Goal: Task Accomplishment & Management: Use online tool/utility

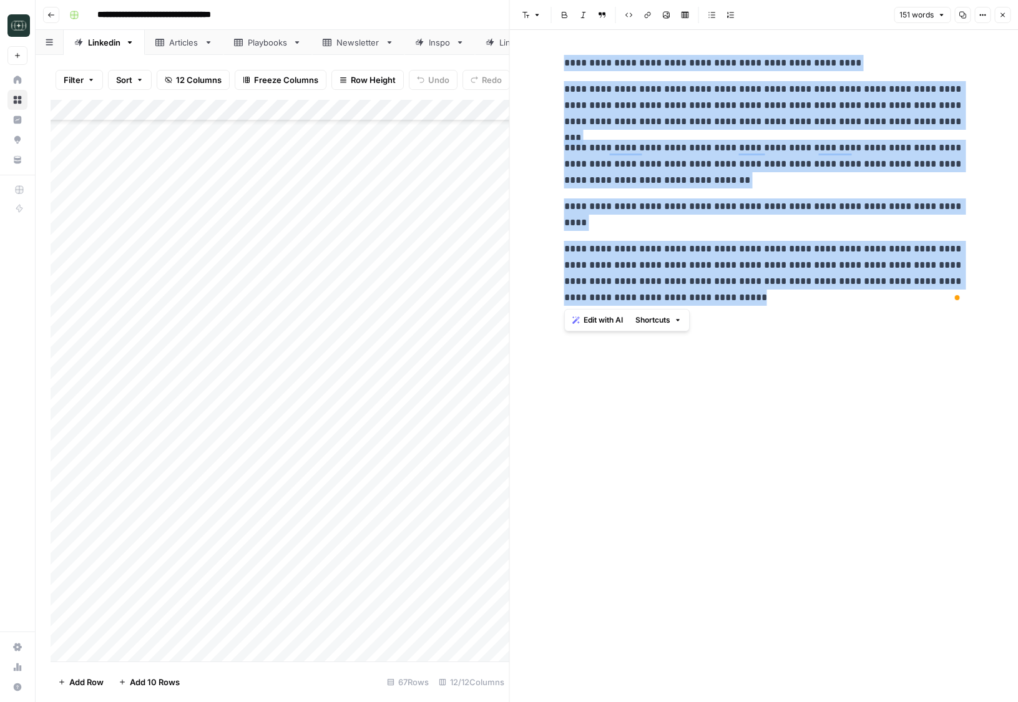
scroll to position [901, 0]
click at [53, 16] on icon "button" at bounding box center [50, 14] width 7 height 7
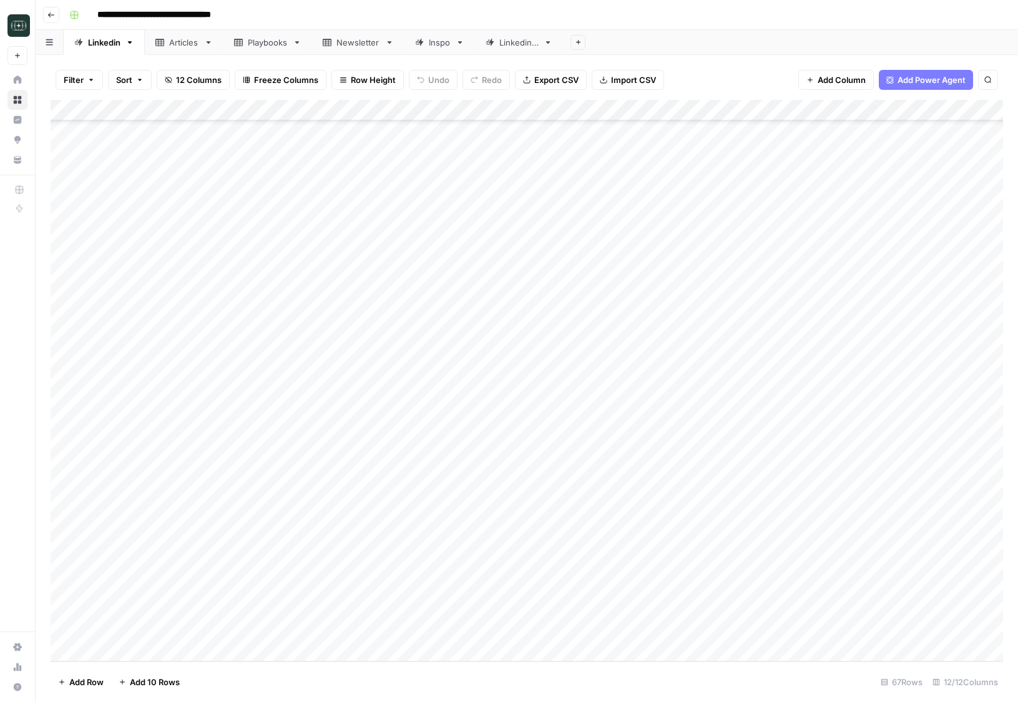
click at [53, 16] on icon "button" at bounding box center [50, 14] width 7 height 7
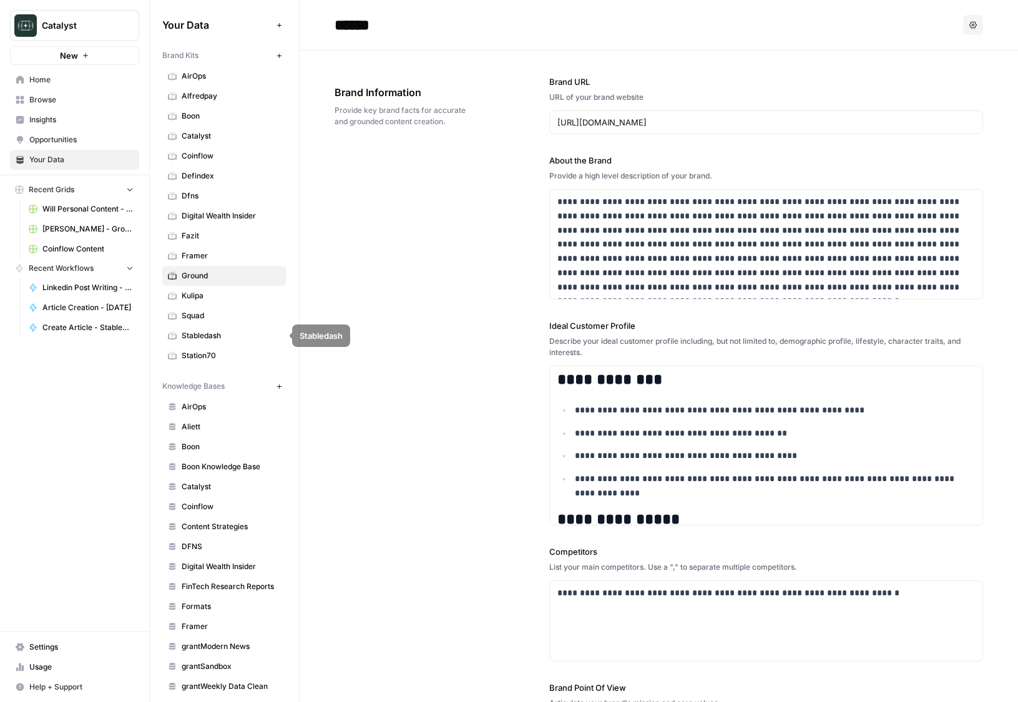
click at [209, 313] on span "Squad" at bounding box center [231, 315] width 99 height 11
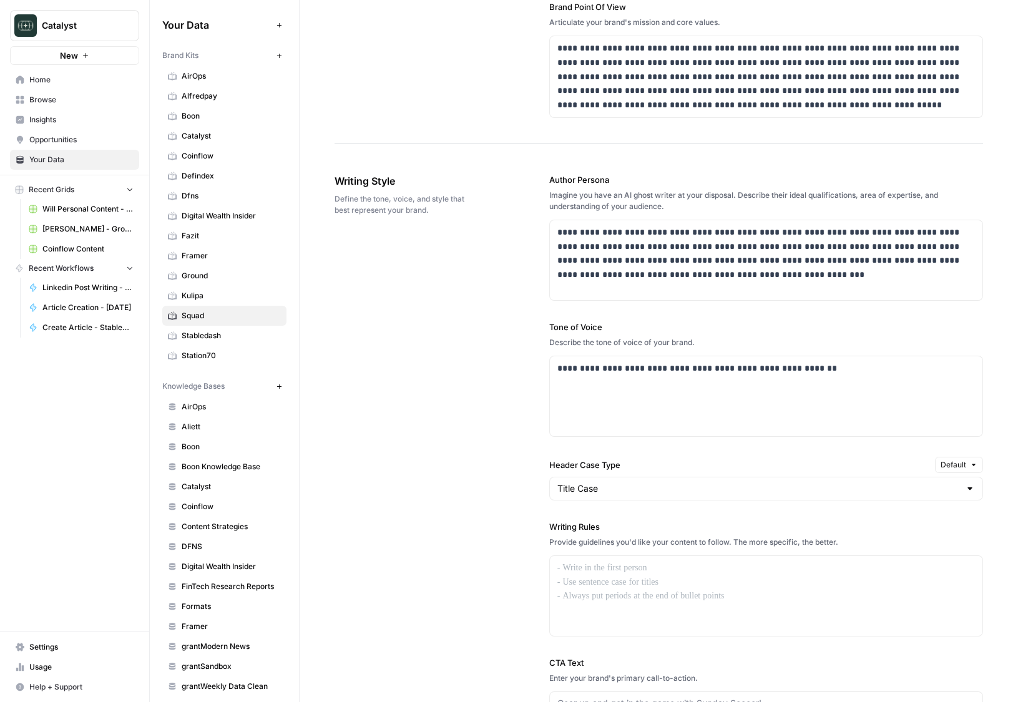
scroll to position [854, 0]
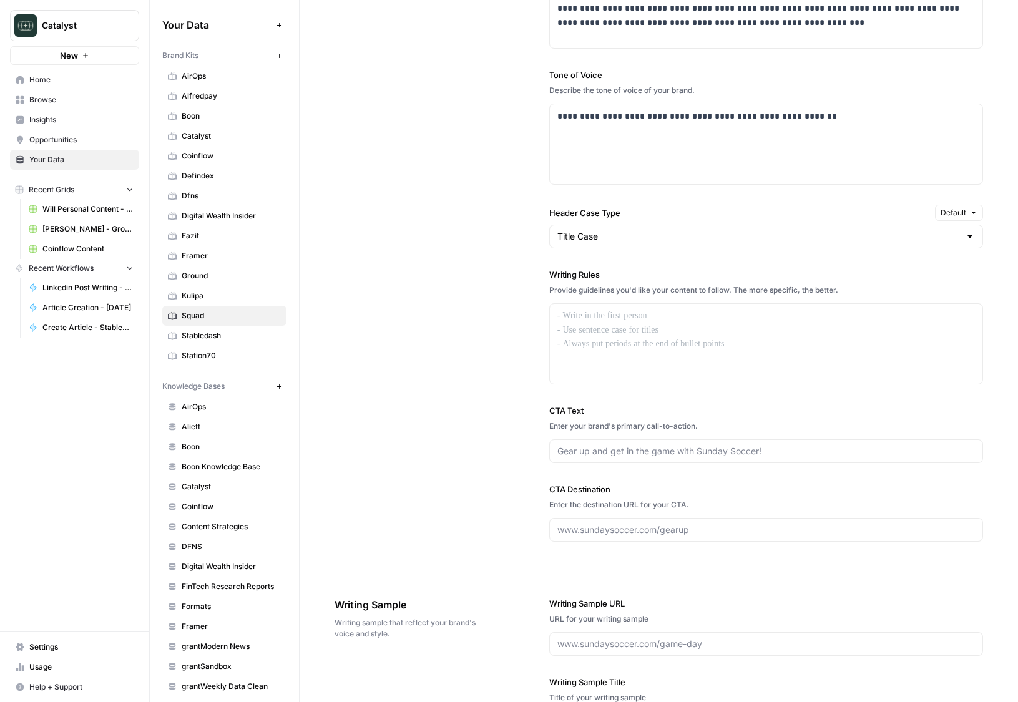
click at [609, 229] on div "Title Case" at bounding box center [766, 237] width 434 height 24
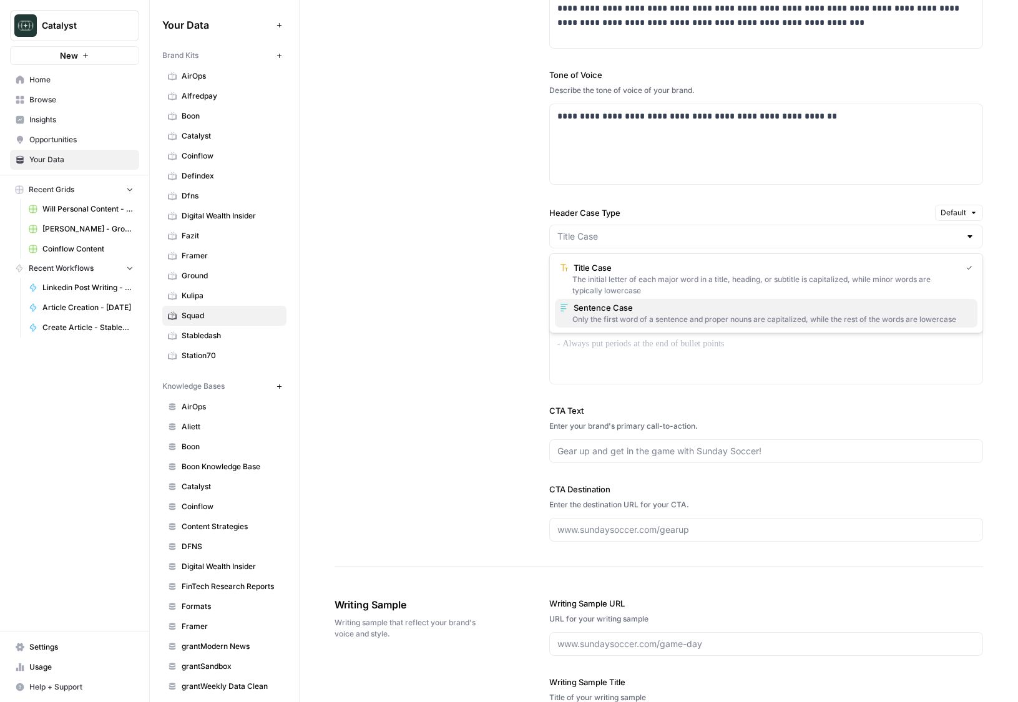
click at [592, 315] on div "Only the first word of a sentence and proper nouns are capitalized, while the r…" at bounding box center [766, 319] width 412 height 11
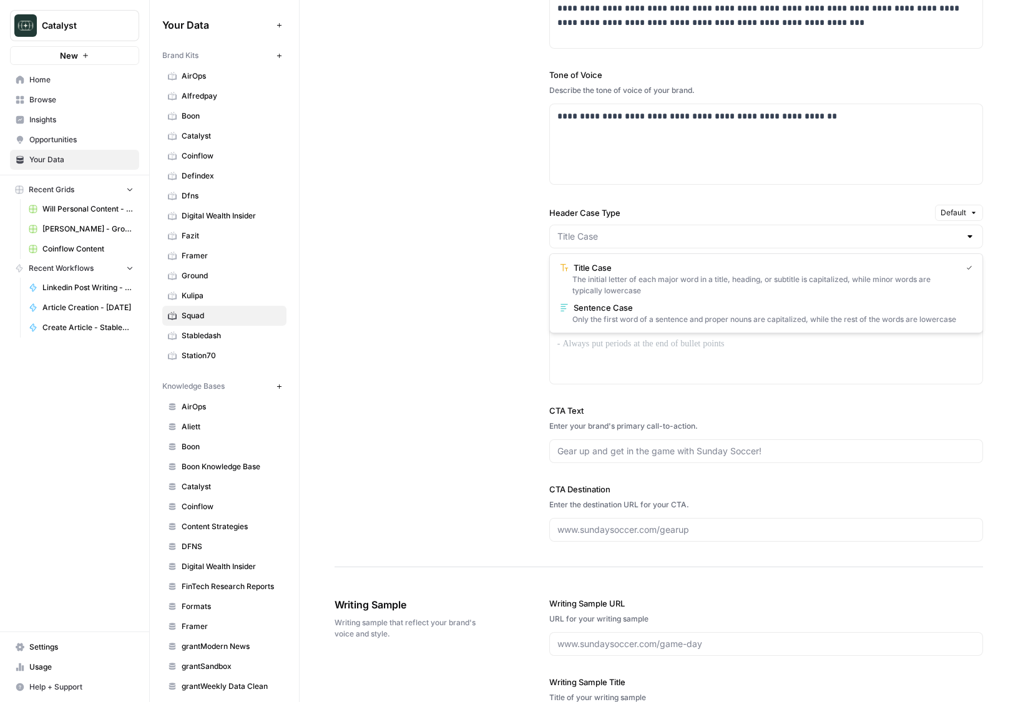
type input "Sentence Case"
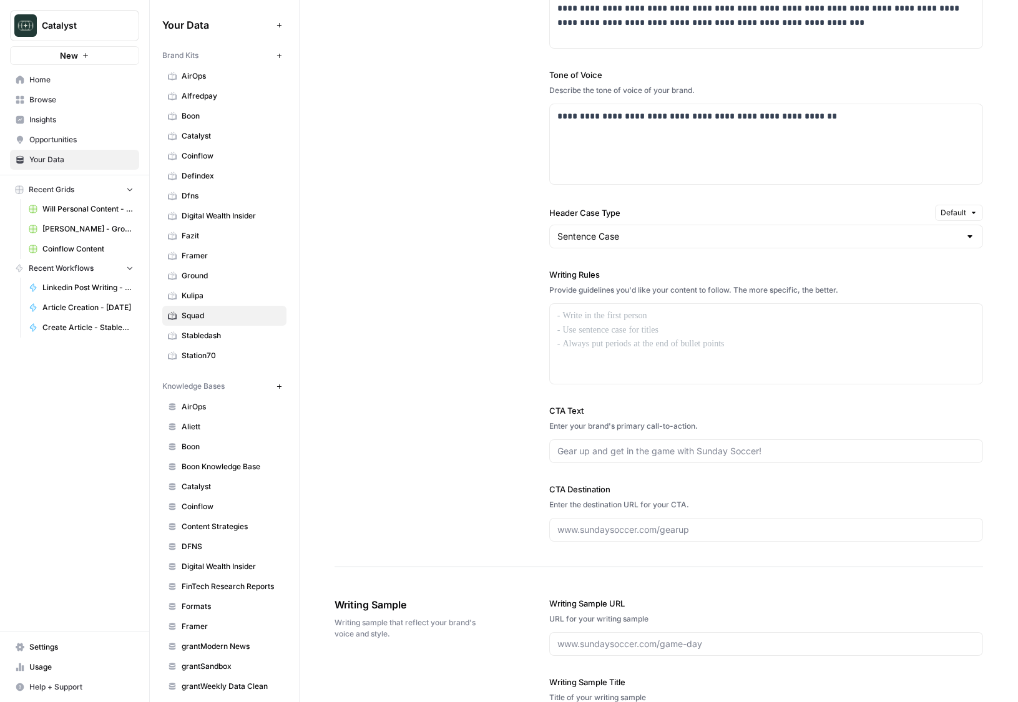
click at [510, 359] on div "**********" at bounding box center [658, 231] width 648 height 671
click at [484, 301] on div "**********" at bounding box center [658, 231] width 648 height 671
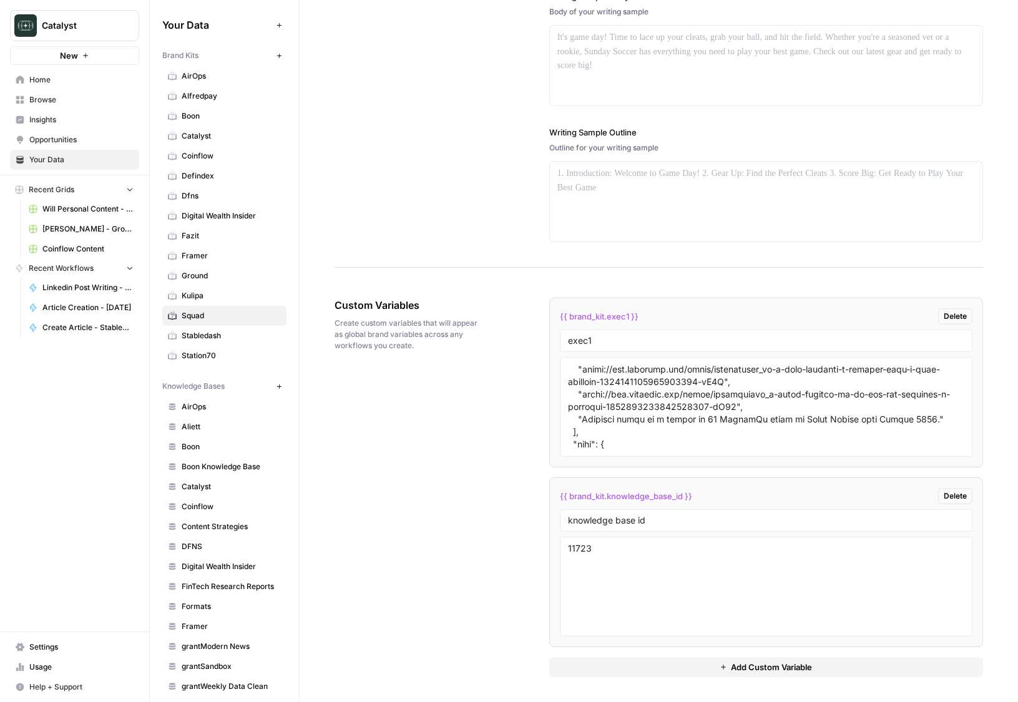
scroll to position [82, 0]
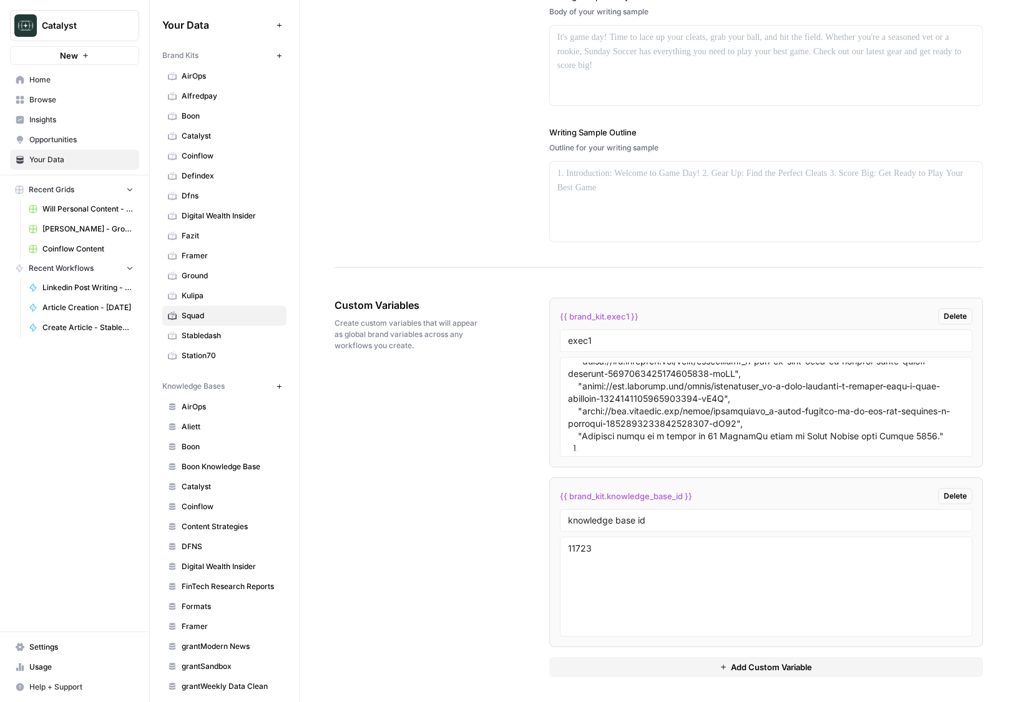
click at [506, 423] on div "Custom Variables Create custom variables that will appear as global brand varia…" at bounding box center [658, 487] width 648 height 429
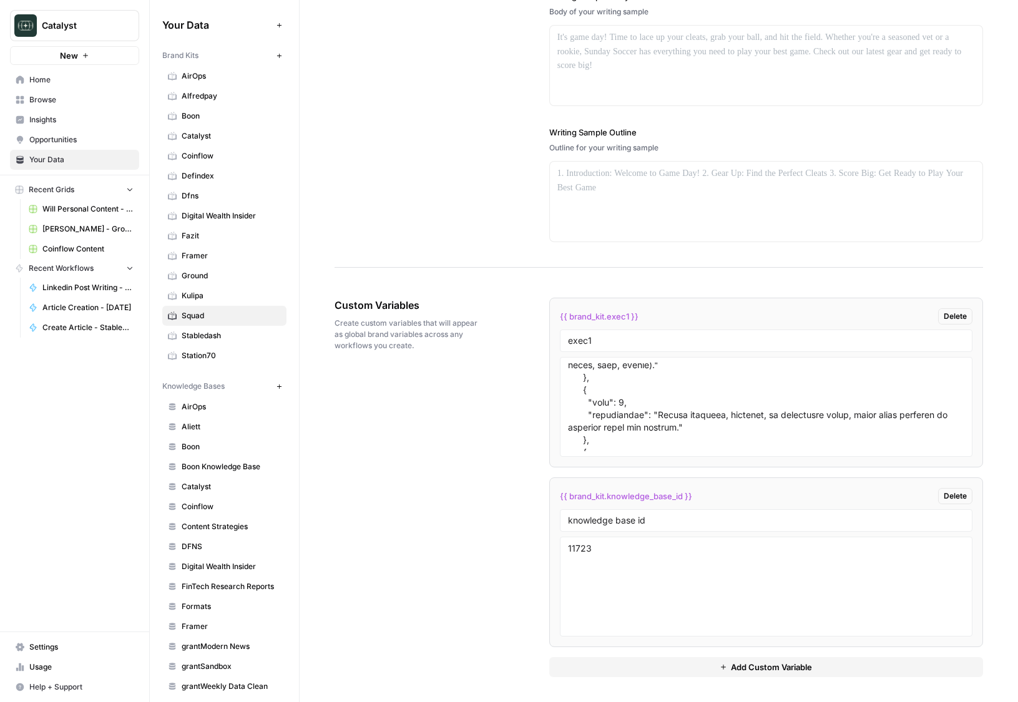
scroll to position [1164, 0]
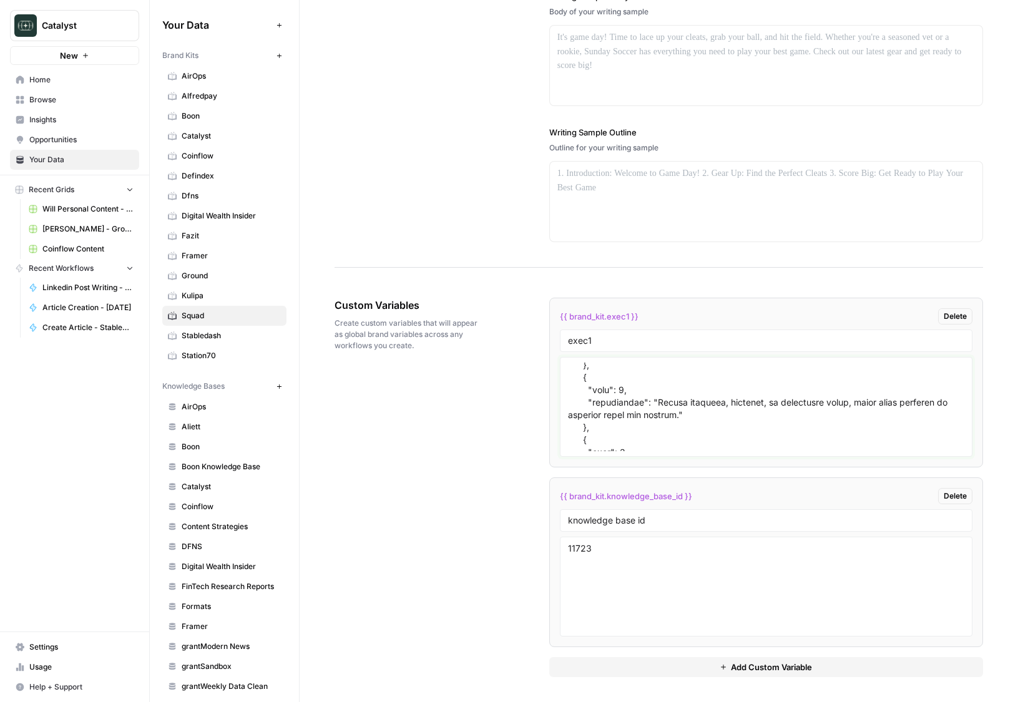
click at [678, 439] on textarea at bounding box center [766, 407] width 396 height 89
paste textarea "Ignacio García León", "sourceMaterials": [ "https://www.linkedin.com/posts/igna…"
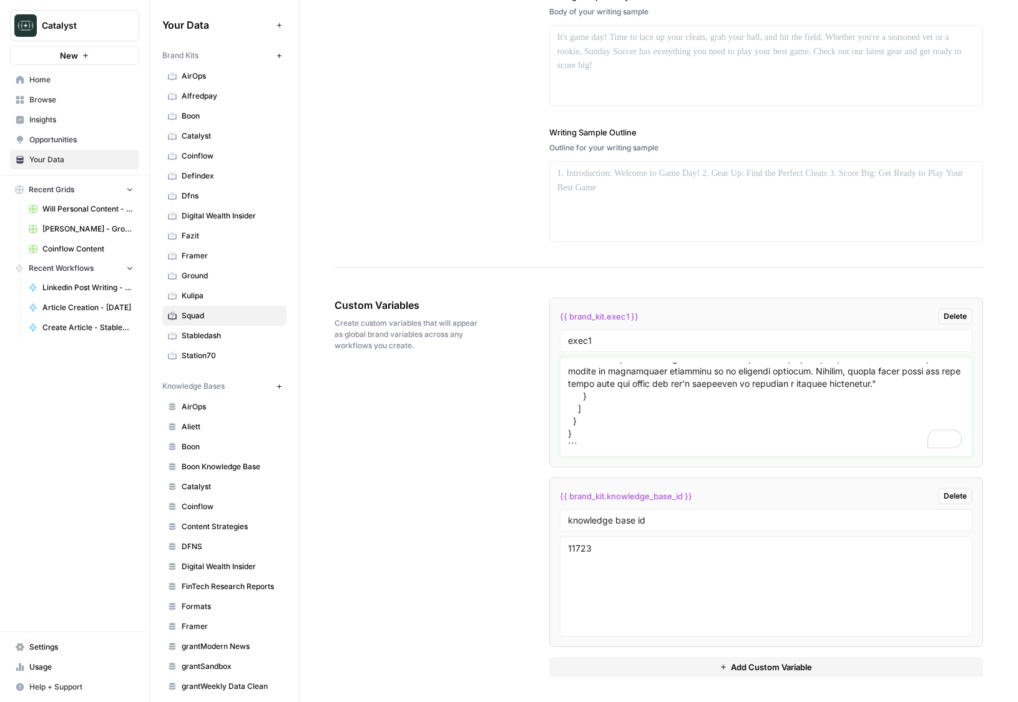
scroll to position [3704, 0]
type textarea "```json { "styleOf": "Ignacio García León", "sourceMaterials": [ "https://www.l…"
click at [509, 503] on div "Custom Variables Create custom variables that will appear as global brand varia…" at bounding box center [658, 487] width 648 height 429
click at [593, 558] on textarea "11723" at bounding box center [766, 586] width 396 height 89
click at [646, 676] on button "Add Custom Variable" at bounding box center [766, 667] width 434 height 20
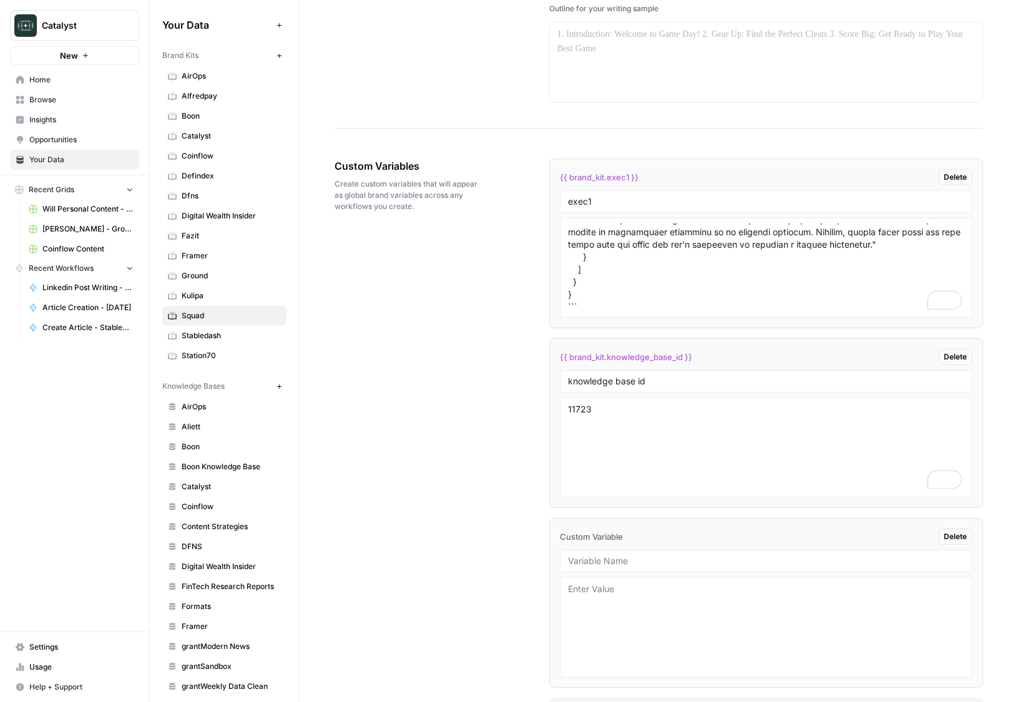
scroll to position [1798, 0]
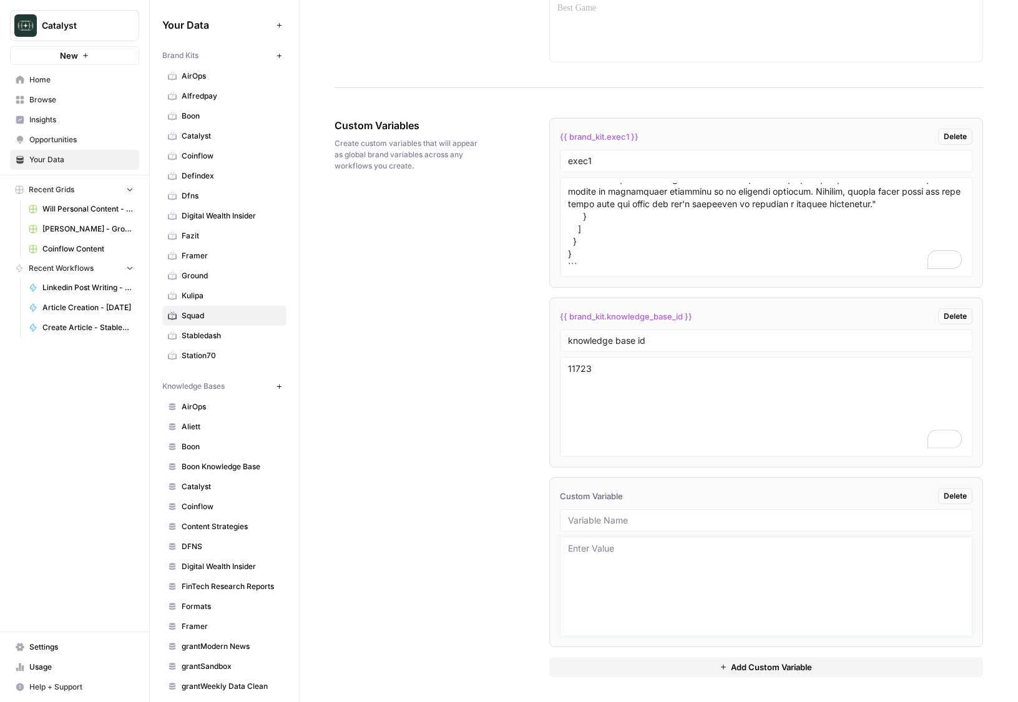
click at [643, 590] on textarea at bounding box center [766, 586] width 396 height 89
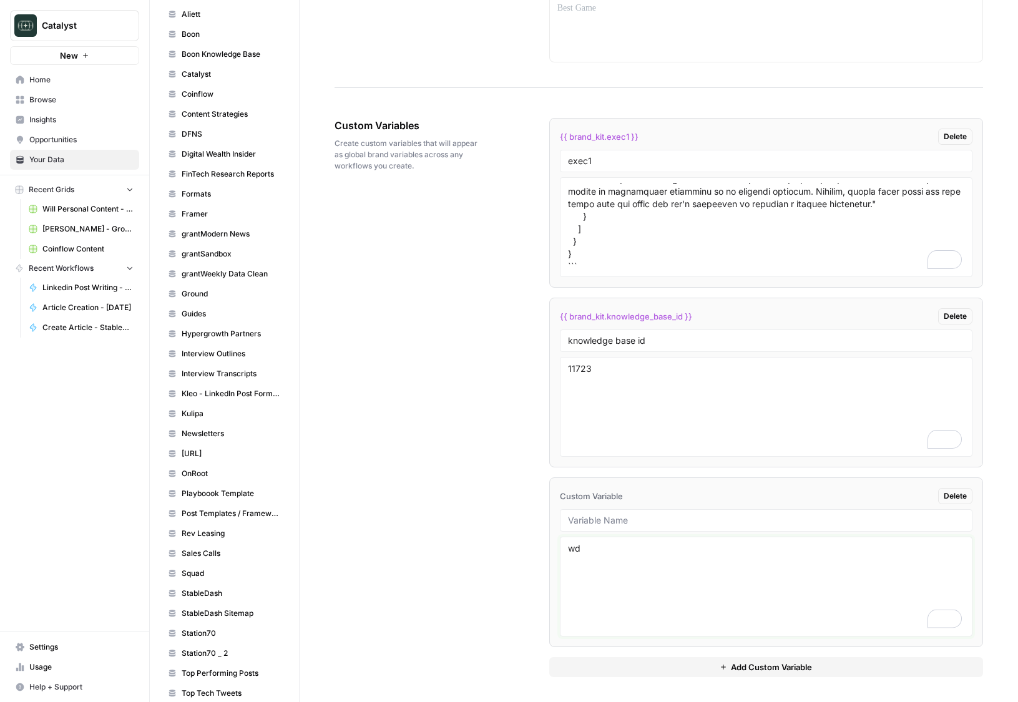
scroll to position [440, 0]
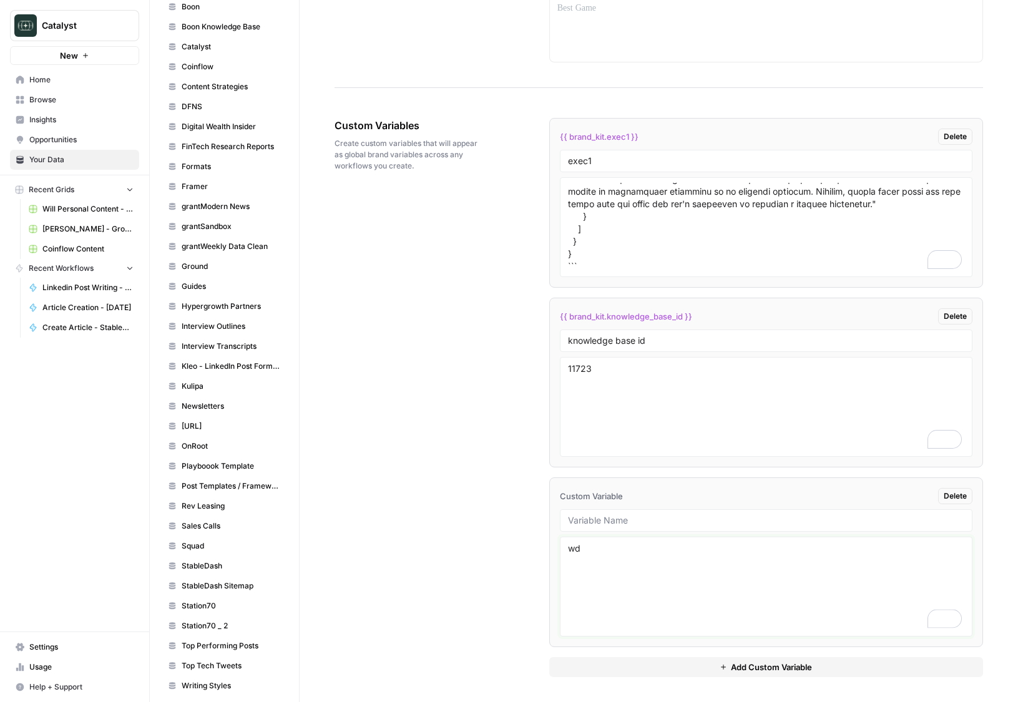
type textarea "wd"
click at [208, 551] on span "Squad" at bounding box center [231, 545] width 99 height 11
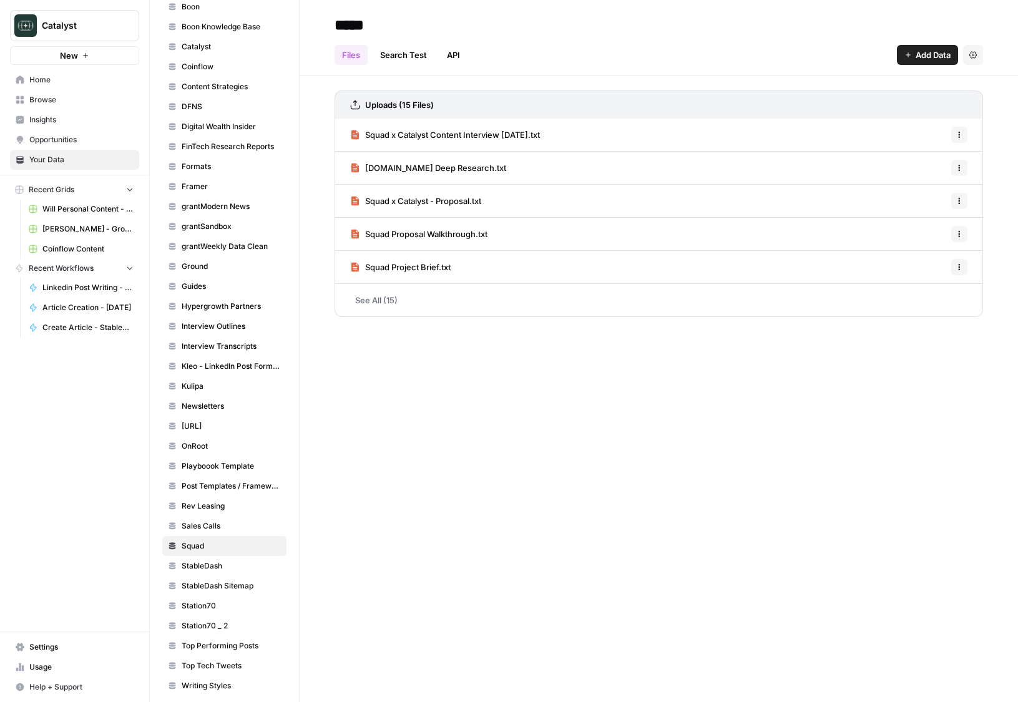
click at [389, 313] on link "See All (15)" at bounding box center [658, 300] width 648 height 32
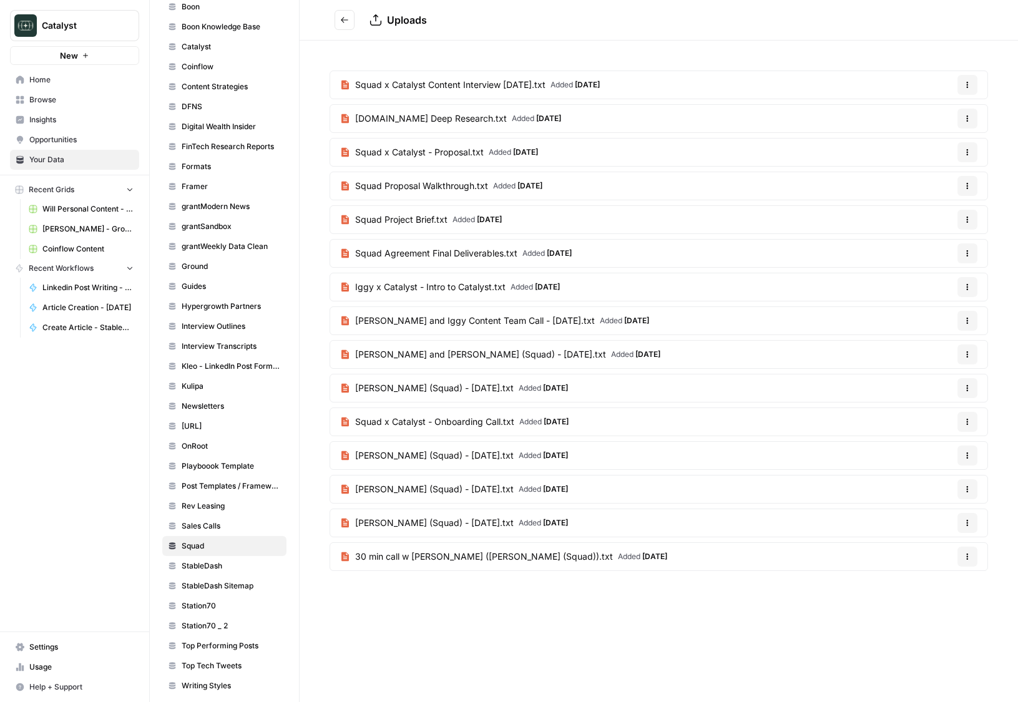
click at [348, 21] on icon "Go back" at bounding box center [344, 20] width 9 height 9
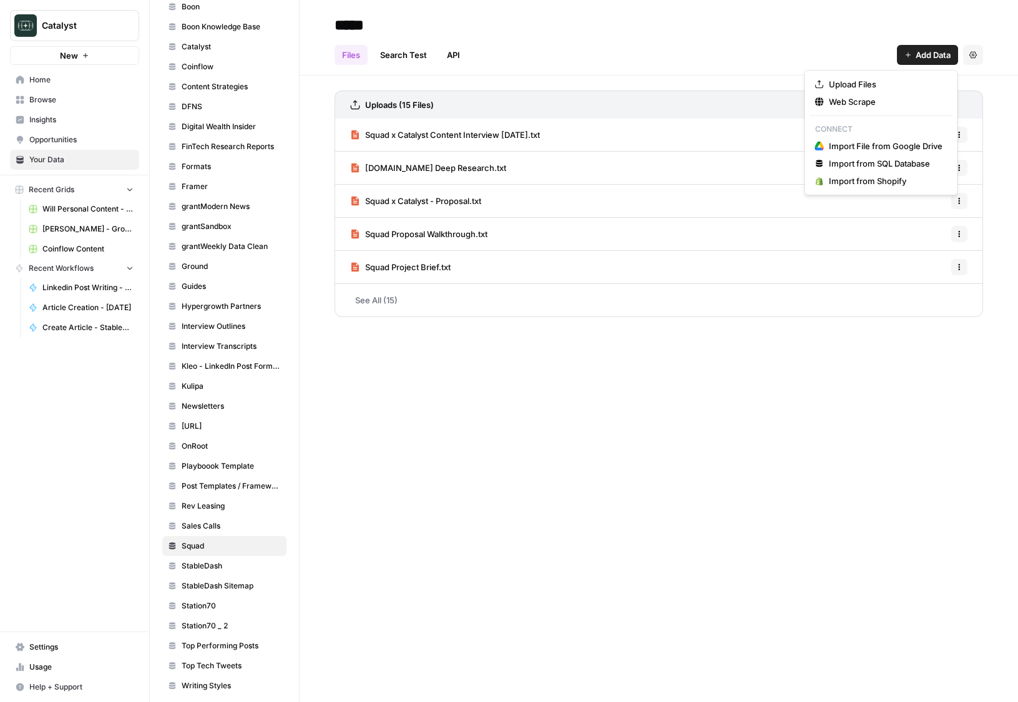
click at [908, 56] on icon "button" at bounding box center [907, 54] width 7 height 7
click at [865, 97] on span "Web Scrape" at bounding box center [886, 101] width 114 height 12
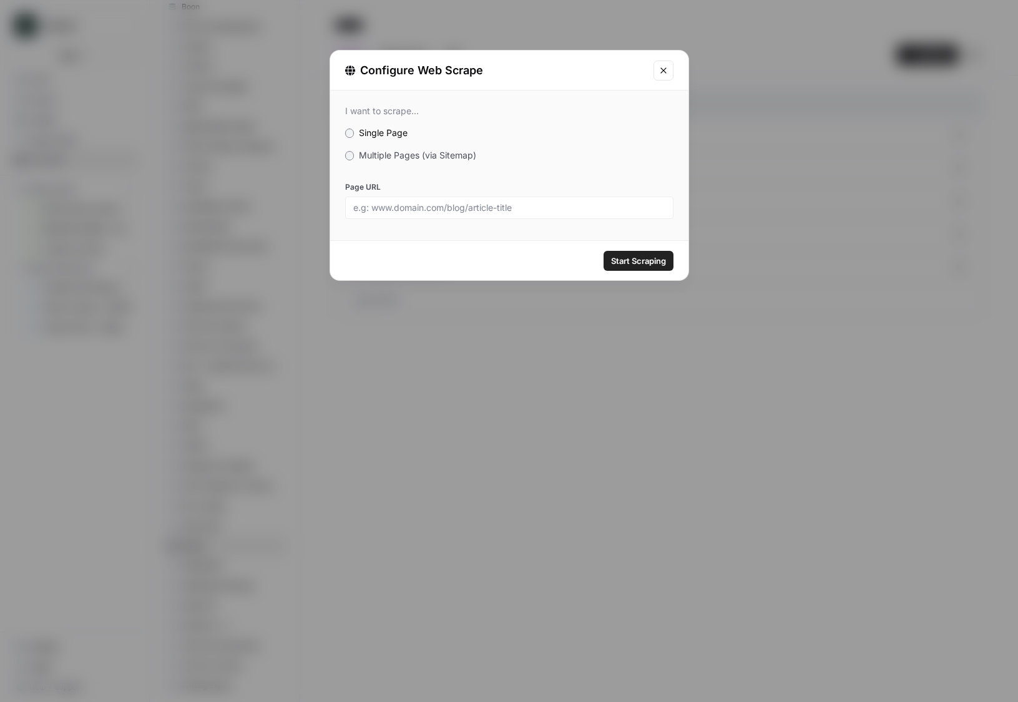
click at [401, 160] on span "Multiple Pages (via Sitemap)" at bounding box center [417, 155] width 117 height 11
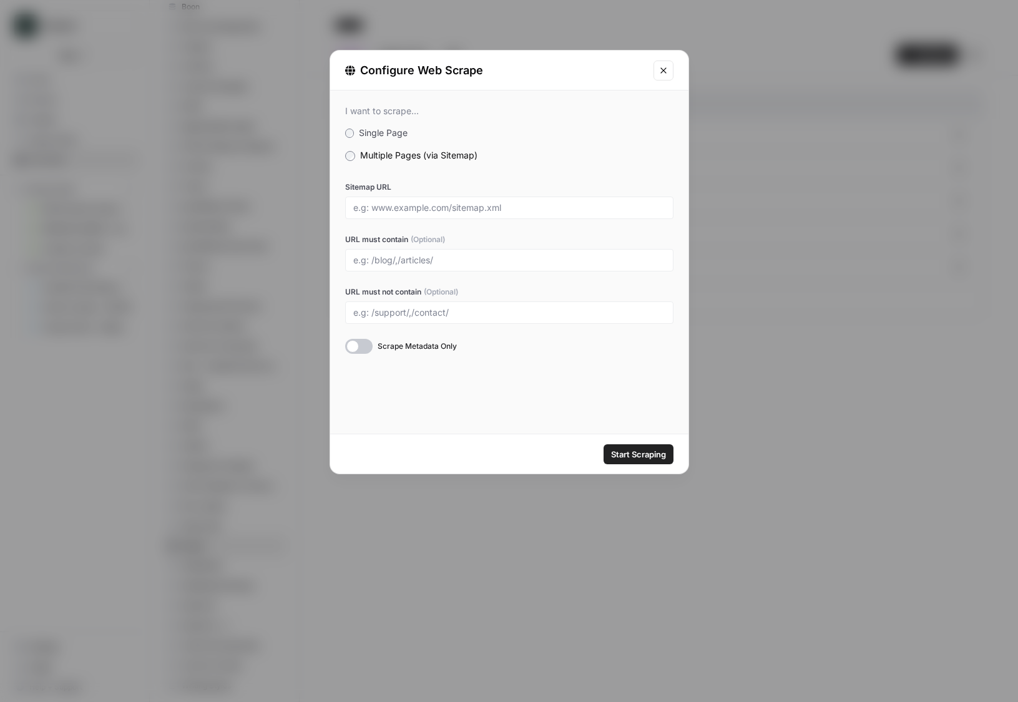
click at [427, 199] on div at bounding box center [509, 208] width 328 height 22
click at [435, 211] on input "Sitemap URL" at bounding box center [509, 207] width 312 height 11
paste input "https://www.squadtalent.xyz/sitemap.xml"
type input "https://www.squadtalent.xyz/sitemap.xml"
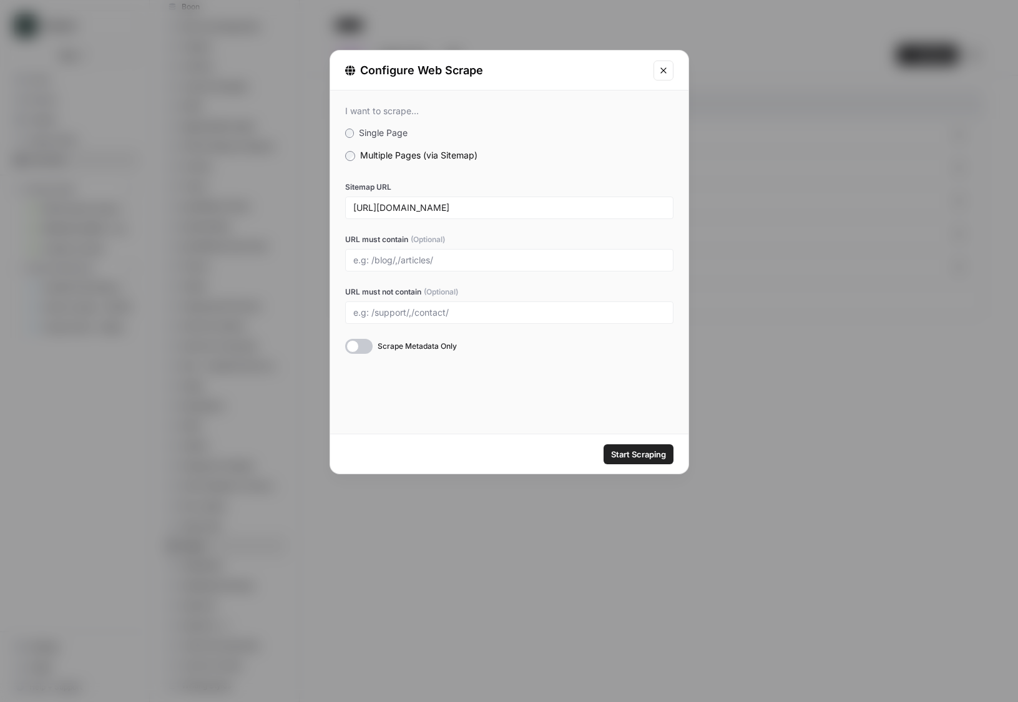
click at [624, 449] on span "Start Scraping" at bounding box center [638, 454] width 55 height 12
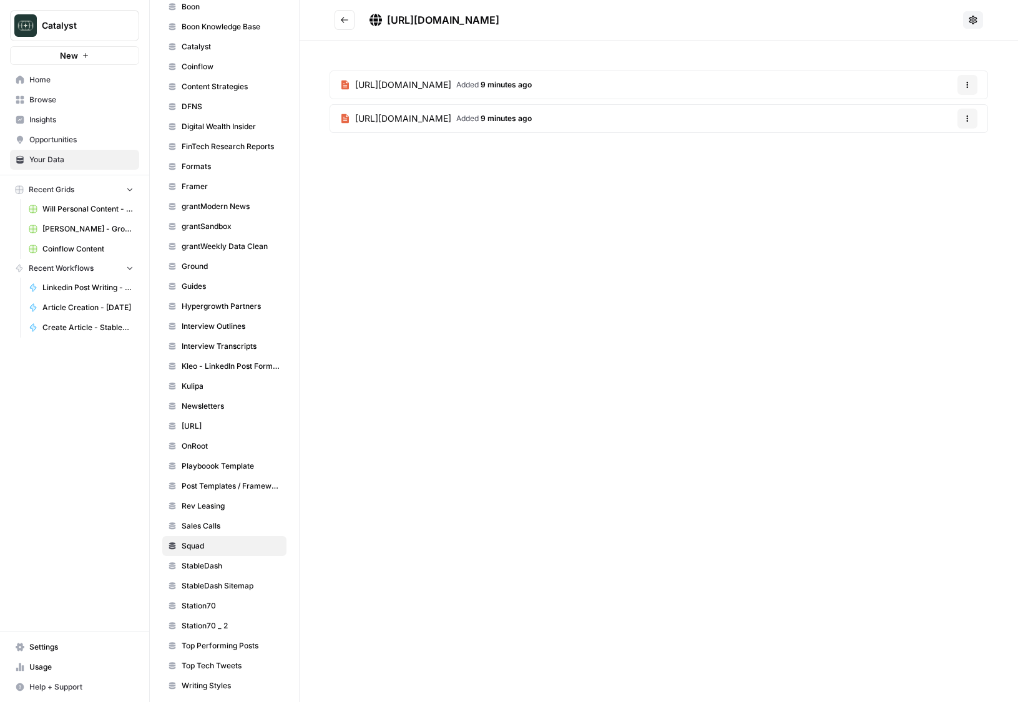
click at [336, 25] on button "Go back" at bounding box center [344, 20] width 20 height 20
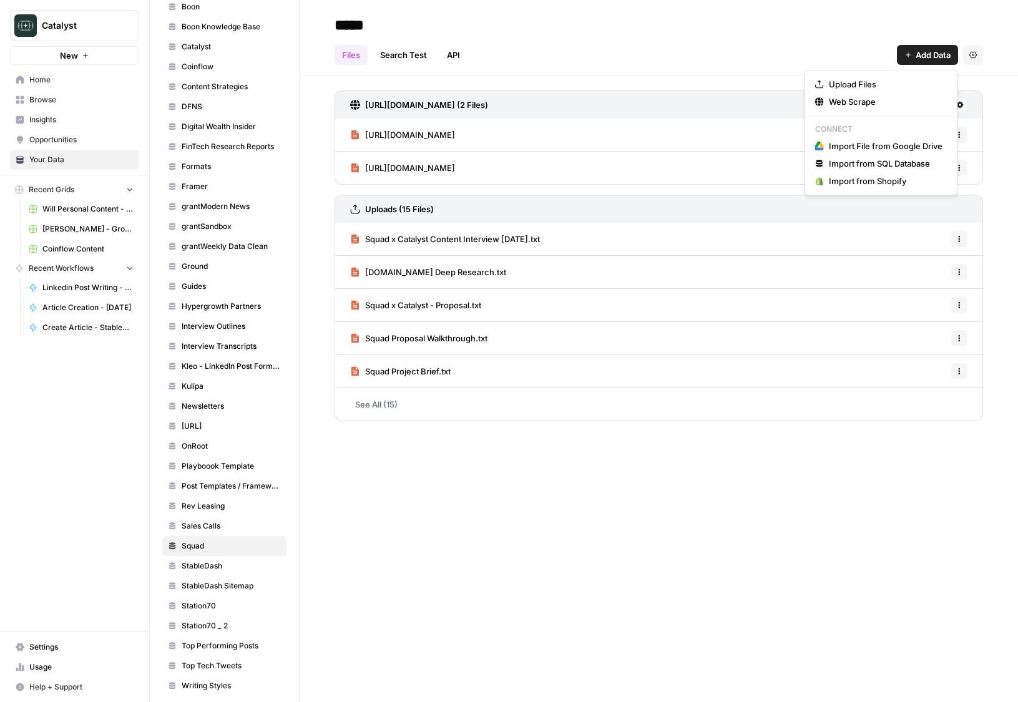
click at [903, 46] on button "Add Data" at bounding box center [927, 55] width 61 height 20
click at [854, 95] on span "Web Scrape" at bounding box center [886, 101] width 114 height 12
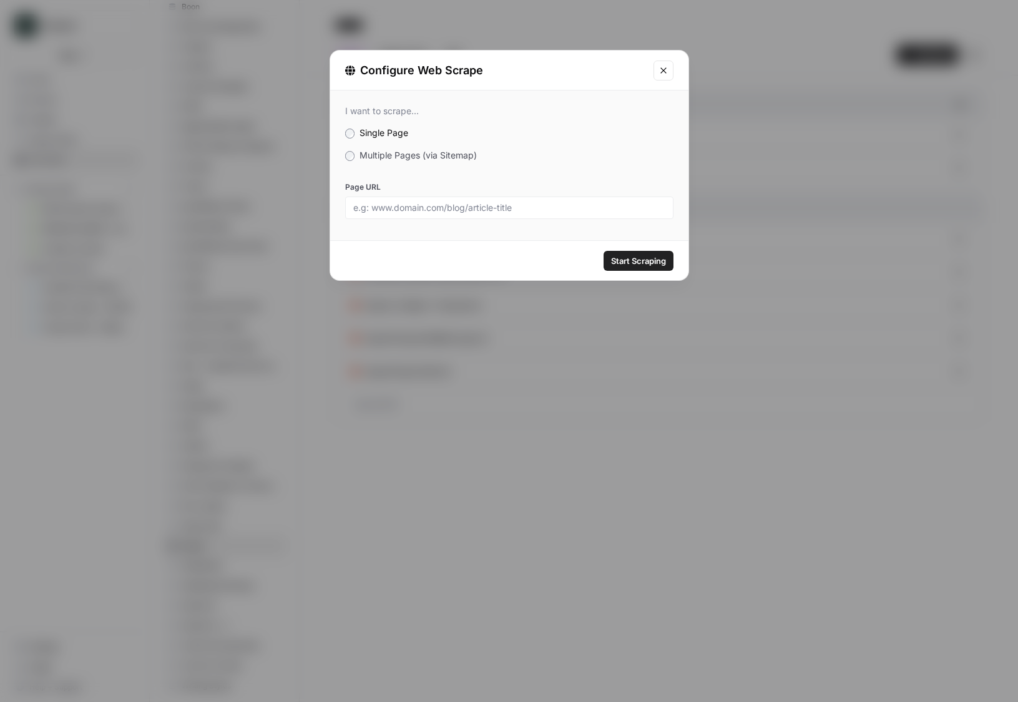
click at [461, 155] on span "Multiple Pages (via Sitemap)" at bounding box center [417, 155] width 117 height 11
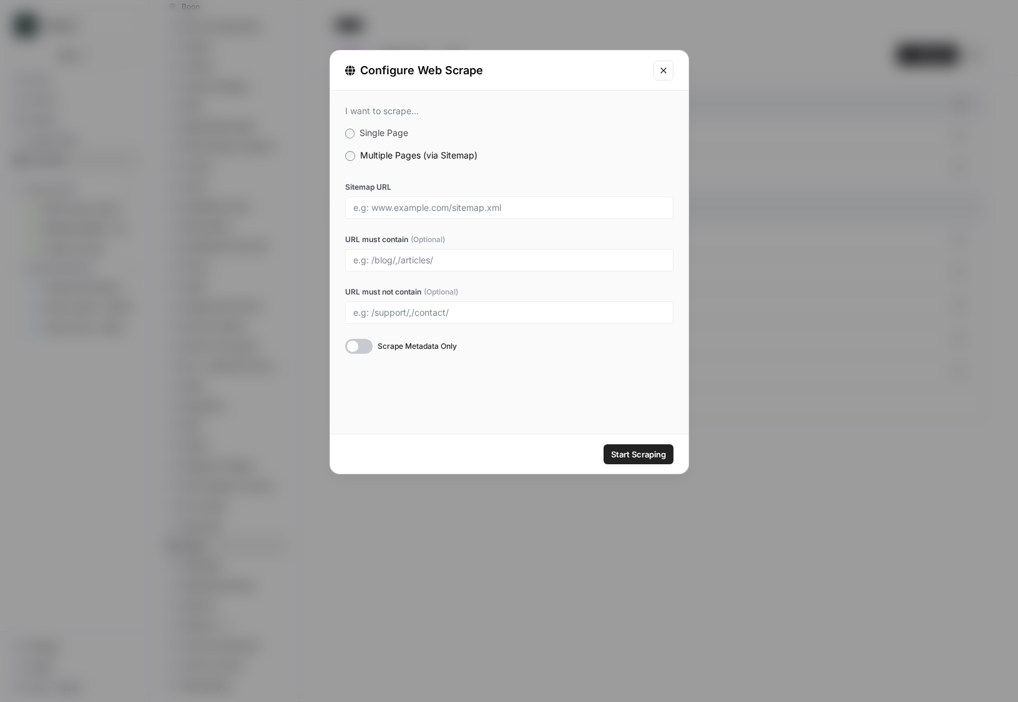
click at [426, 186] on label "Sitemap URL" at bounding box center [509, 187] width 328 height 11
click at [426, 202] on input "Sitemap URL" at bounding box center [509, 207] width 312 height 11
click at [425, 204] on input "Sitemap URL" at bounding box center [509, 207] width 312 height 11
paste input "https://www.ere.net/"
type input "https://www.ere.net/sitemap.xml"
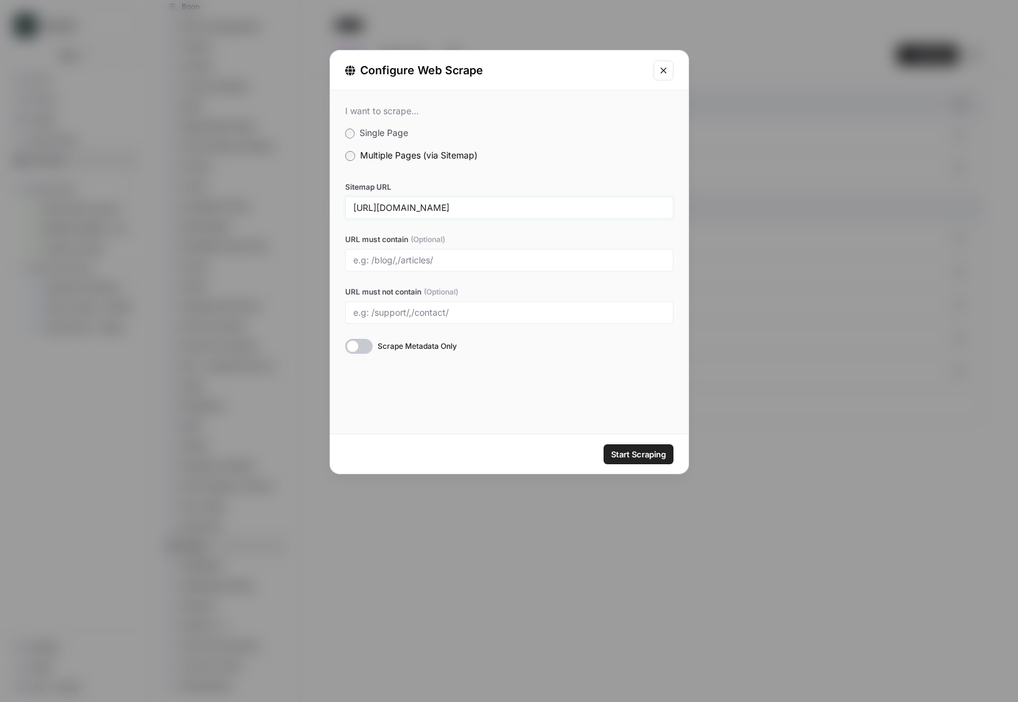
click at [603, 444] on button "Start Scraping" at bounding box center [638, 454] width 70 height 20
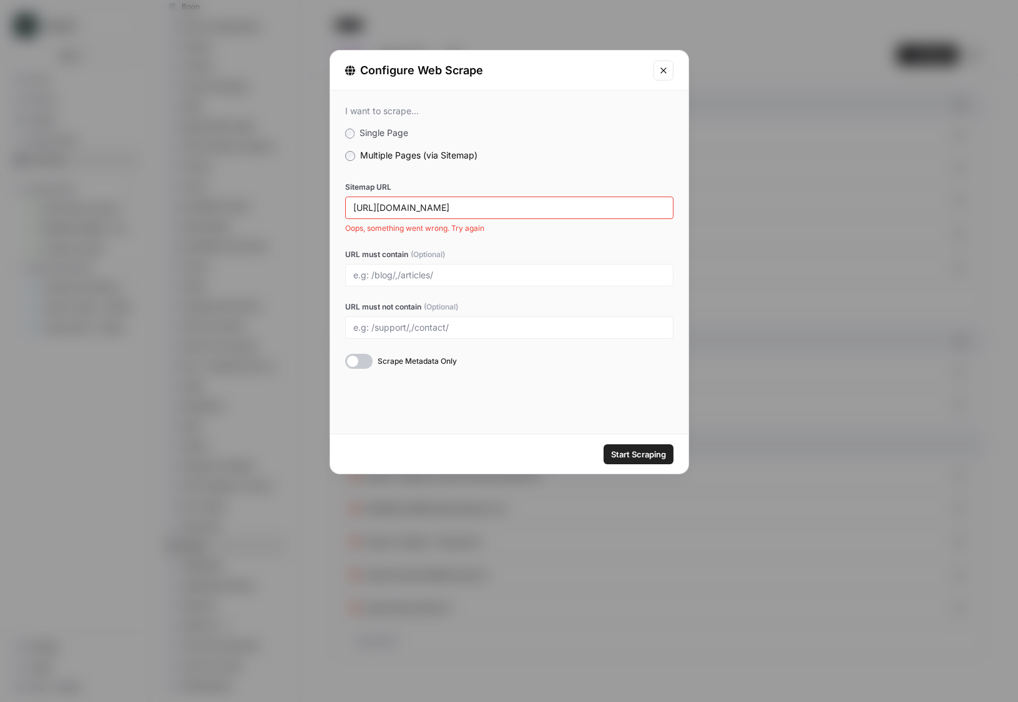
click at [670, 69] on button "Close modal" at bounding box center [663, 71] width 20 height 20
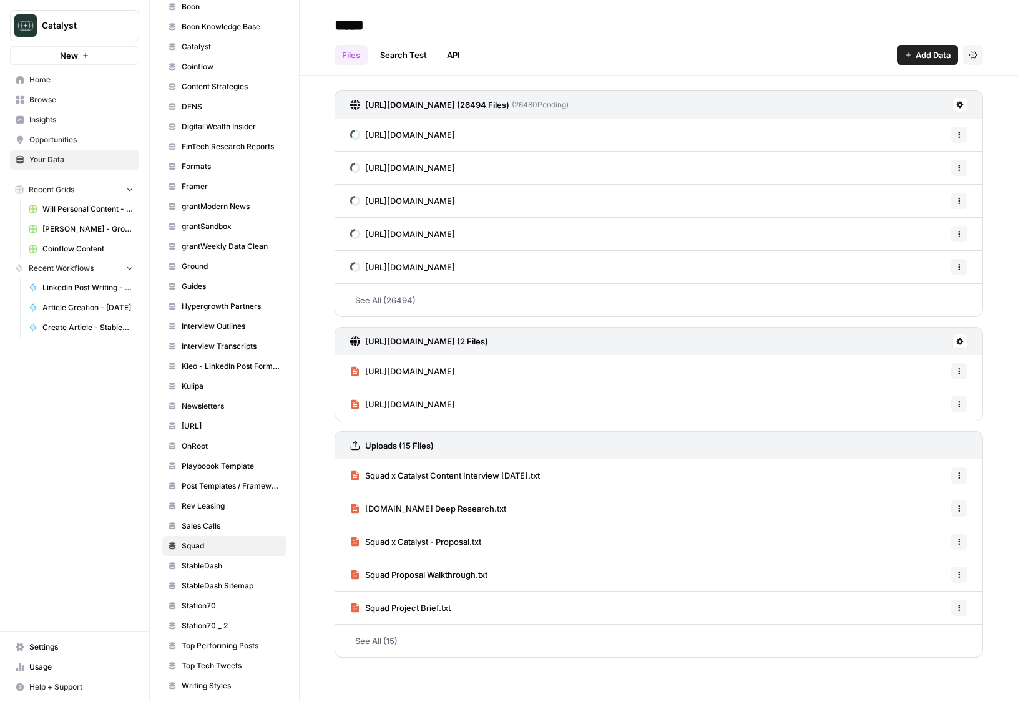
click at [432, 300] on link "See All (26494)" at bounding box center [658, 300] width 648 height 32
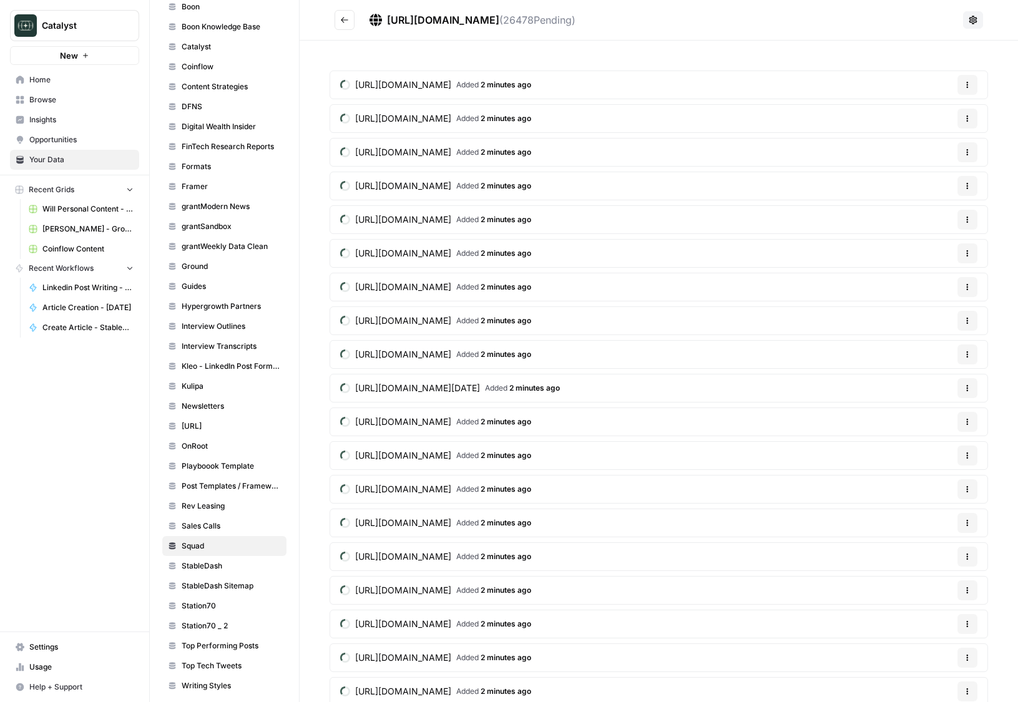
click at [343, 27] on button "Go back" at bounding box center [344, 20] width 20 height 20
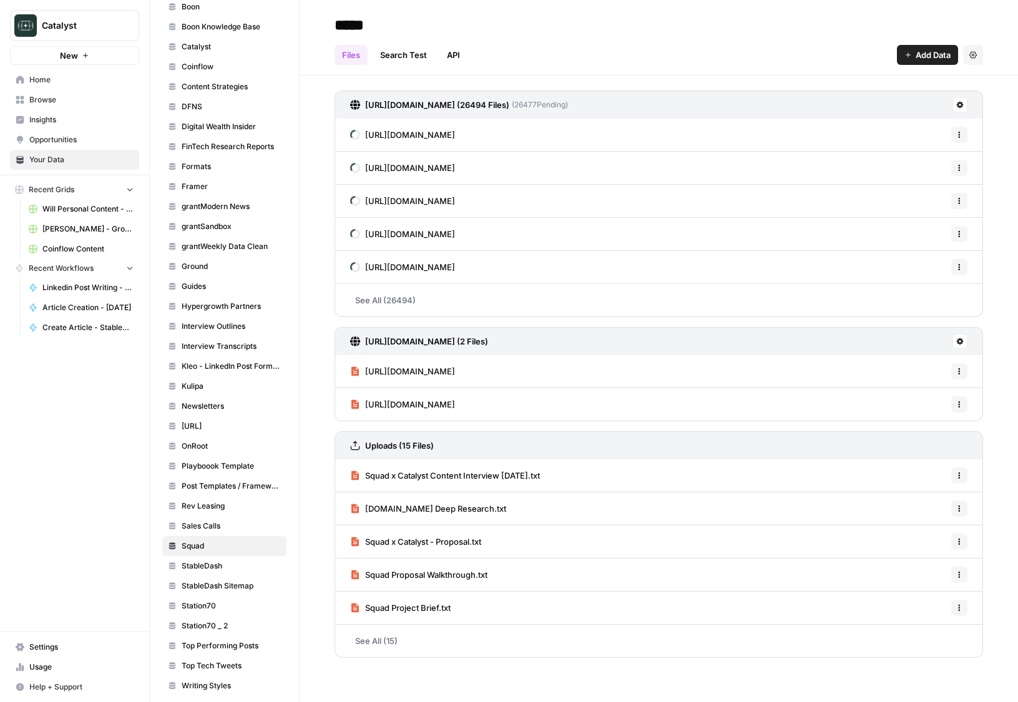
click at [957, 107] on icon at bounding box center [959, 104] width 7 height 7
click at [924, 172] on span "Delete Connection" at bounding box center [912, 177] width 77 height 12
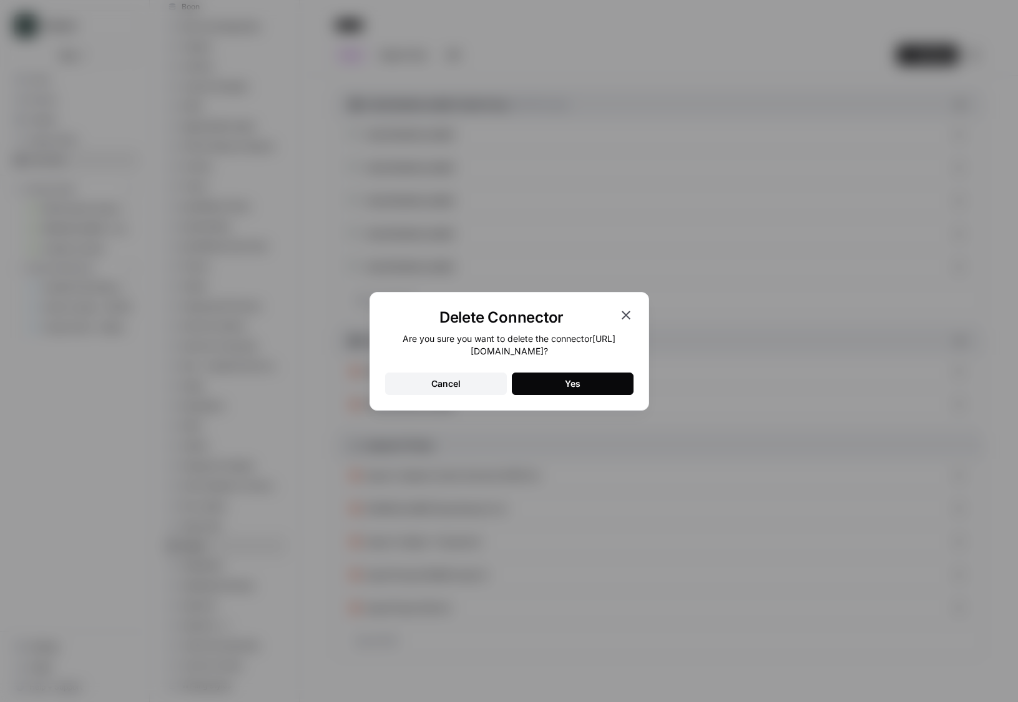
click at [605, 389] on button "Yes" at bounding box center [573, 384] width 122 height 22
click at [578, 397] on div "Delete Connector Are you sure you want to delete the connector https://www.ere.…" at bounding box center [509, 351] width 280 height 119
click at [625, 313] on icon "button" at bounding box center [625, 315] width 15 height 15
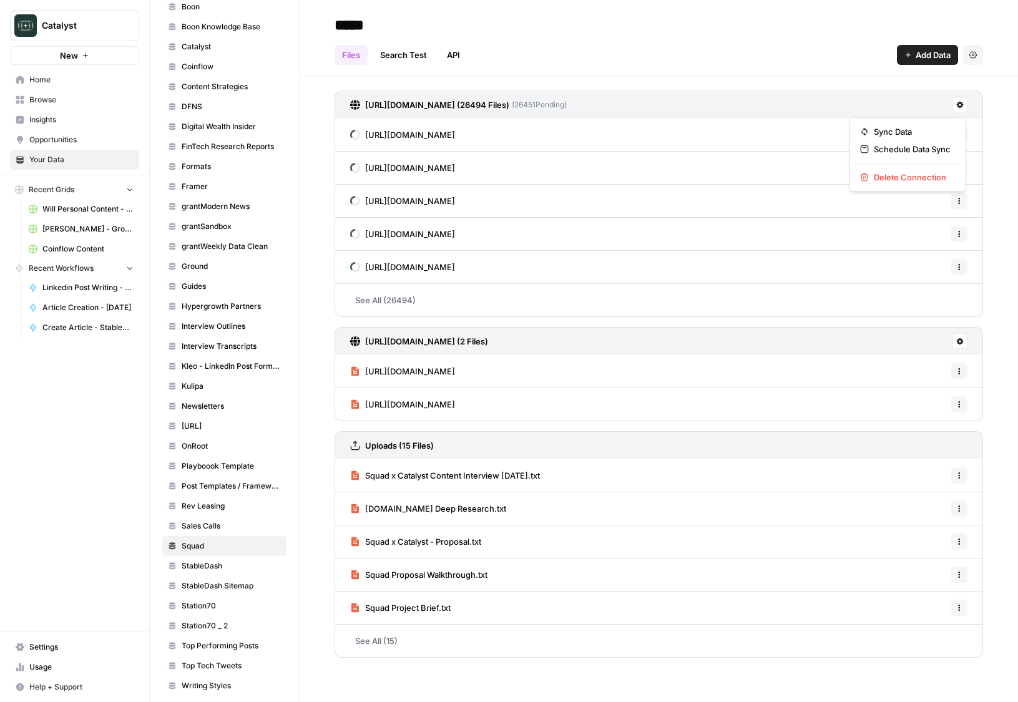
click at [959, 107] on icon at bounding box center [960, 105] width 7 height 7
click at [888, 177] on span "Delete Connection" at bounding box center [912, 177] width 77 height 12
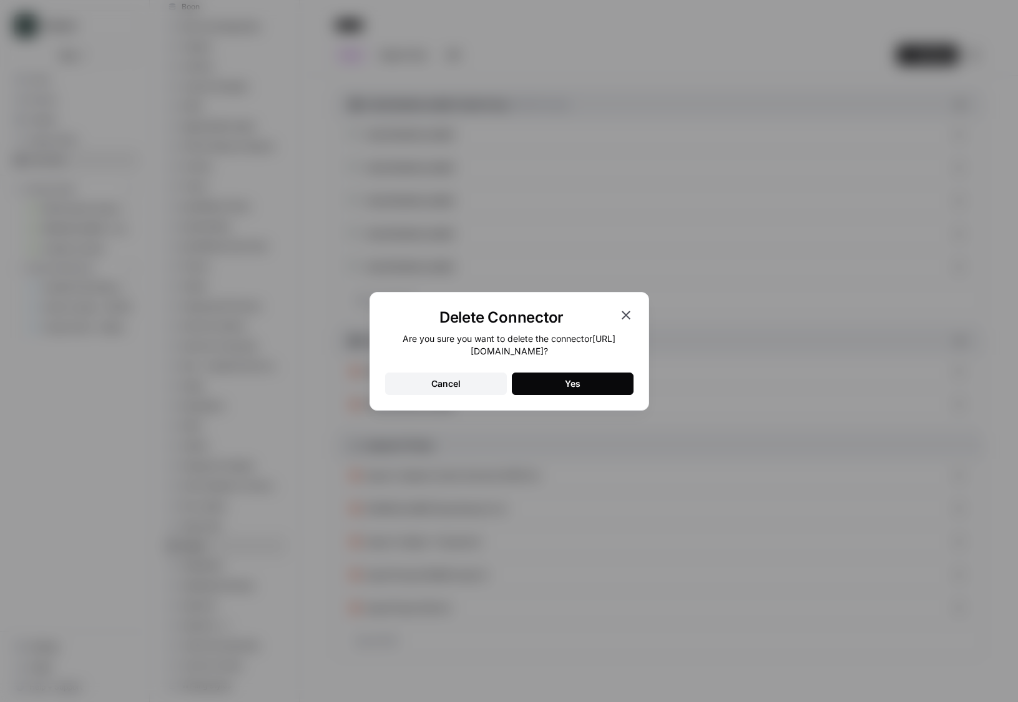
click at [576, 370] on div "Are you sure you want to delete the connector https://www.ere.net/sitemap.xml ?…" at bounding box center [509, 364] width 248 height 62
click at [576, 378] on div "Yes" at bounding box center [573, 384] width 16 height 12
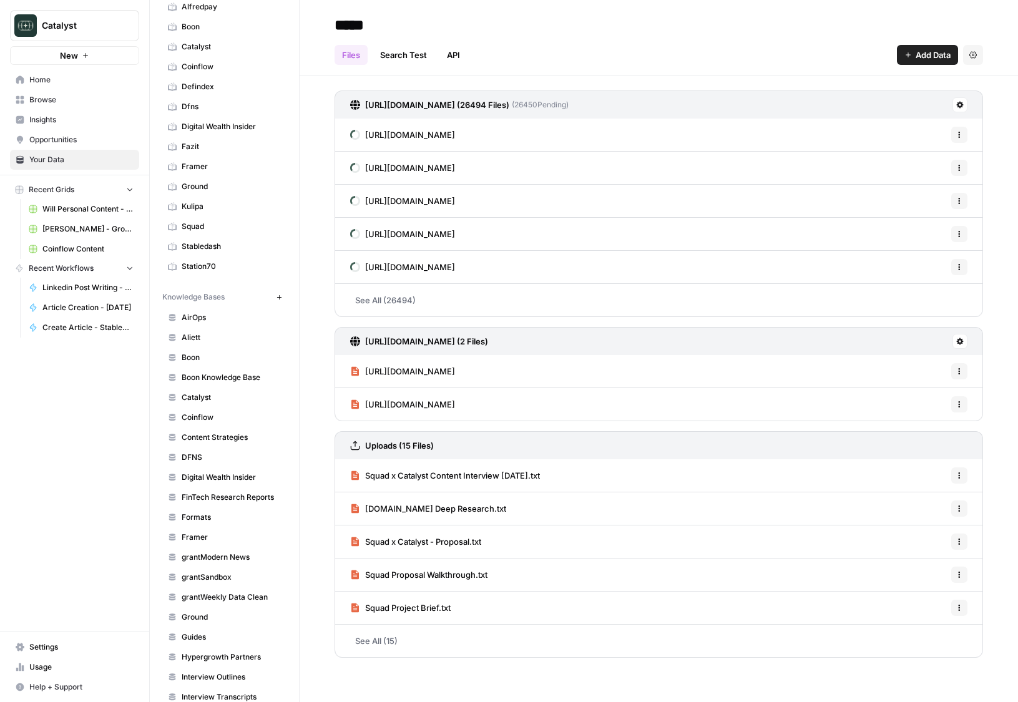
scroll to position [90, 0]
click at [227, 514] on span "Formats" at bounding box center [231, 516] width 99 height 11
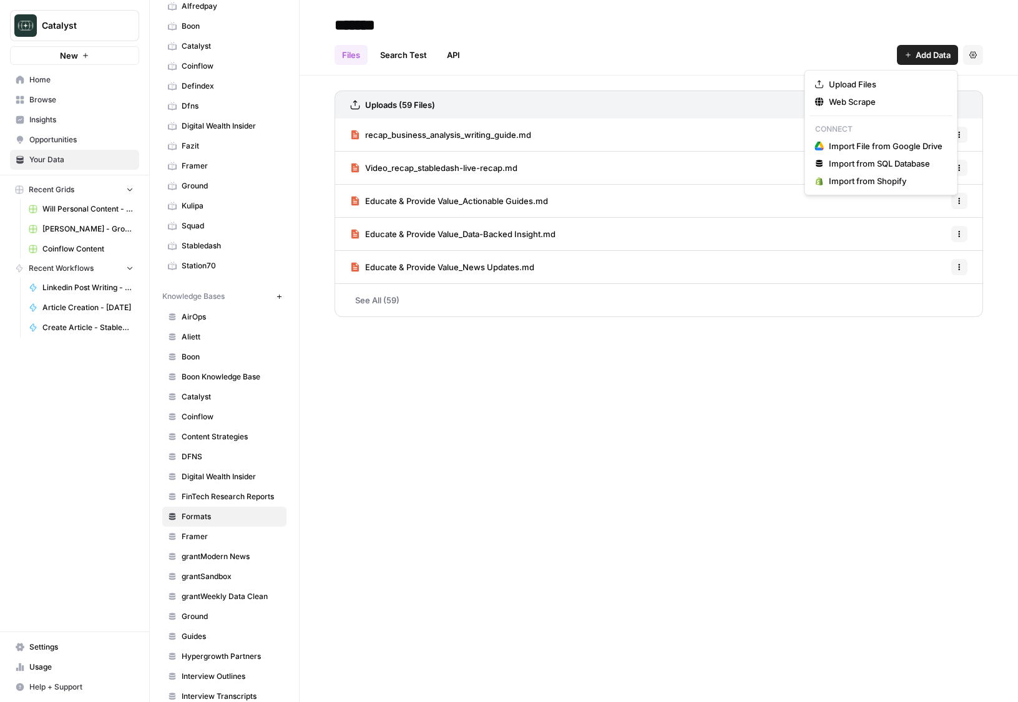
click at [934, 57] on span "Add Data" at bounding box center [932, 55] width 35 height 12
click at [896, 89] on span "Upload Files" at bounding box center [886, 84] width 114 height 12
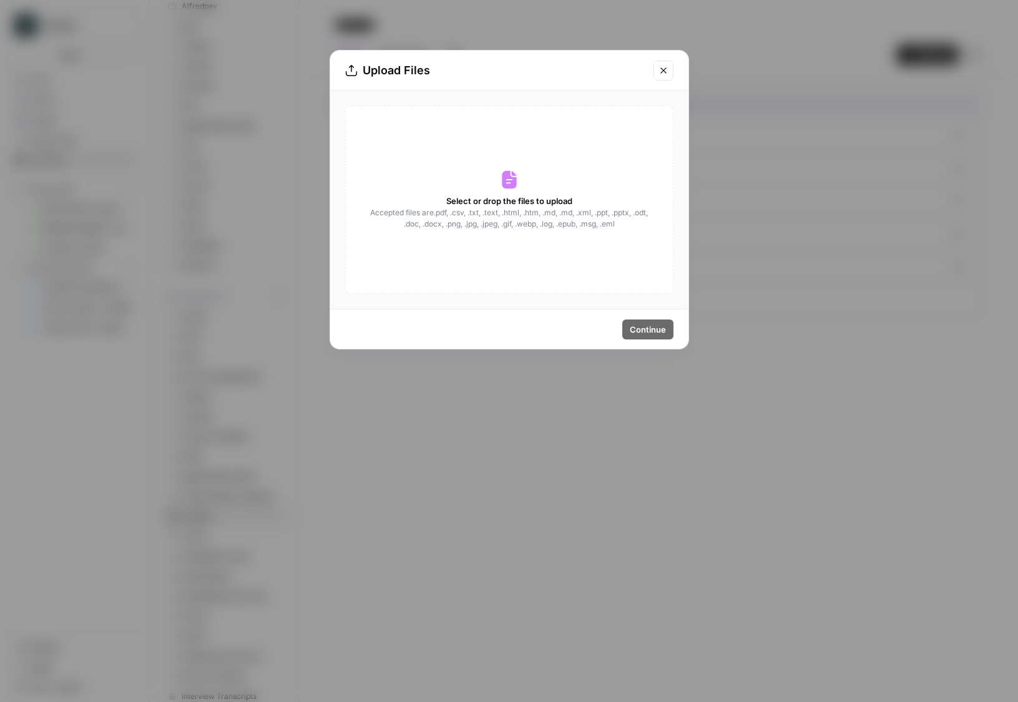
click at [512, 180] on icon at bounding box center [509, 180] width 14 height 18
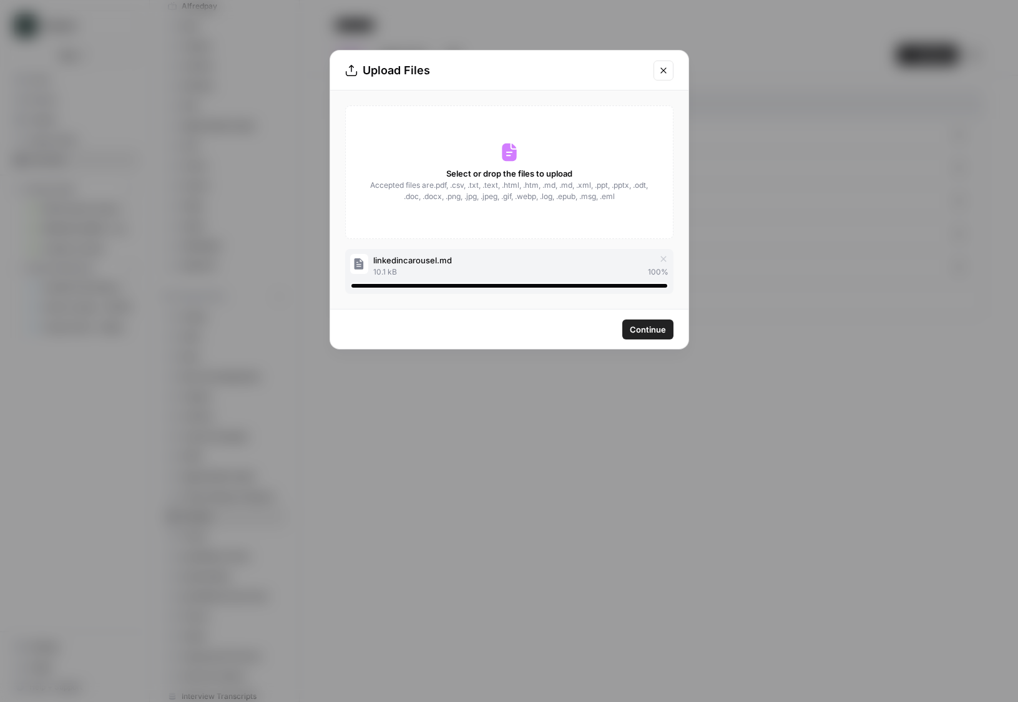
click at [649, 326] on span "Continue" at bounding box center [648, 329] width 36 height 12
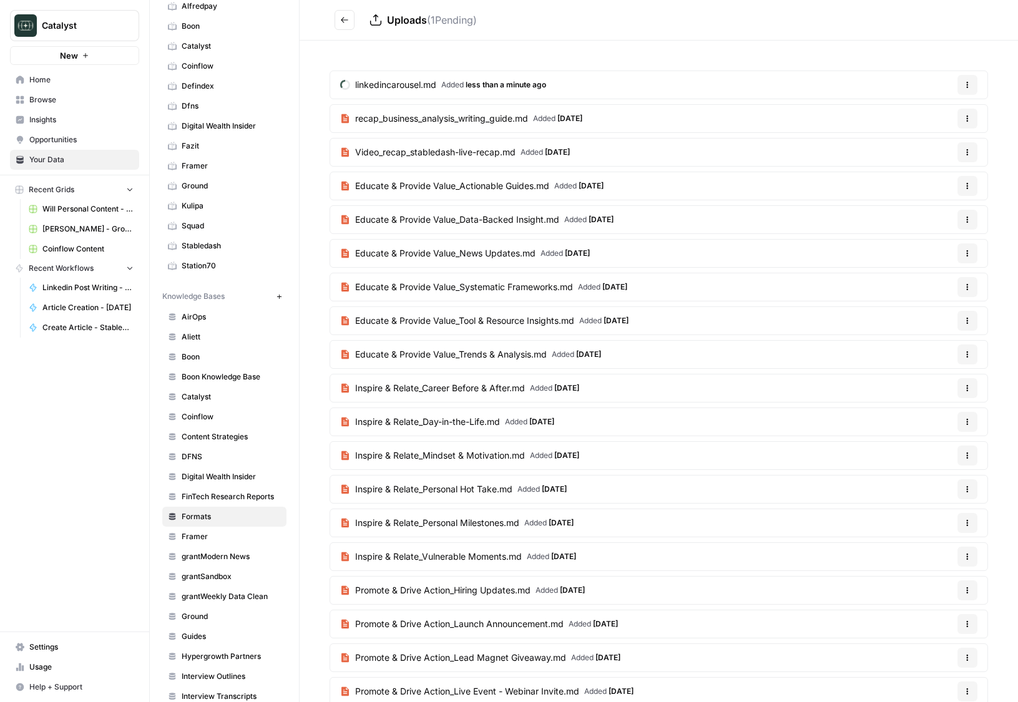
click at [89, 210] on span "Will Personal Content - [DATE]" at bounding box center [87, 208] width 91 height 11
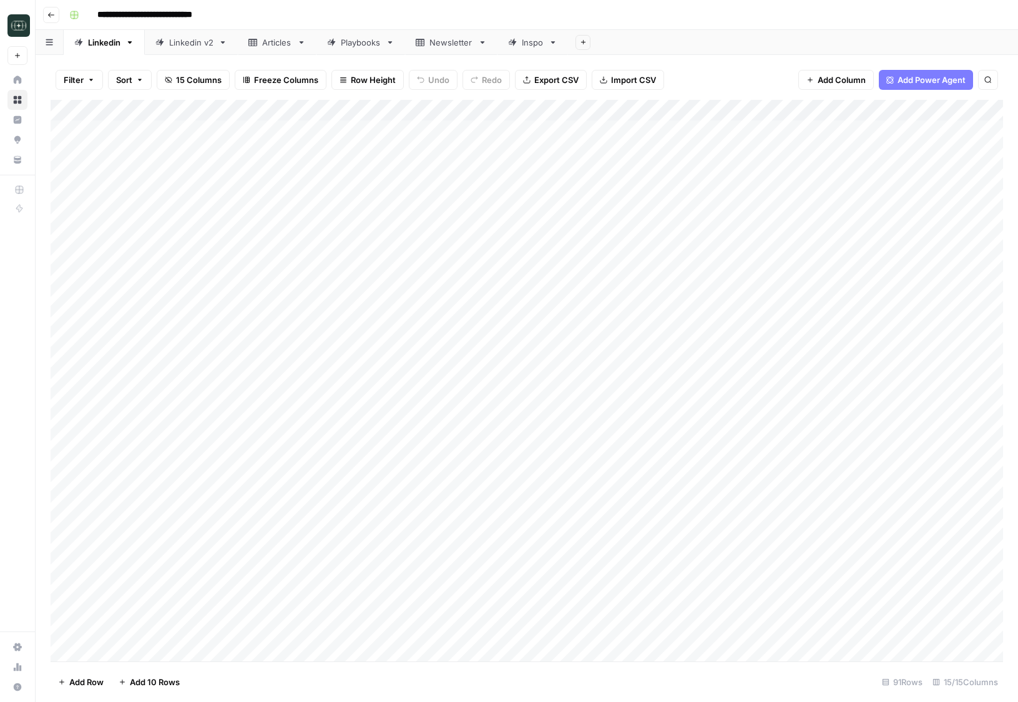
click at [802, 108] on div "Add Column" at bounding box center [527, 381] width 952 height 562
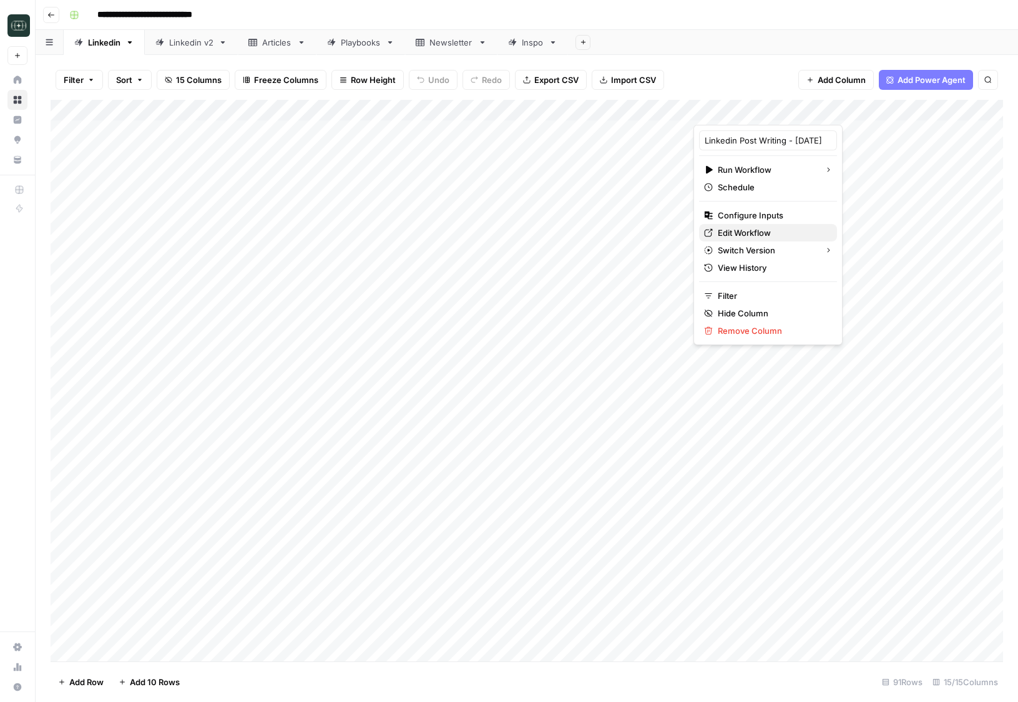
click at [743, 233] on span "Edit Workflow" at bounding box center [772, 233] width 109 height 12
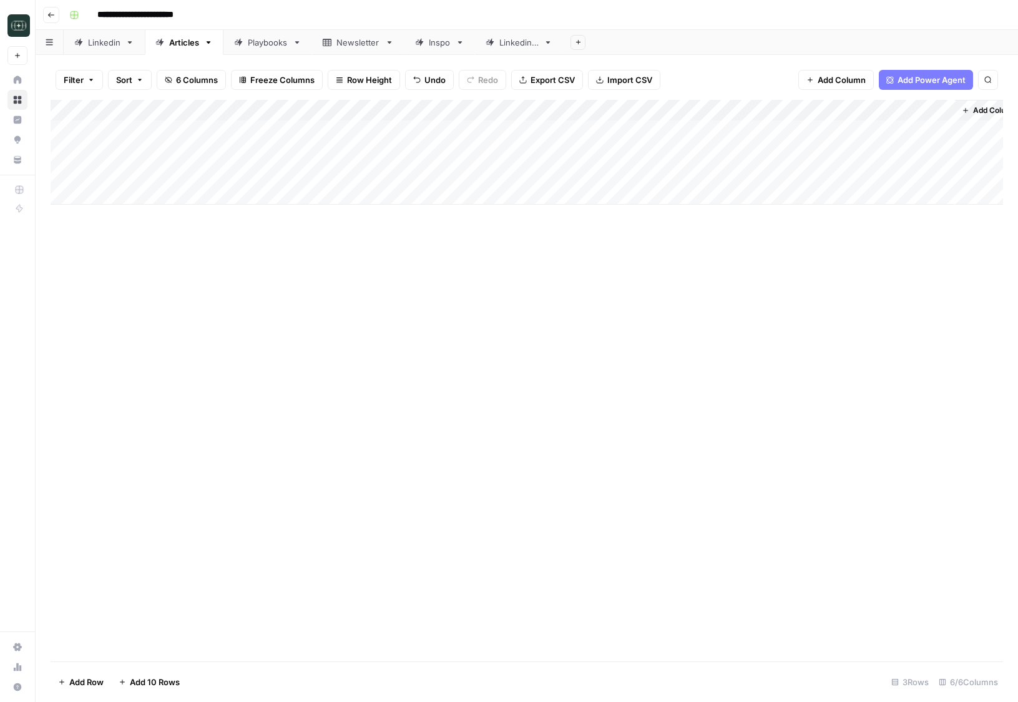
click at [50, 19] on button "Go back" at bounding box center [51, 15] width 16 height 16
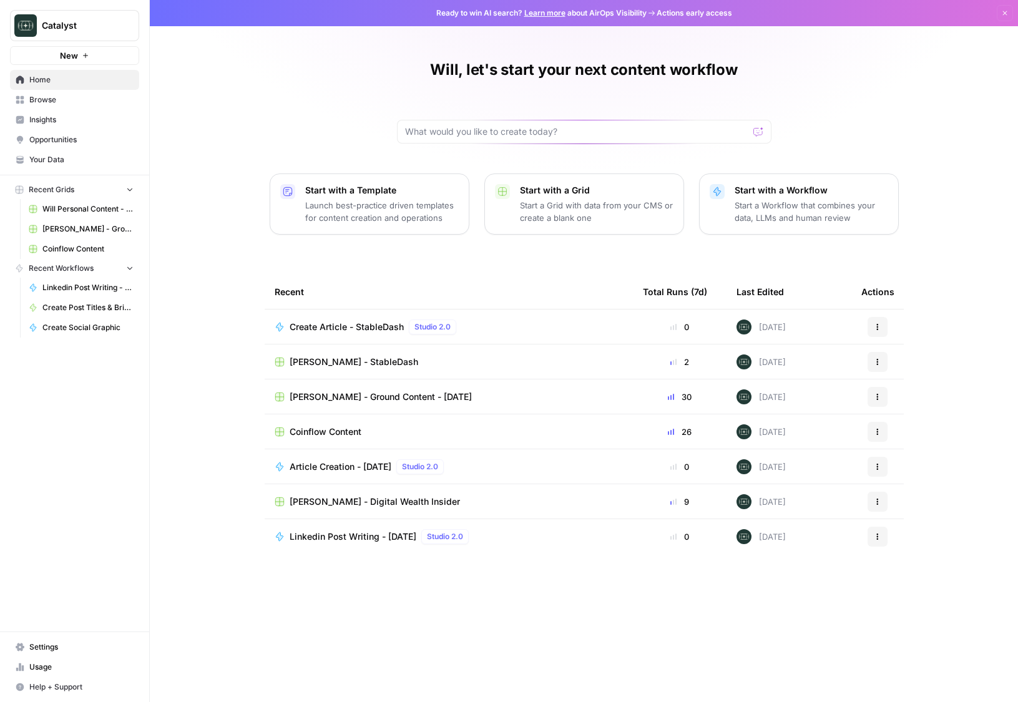
click at [87, 215] on link "Will Personal Content - [DATE]" at bounding box center [81, 209] width 116 height 20
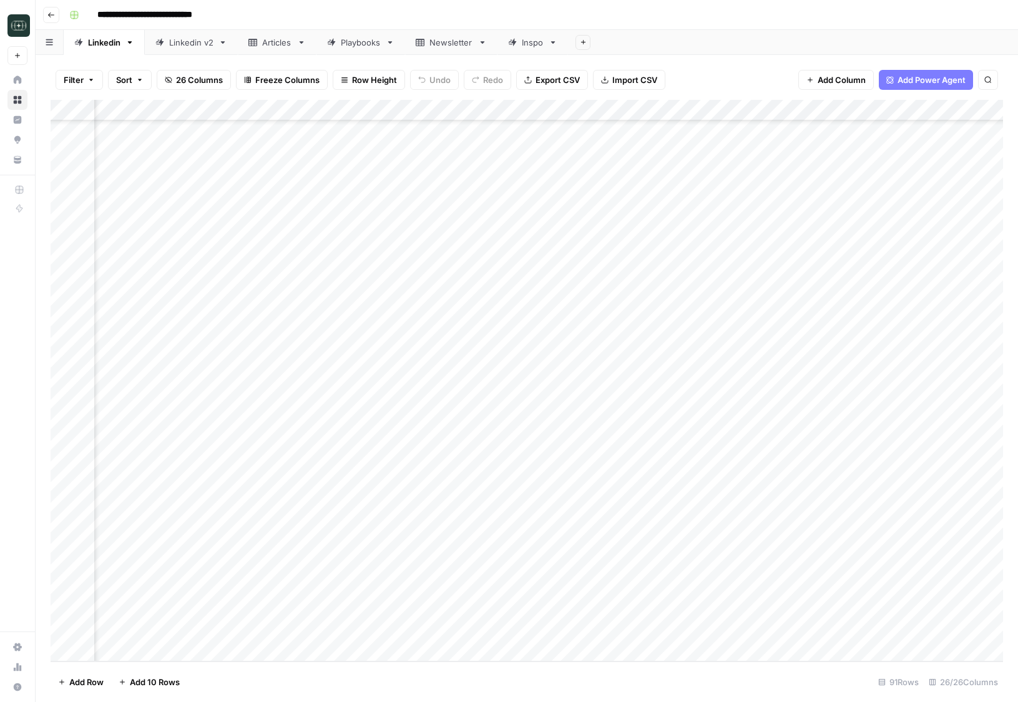
scroll to position [1410, 1569]
click at [379, 110] on div "Add Column" at bounding box center [527, 381] width 952 height 562
click at [271, 228] on span "Edit Workflow" at bounding box center [269, 233] width 109 height 12
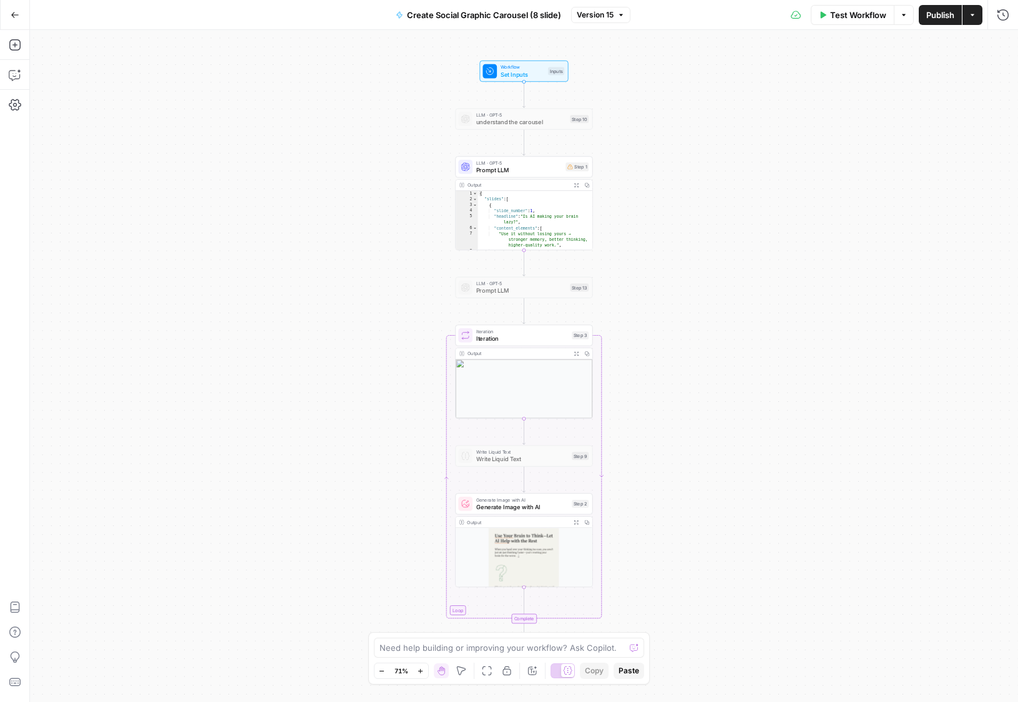
click at [15, 16] on icon "button" at bounding box center [15, 15] width 9 height 9
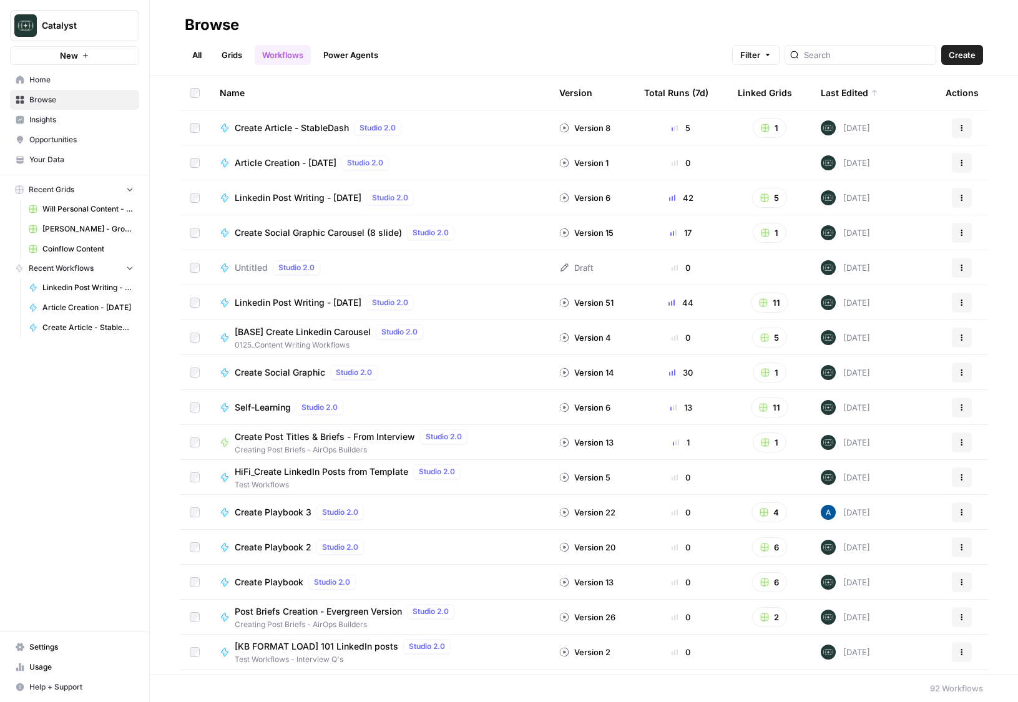
click at [66, 203] on span "Will Personal Content - [DATE]" at bounding box center [87, 208] width 91 height 11
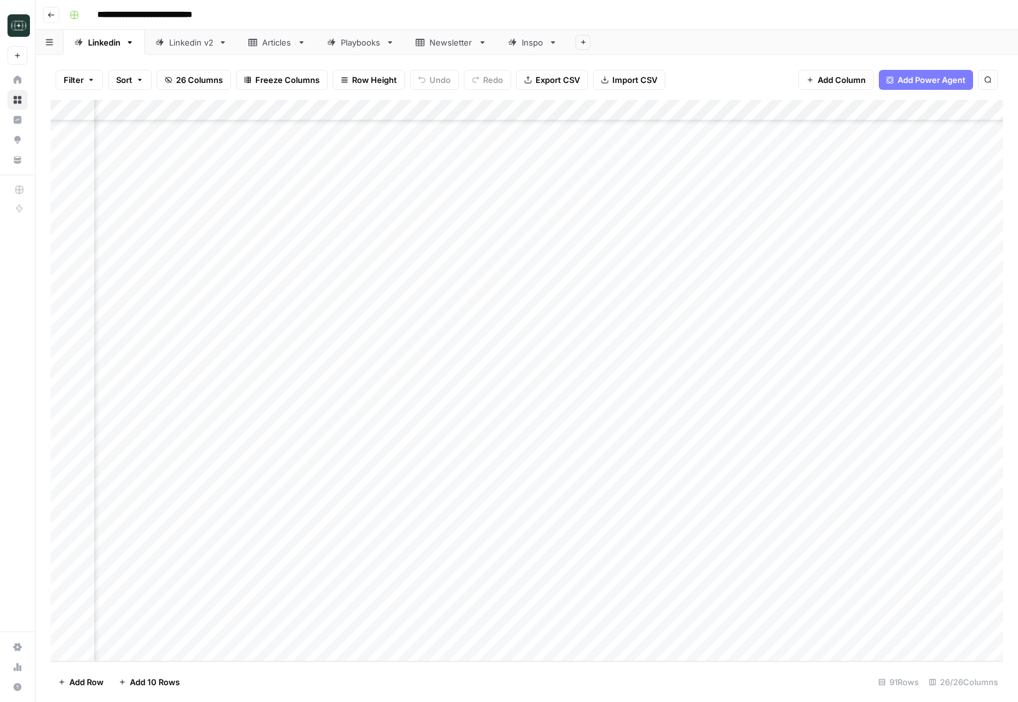
scroll to position [1410, 1561]
click at [386, 110] on div "Add Column" at bounding box center [527, 381] width 952 height 562
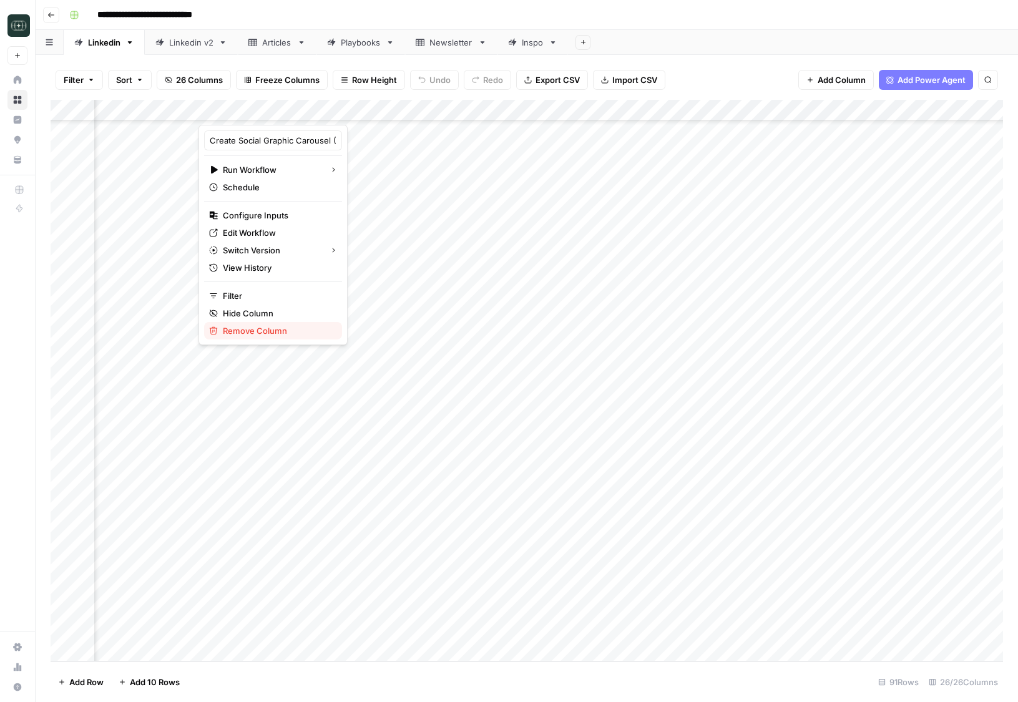
click at [286, 327] on span "Remove Column" at bounding box center [277, 330] width 109 height 12
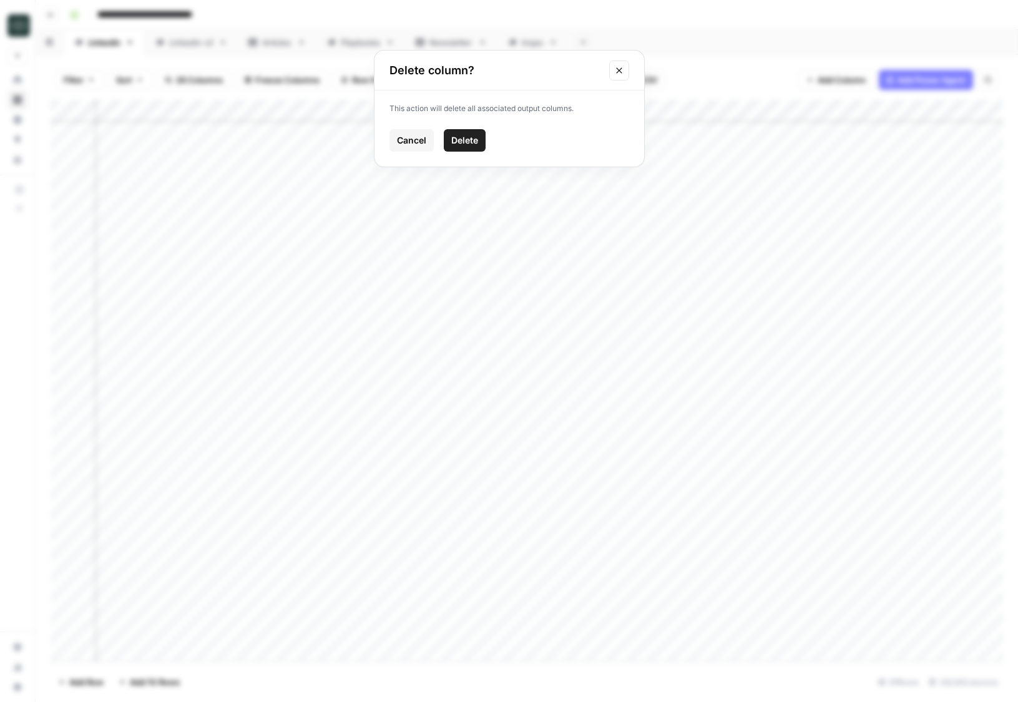
click at [475, 137] on span "Delete" at bounding box center [464, 140] width 27 height 12
click at [970, 112] on span "Add Column" at bounding box center [974, 110] width 44 height 11
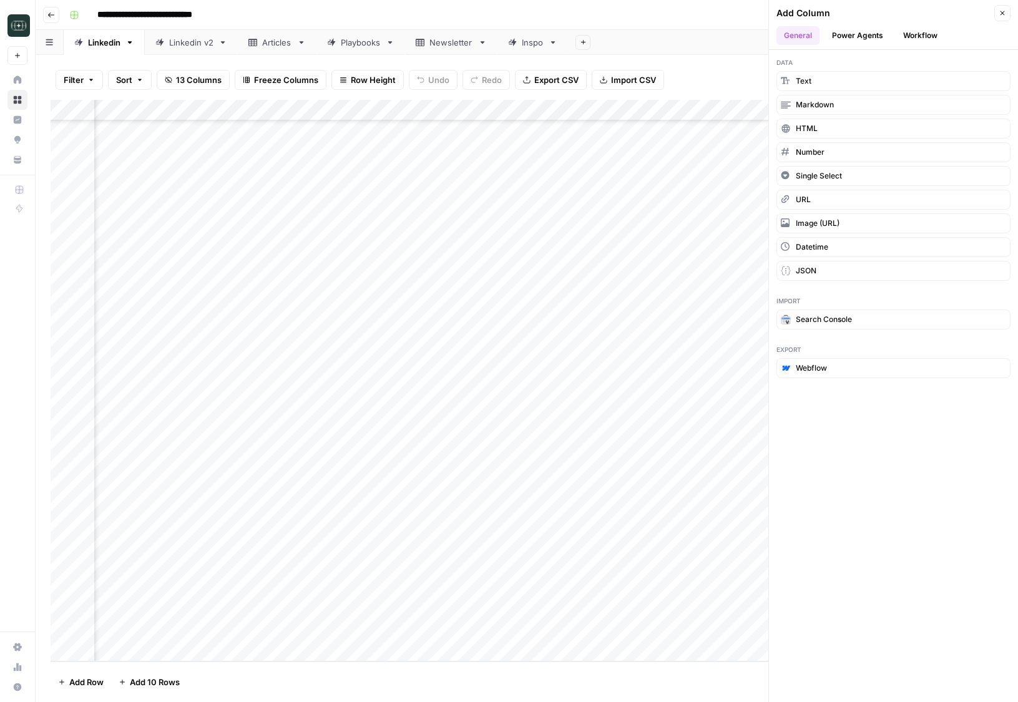
click at [912, 33] on button "Workflow" at bounding box center [919, 35] width 49 height 19
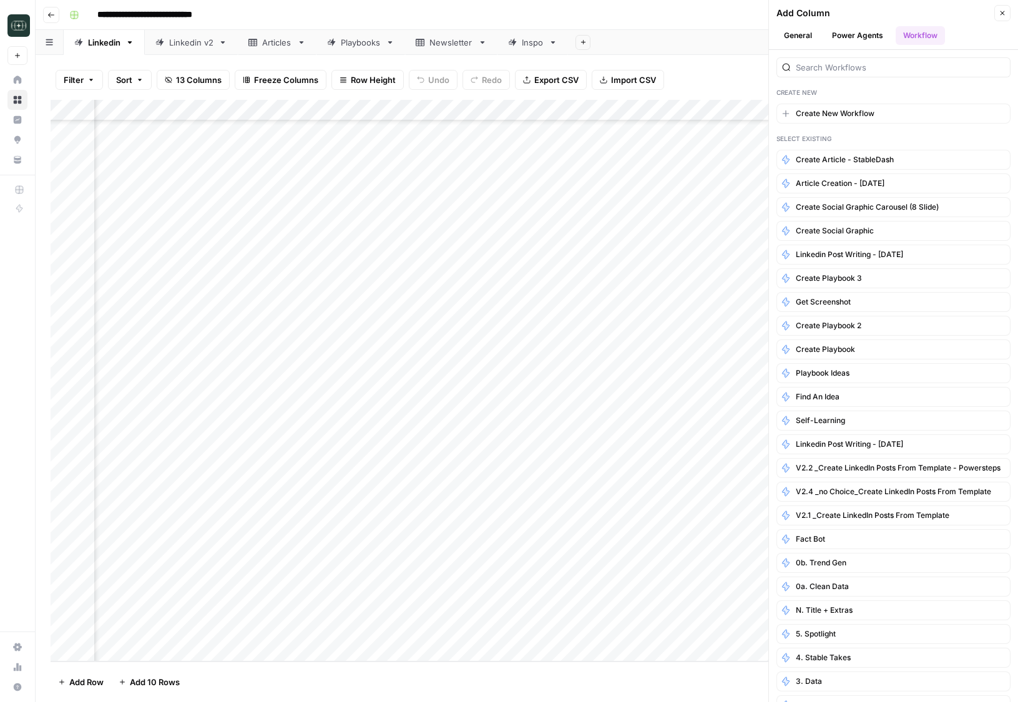
click at [836, 127] on div "Create New Create New Workflow Select Existing Create Article - StableDash Arti…" at bounding box center [893, 376] width 249 height 652
click at [836, 114] on span "Create New Workflow" at bounding box center [835, 113] width 79 height 11
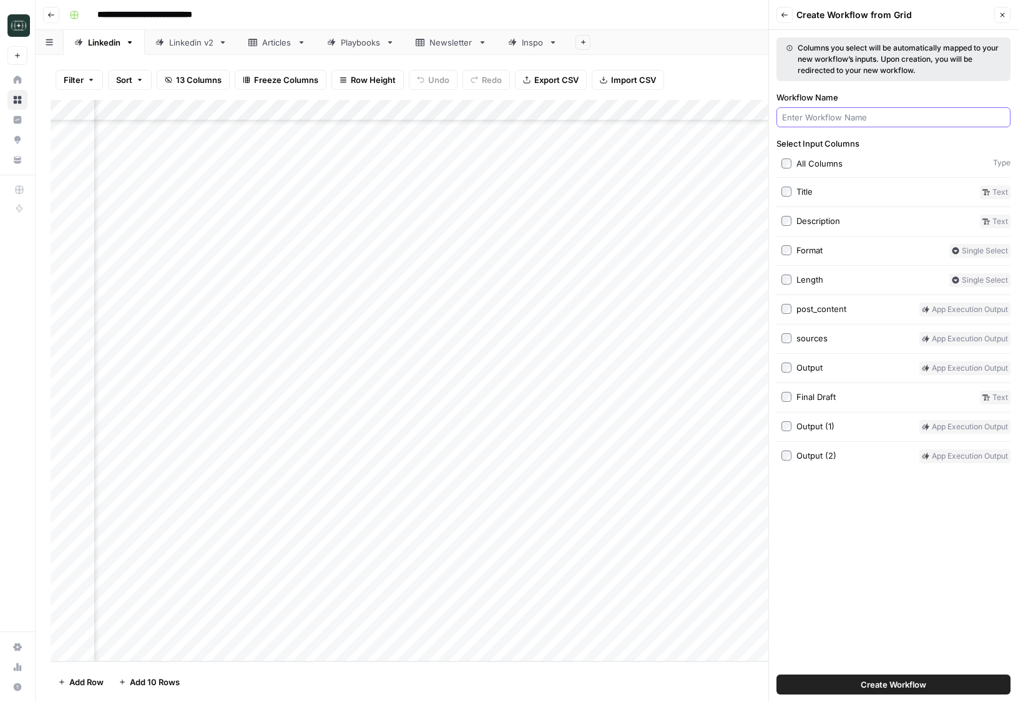
click at [836, 114] on input "Workflow Name" at bounding box center [893, 117] width 223 height 12
type input "Write"
click at [929, 680] on button "Create Workflow" at bounding box center [893, 685] width 234 height 20
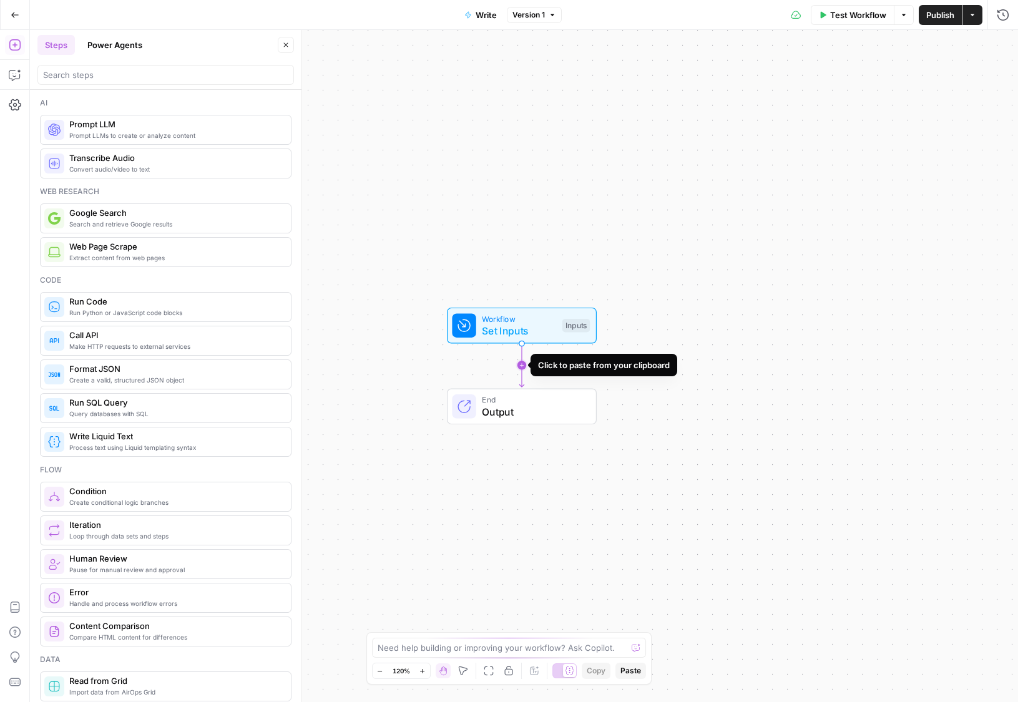
click at [524, 368] on icon "Edge from start to end" at bounding box center [521, 366] width 4 height 44
click at [505, 411] on span "write quotes to KB" at bounding box center [513, 411] width 145 height 15
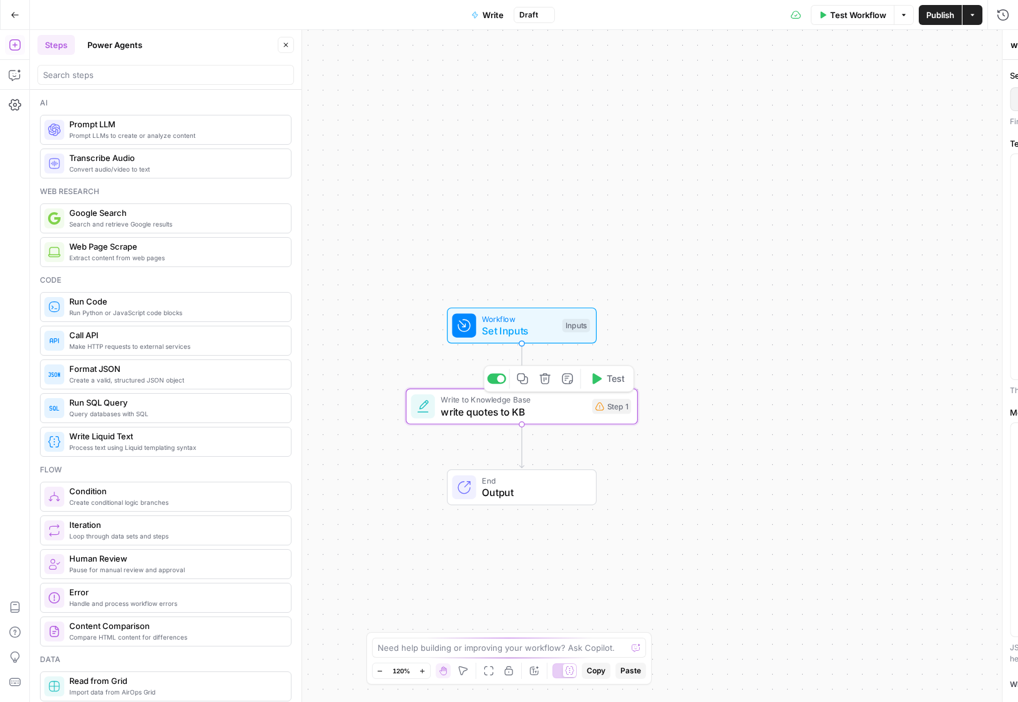
type input "StableDash"
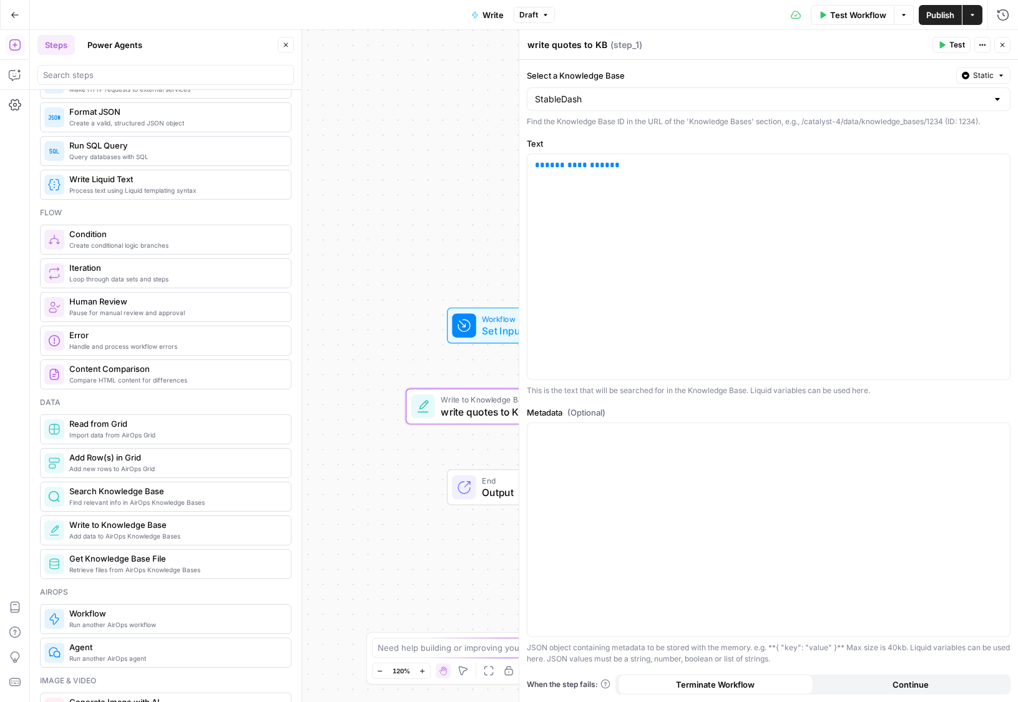
scroll to position [261, 0]
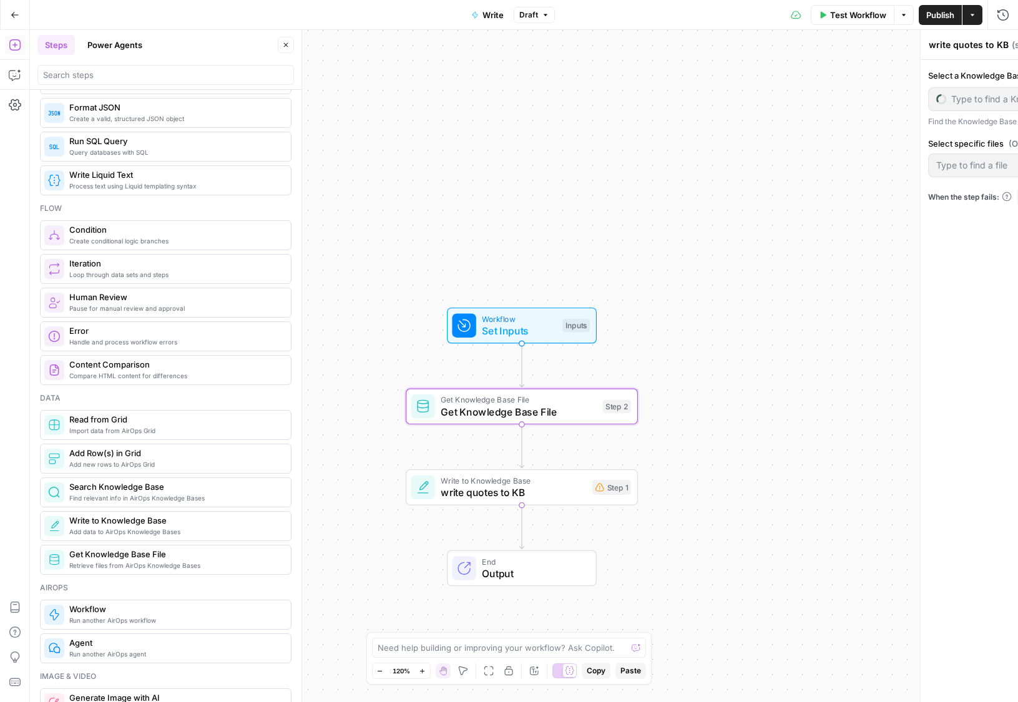
type textarea "Get Knowledge Base File"
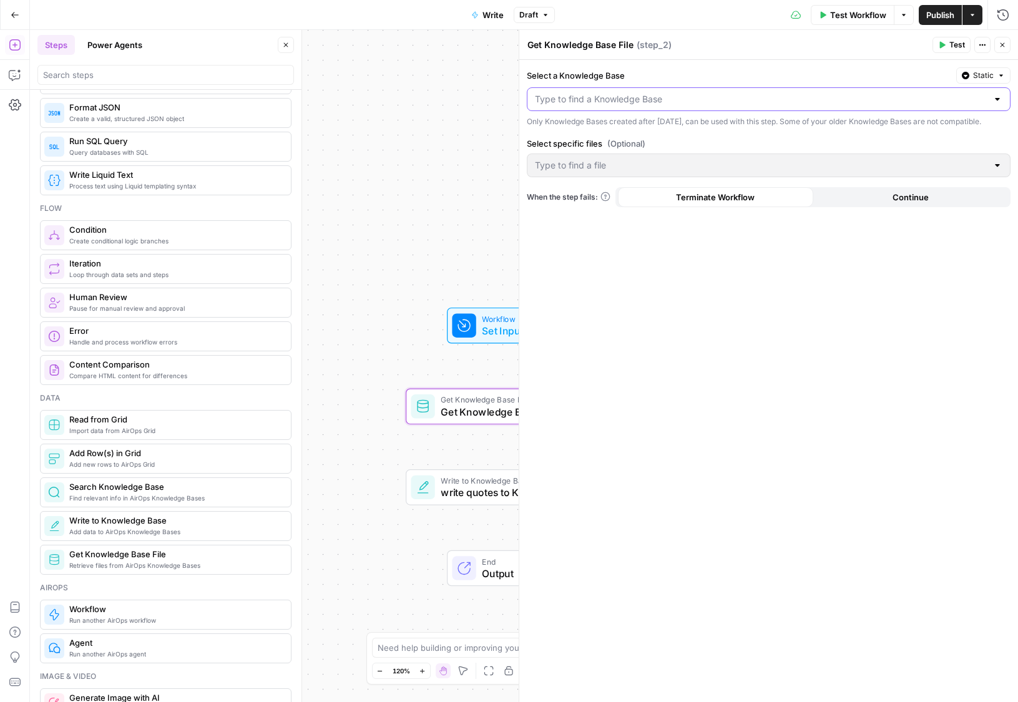
click at [650, 100] on input "Select a Knowledge Base" at bounding box center [761, 99] width 452 height 12
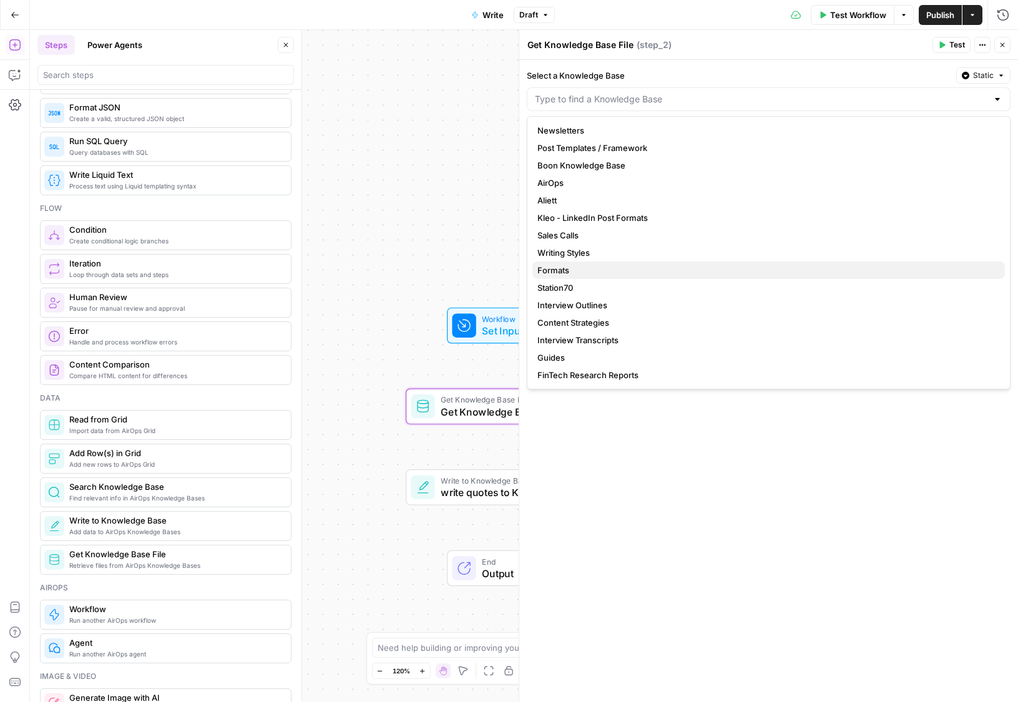
click at [558, 273] on span "Formats" at bounding box center [765, 270] width 457 height 12
type input "Formats"
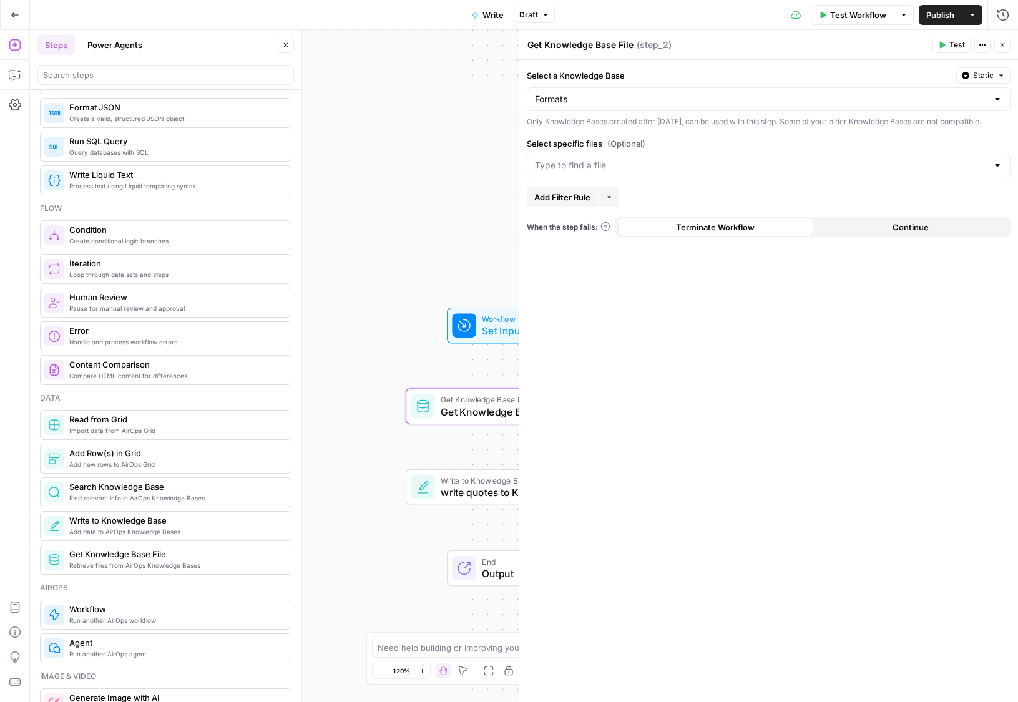
click at [573, 177] on div at bounding box center [769, 166] width 484 height 24
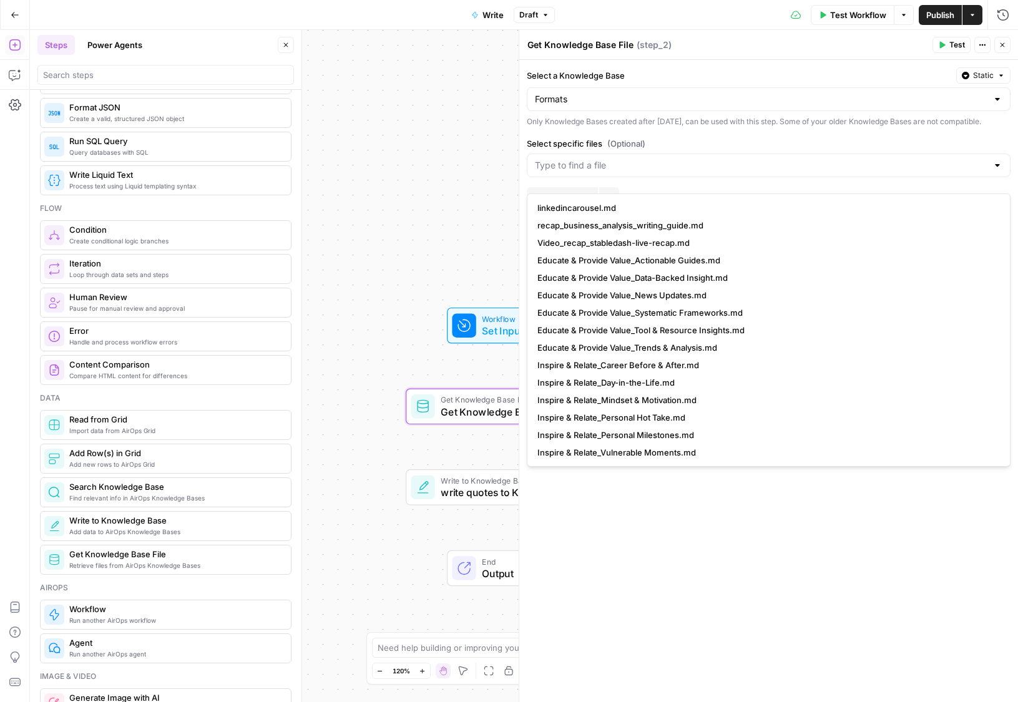
click at [571, 210] on span "linkedincarousel.md" at bounding box center [765, 208] width 457 height 12
click at [475, 221] on div "Workflow Set Inputs Inputs Get Knowledge Base File Get Knowledge Base File Step…" at bounding box center [524, 366] width 988 height 672
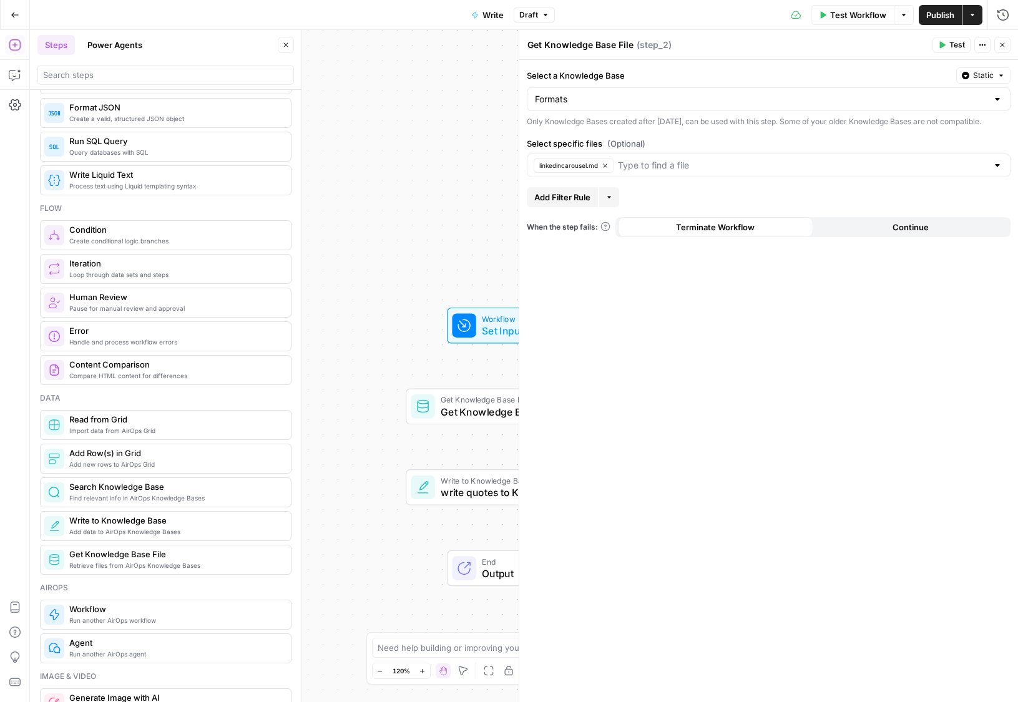
click at [465, 489] on span "write quotes to KB" at bounding box center [513, 492] width 145 height 15
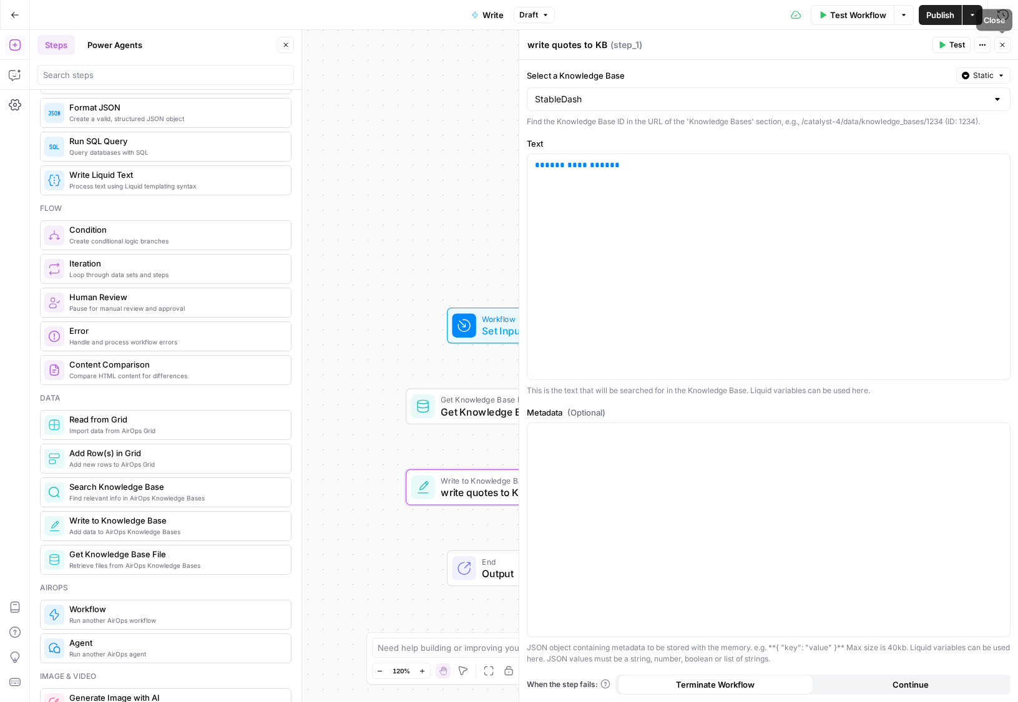
click at [987, 42] on button "Actions" at bounding box center [982, 45] width 16 height 16
click at [929, 103] on span "Delete Step" at bounding box center [945, 100] width 60 height 12
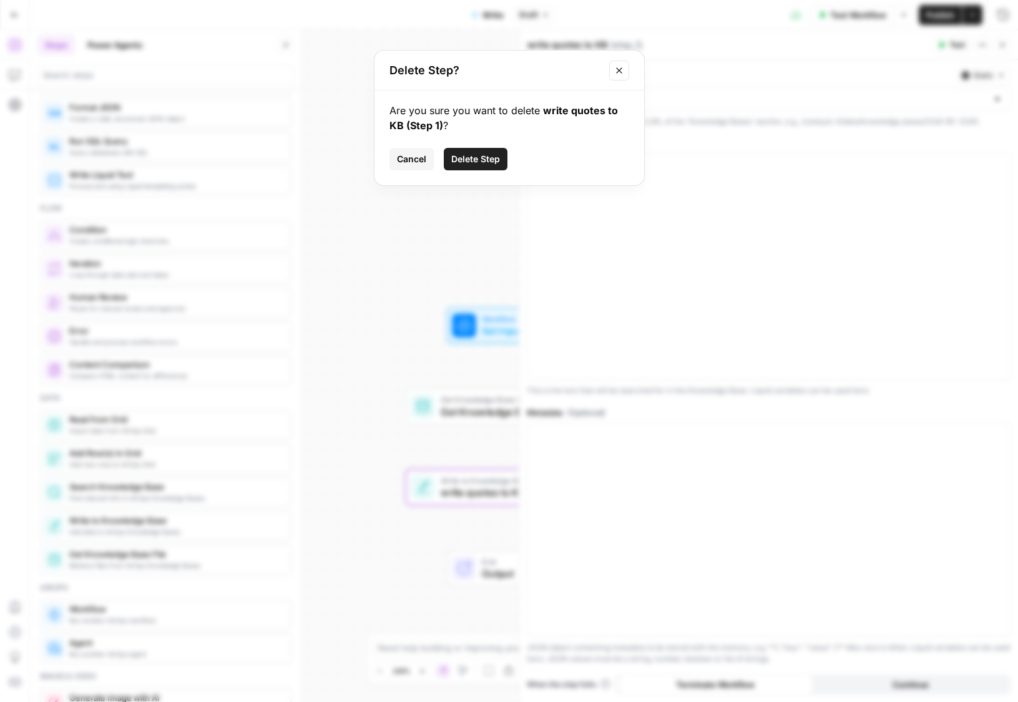
click at [472, 160] on span "Delete Step" at bounding box center [475, 159] width 49 height 12
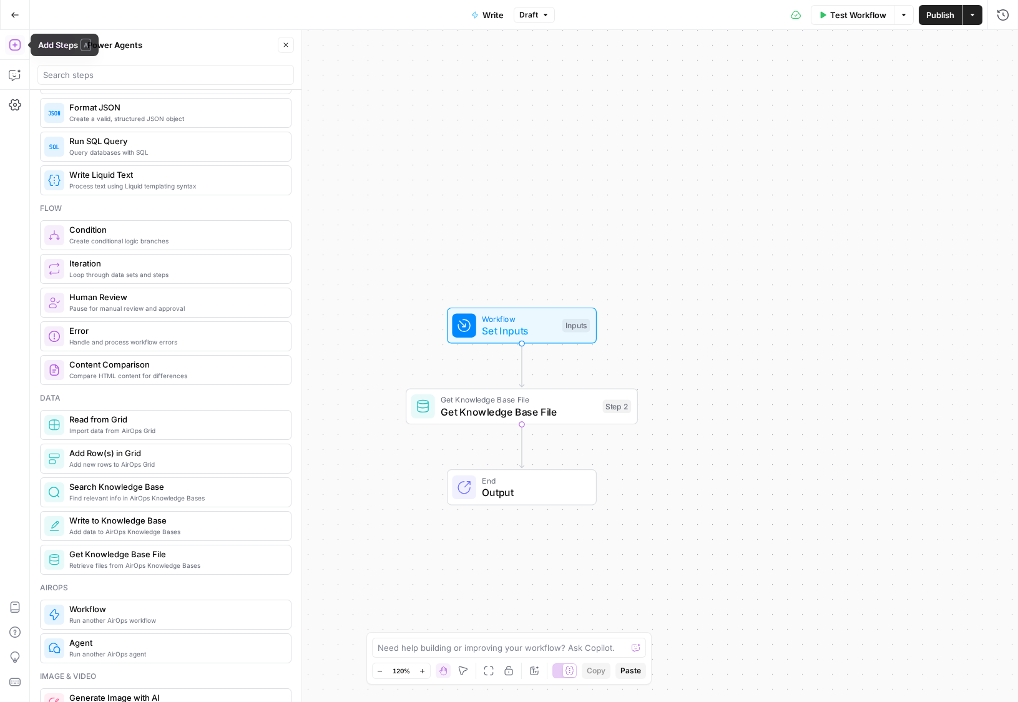
click at [12, 21] on button "Go Back" at bounding box center [15, 15] width 22 height 22
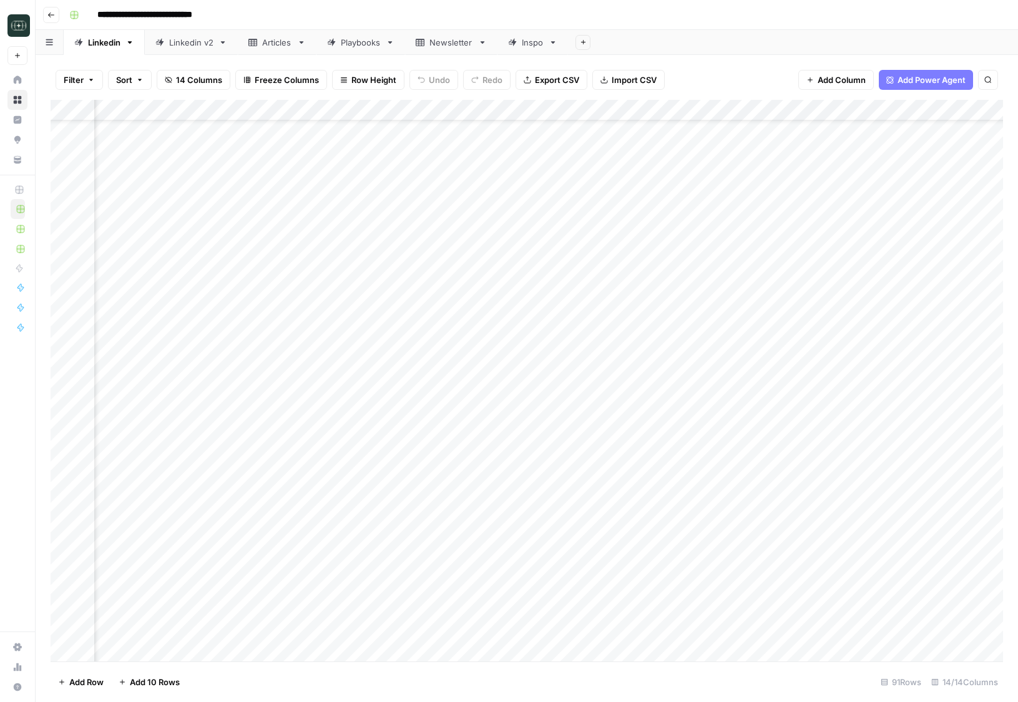
scroll to position [50, 939]
click at [907, 111] on div "Add Column" at bounding box center [527, 381] width 952 height 562
click at [870, 228] on span "Edit Workflow" at bounding box center [899, 233] width 109 height 12
click at [884, 611] on div "Add Column" at bounding box center [527, 381] width 952 height 562
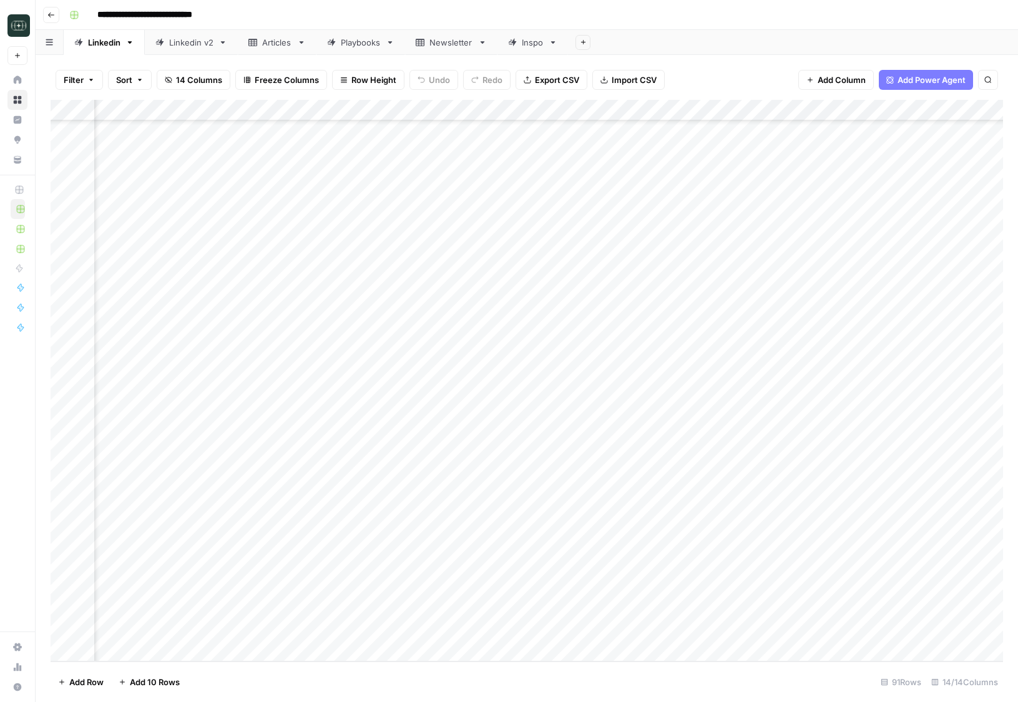
scroll to position [1410, 485]
click at [860, 416] on div "Add Column" at bounding box center [527, 381] width 952 height 562
click at [894, 419] on div "Add Column" at bounding box center [527, 381] width 952 height 562
click at [870, 417] on div "Add Column" at bounding box center [527, 381] width 952 height 562
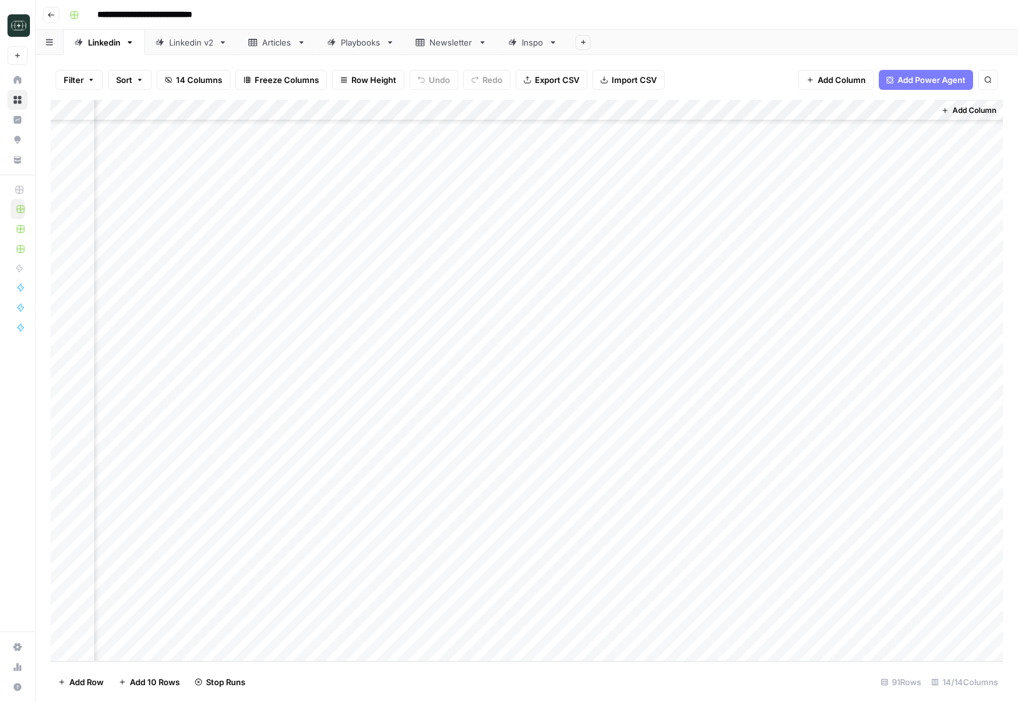
click at [879, 333] on div "Add Column" at bounding box center [527, 381] width 952 height 562
click at [924, 610] on div "Add Column" at bounding box center [527, 381] width 952 height 562
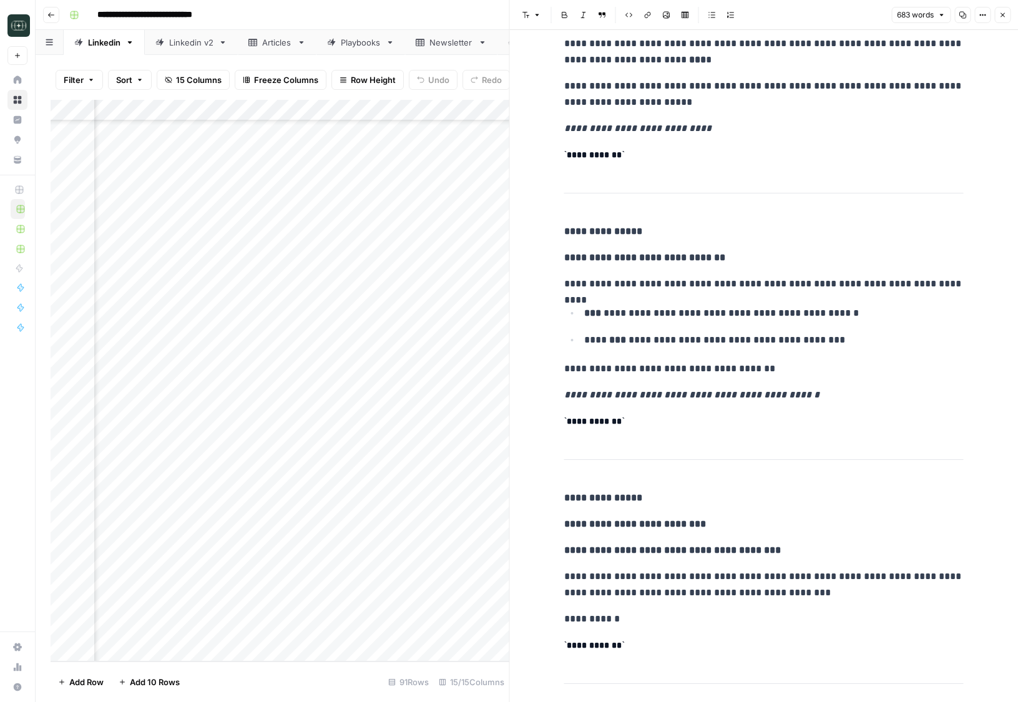
scroll to position [1455, 0]
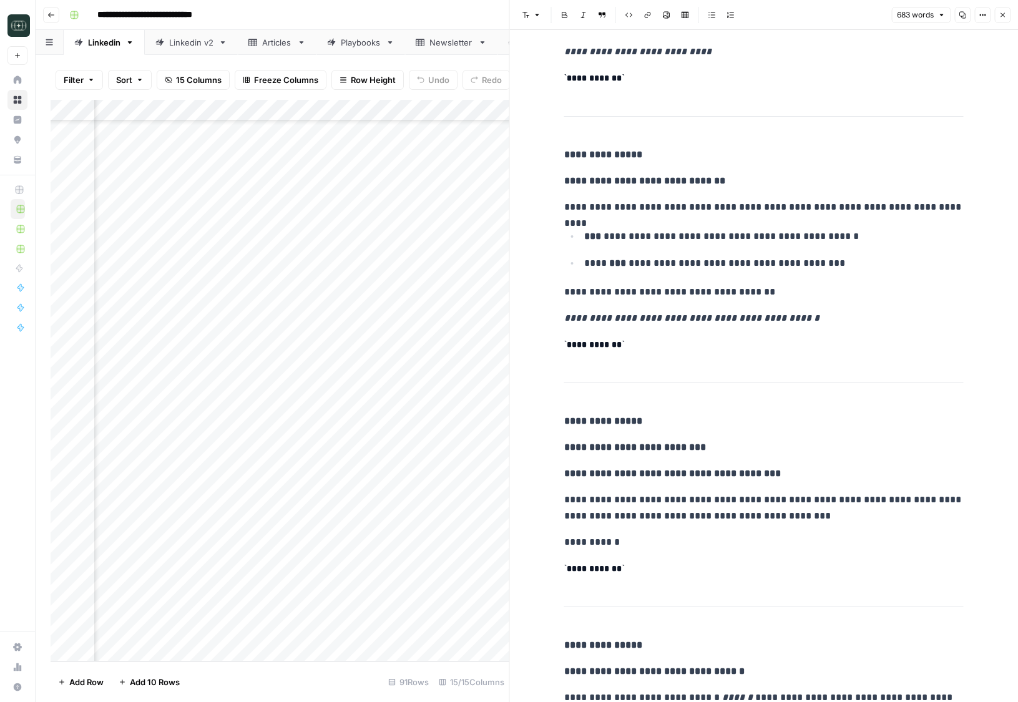
click at [998, 11] on button "Close" at bounding box center [1002, 15] width 16 height 16
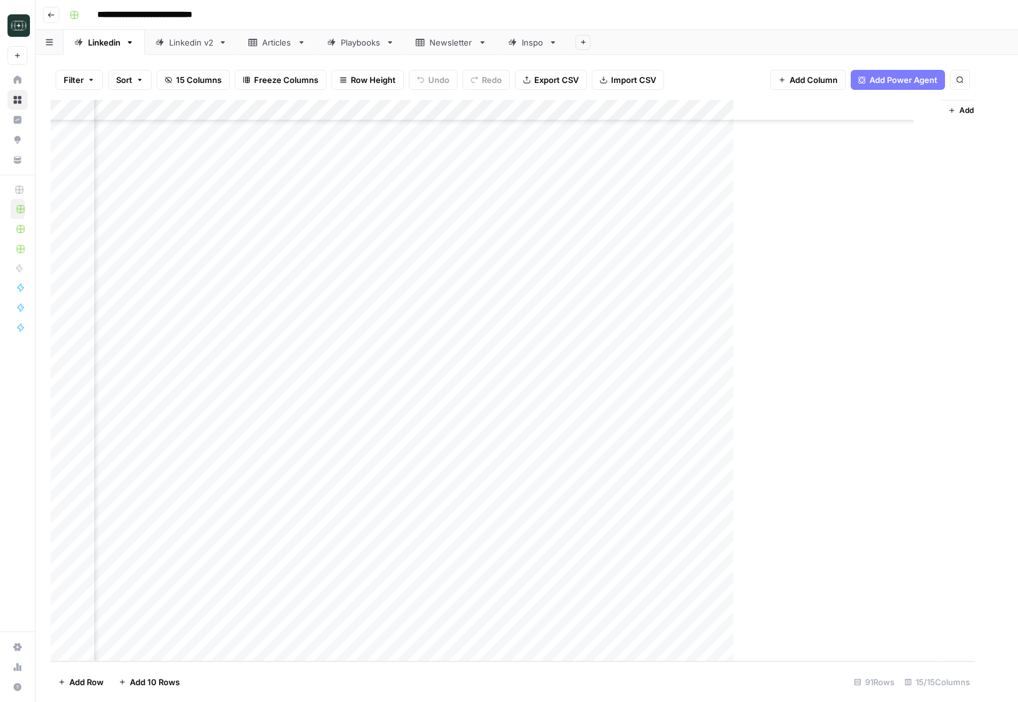
scroll to position [1410, 1036]
click at [938, 607] on div "Add Column" at bounding box center [527, 381] width 952 height 562
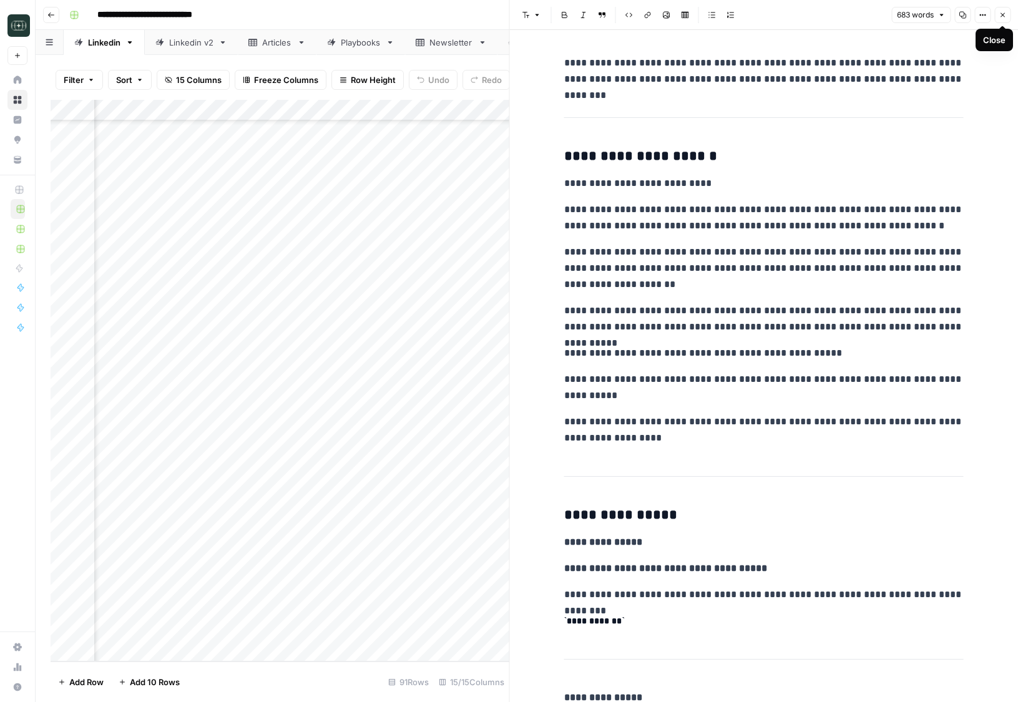
click at [1000, 12] on icon "button" at bounding box center [1001, 14] width 7 height 7
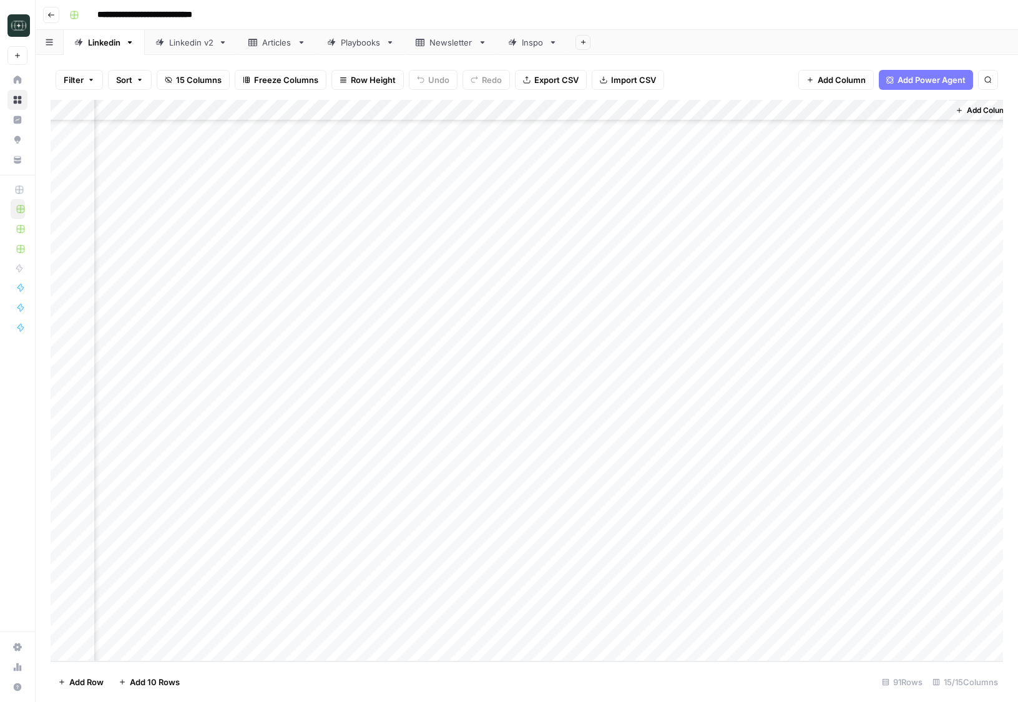
click at [809, 605] on div "Add Column" at bounding box center [527, 381] width 952 height 562
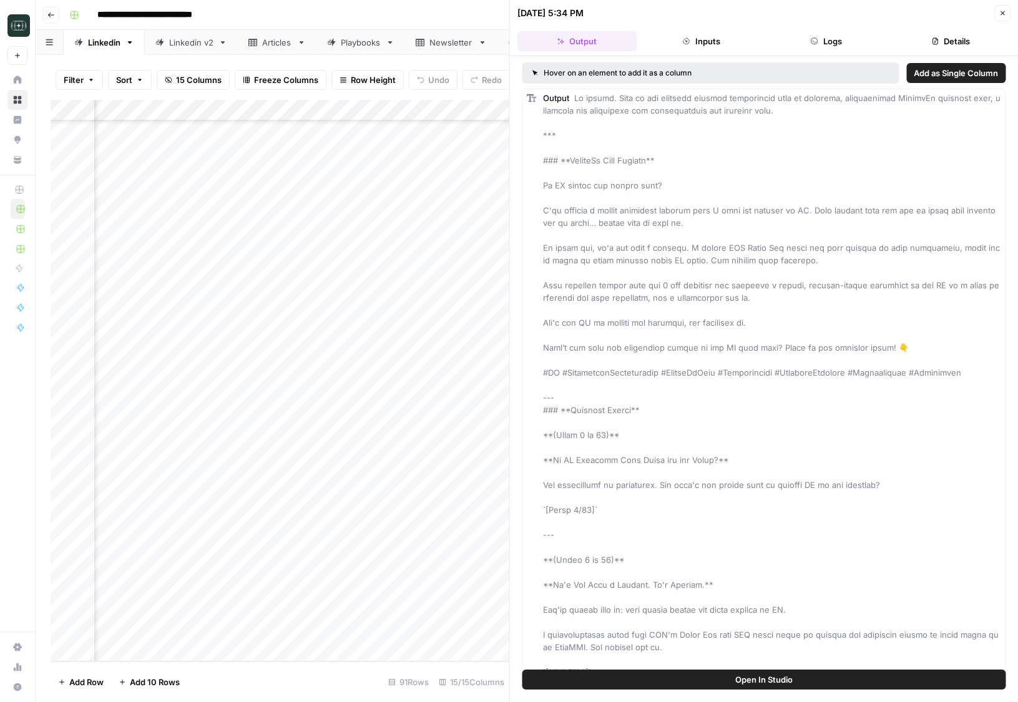
click at [847, 40] on button "Logs" at bounding box center [826, 41] width 120 height 20
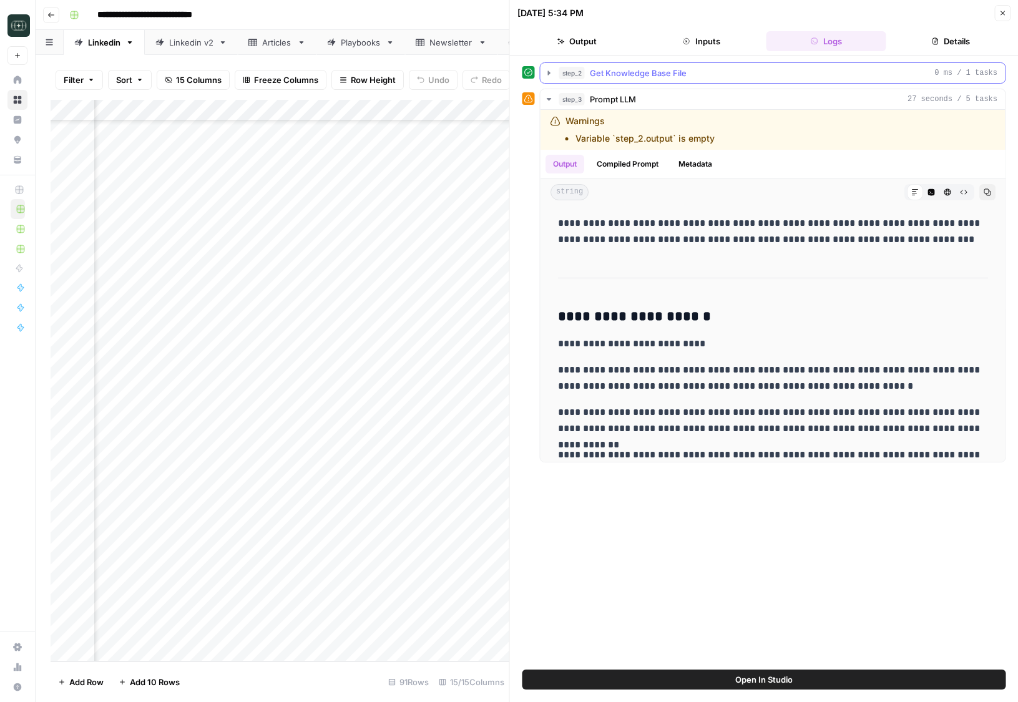
click at [703, 74] on div "step_2 Get Knowledge Base File 0 ms / 1 tasks" at bounding box center [778, 73] width 439 height 12
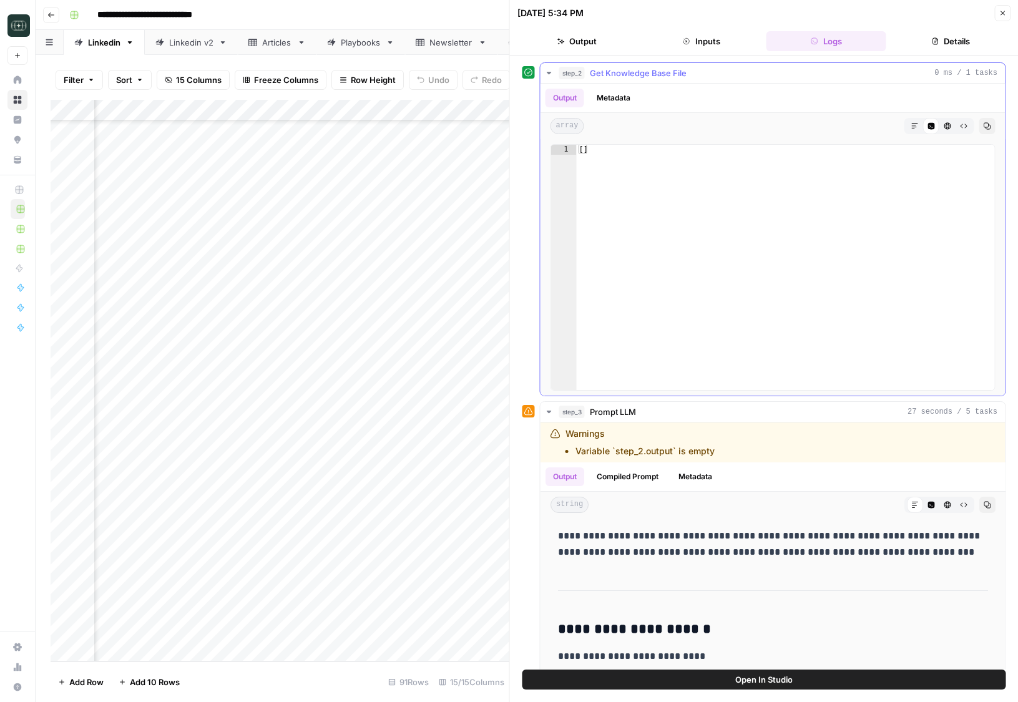
click at [703, 74] on div "step_2 Get Knowledge Base File 0 ms / 1 tasks" at bounding box center [778, 73] width 439 height 12
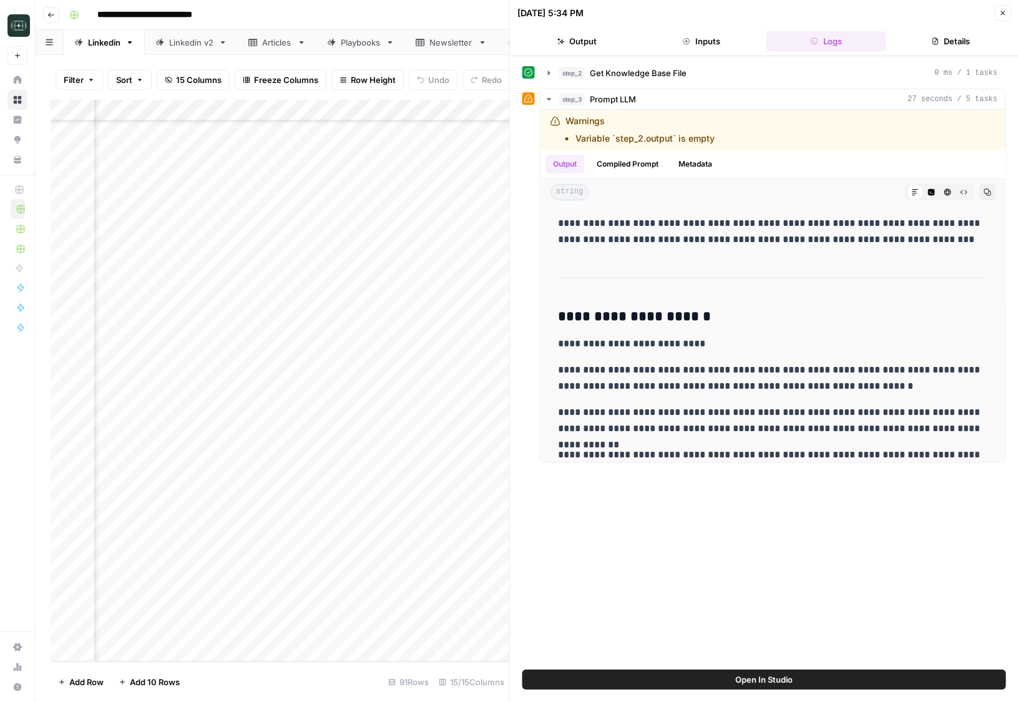
click at [1000, 4] on header "09/06/25 at 5:34 PM Close Output Inputs Logs Details" at bounding box center [764, 28] width 509 height 56
click at [1000, 7] on button "Close" at bounding box center [1002, 13] width 16 height 16
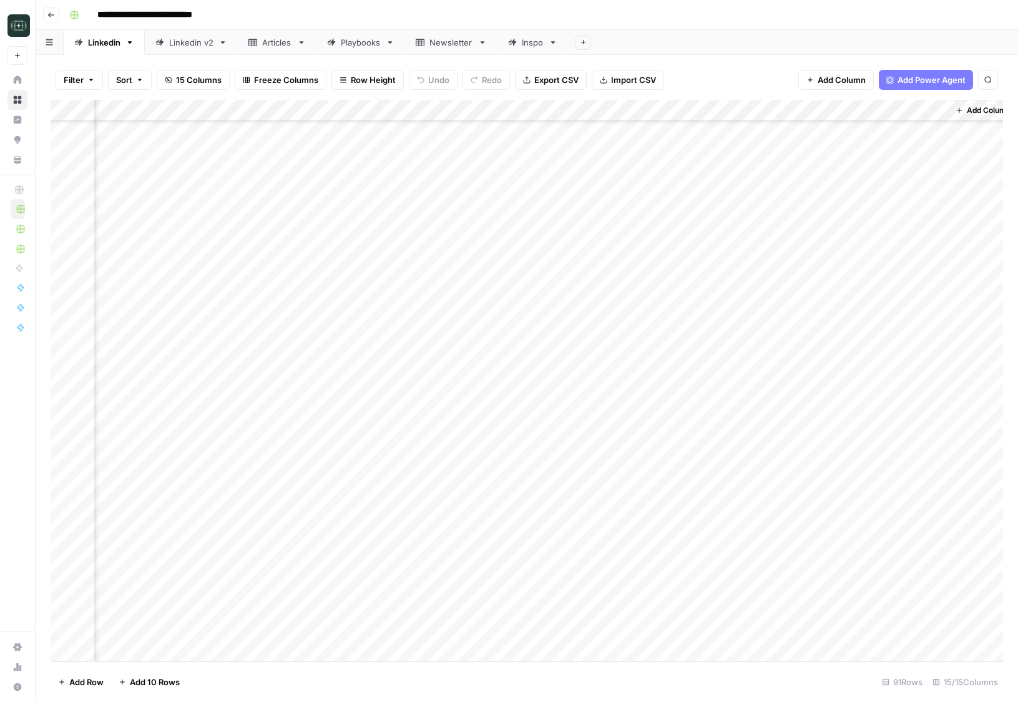
click at [827, 611] on div "Add Column" at bounding box center [527, 381] width 952 height 562
click at [938, 419] on div "Add Column" at bounding box center [527, 381] width 952 height 562
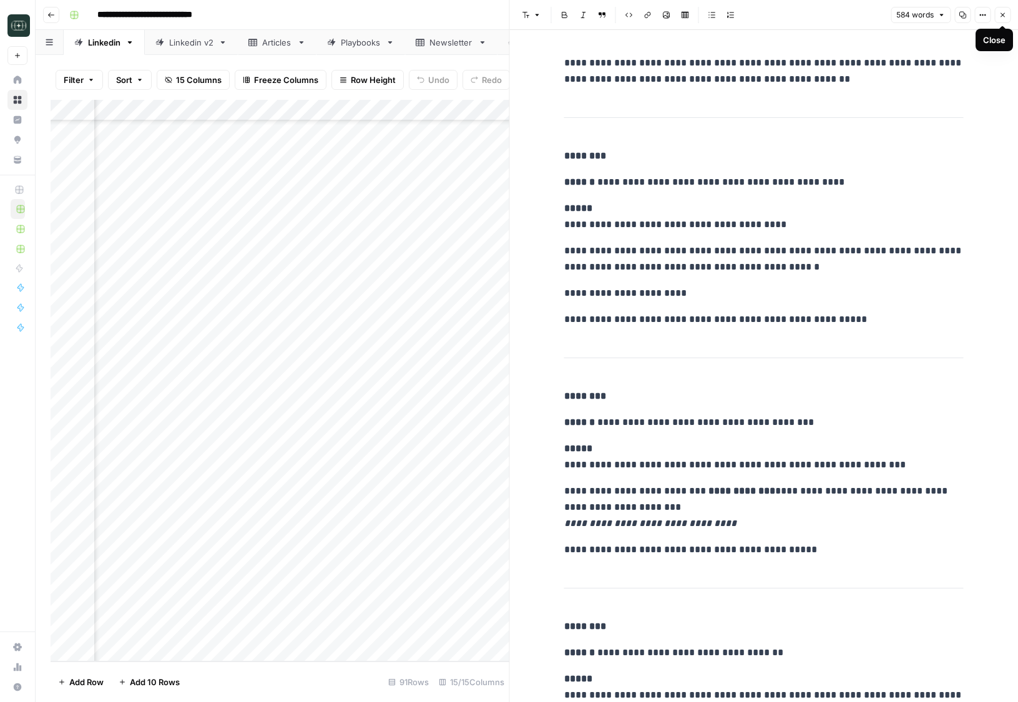
click at [1004, 16] on icon "button" at bounding box center [1001, 14] width 7 height 7
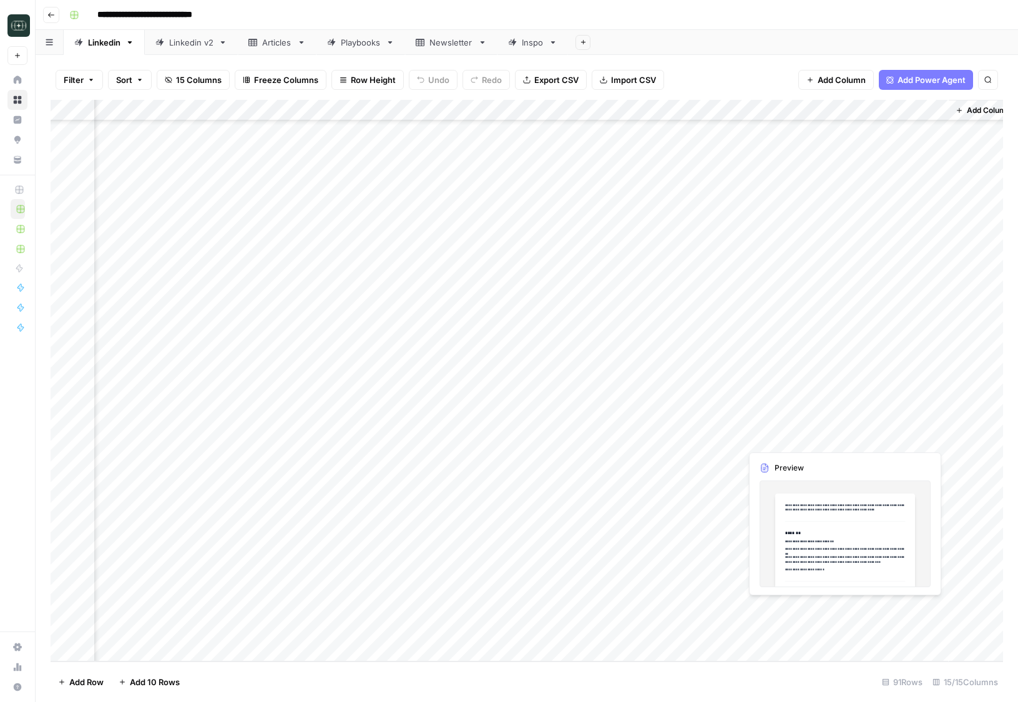
click at [937, 612] on div "Add Column" at bounding box center [527, 381] width 952 height 562
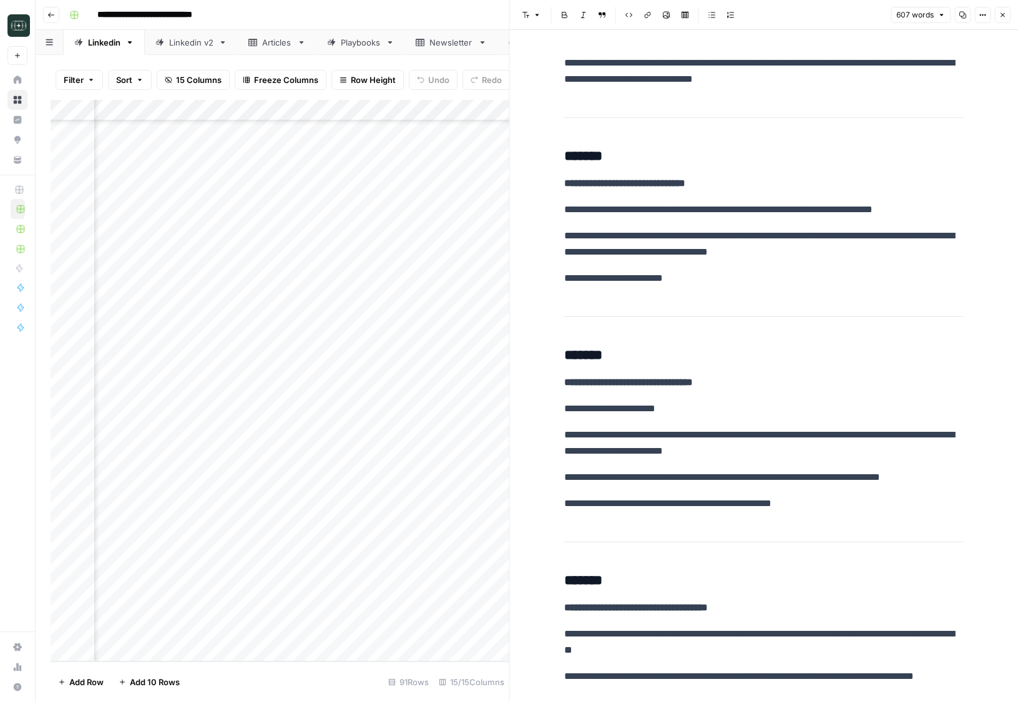
click at [1007, 16] on button "Close" at bounding box center [1002, 15] width 16 height 16
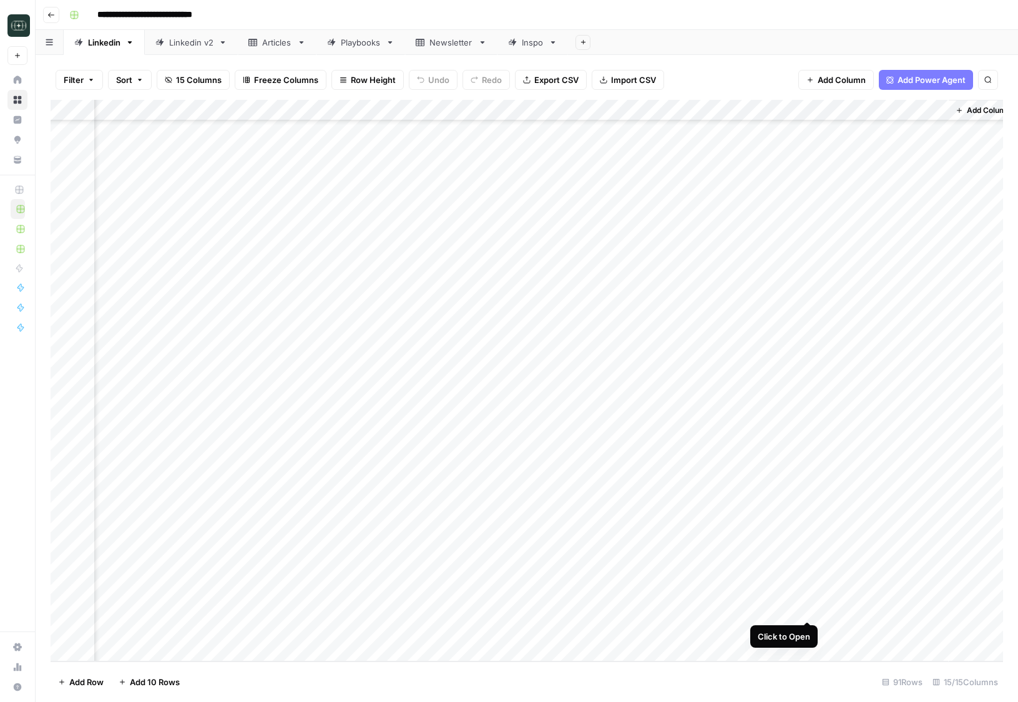
click at [809, 608] on div "Add Column" at bounding box center [527, 381] width 952 height 562
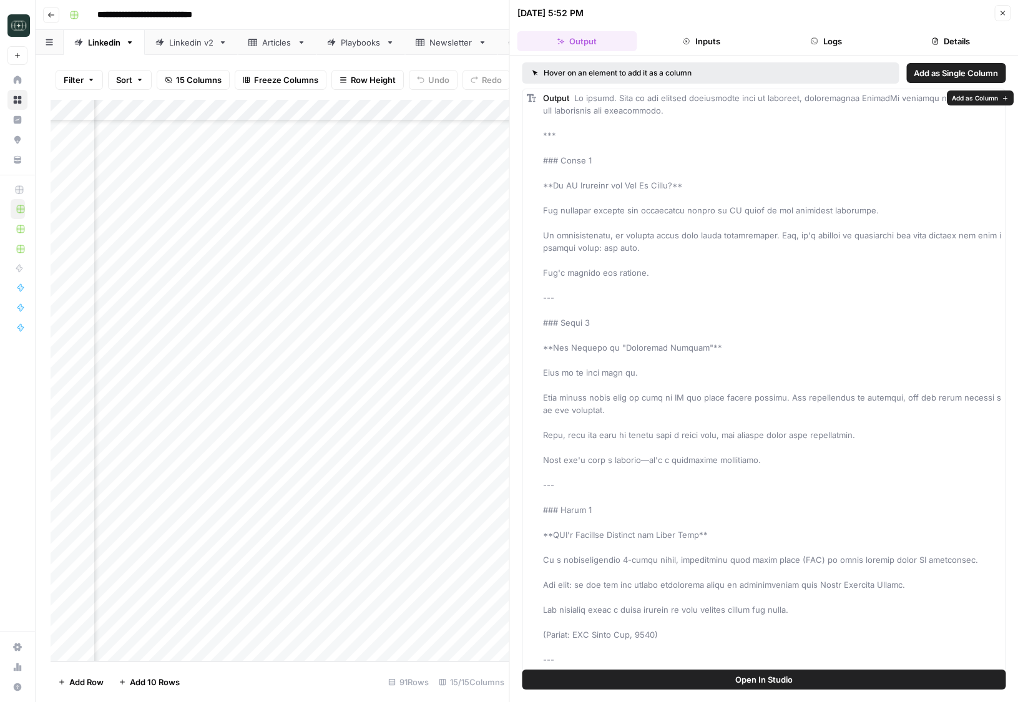
click at [819, 36] on button "Logs" at bounding box center [826, 41] width 120 height 20
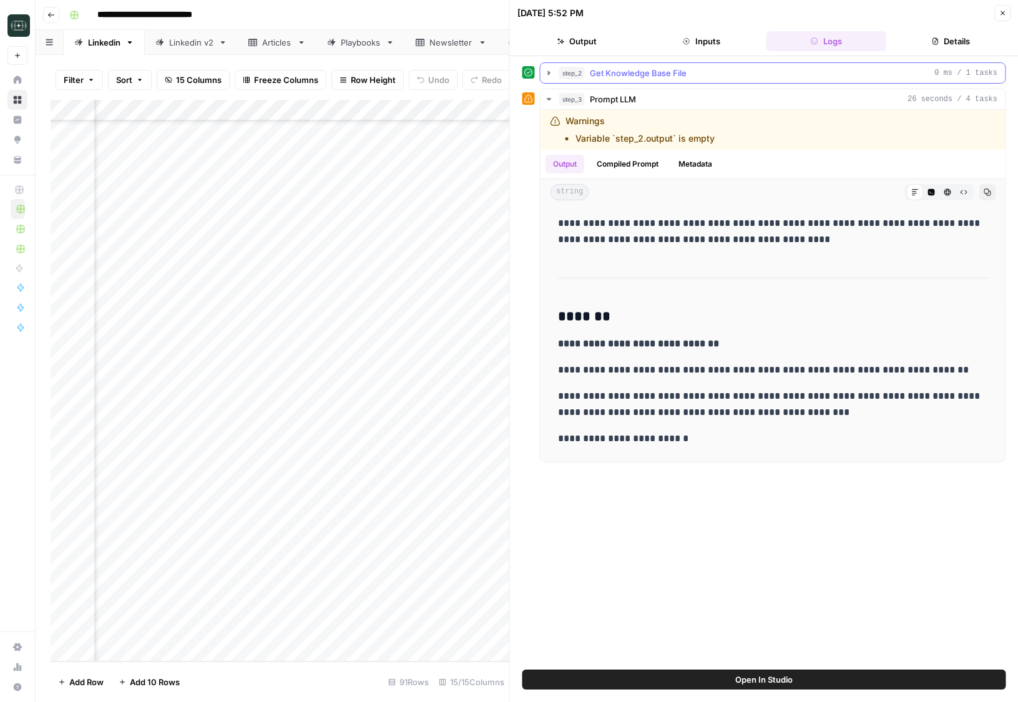
click at [547, 74] on icon "button" at bounding box center [549, 73] width 10 height 10
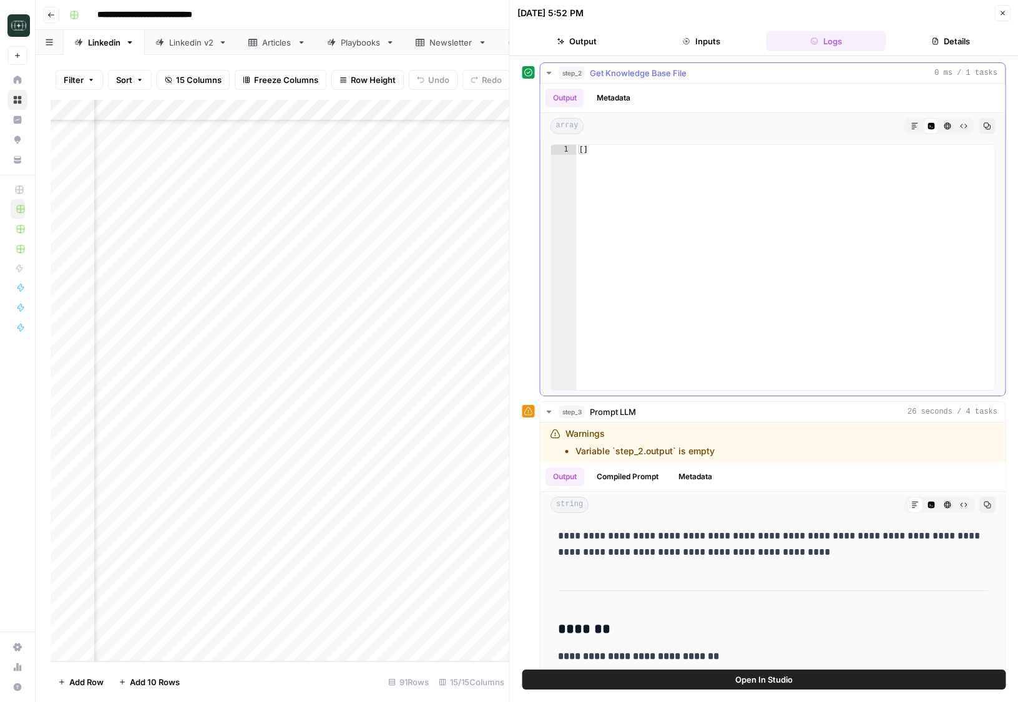
click at [547, 74] on icon "button" at bounding box center [549, 73] width 10 height 10
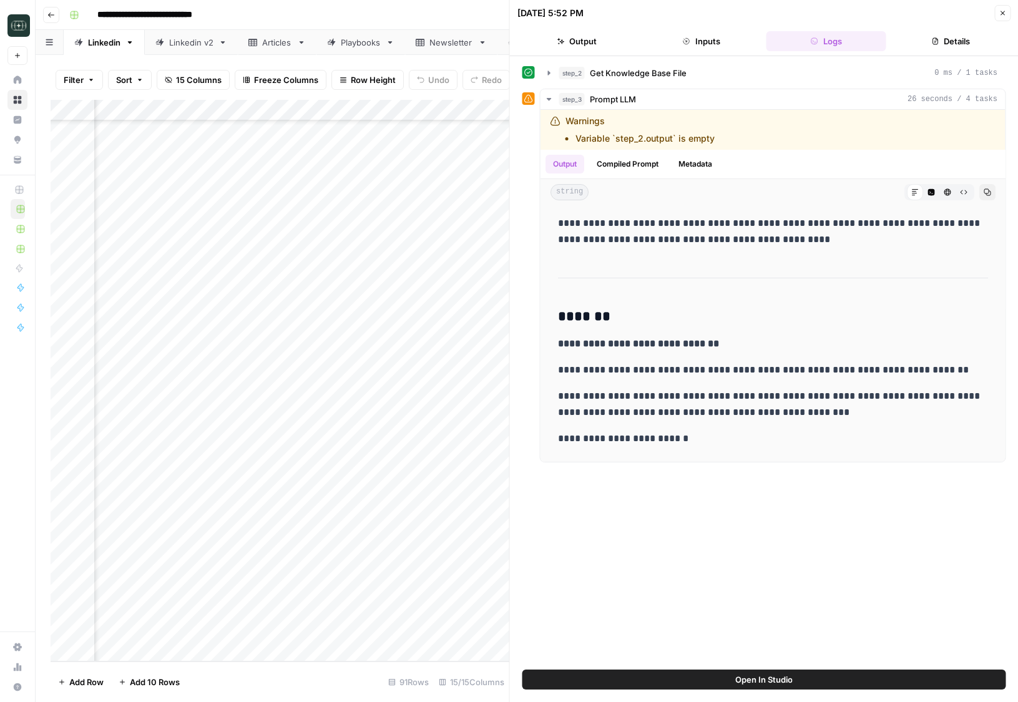
click at [1007, 11] on button "Close" at bounding box center [1002, 13] width 16 height 16
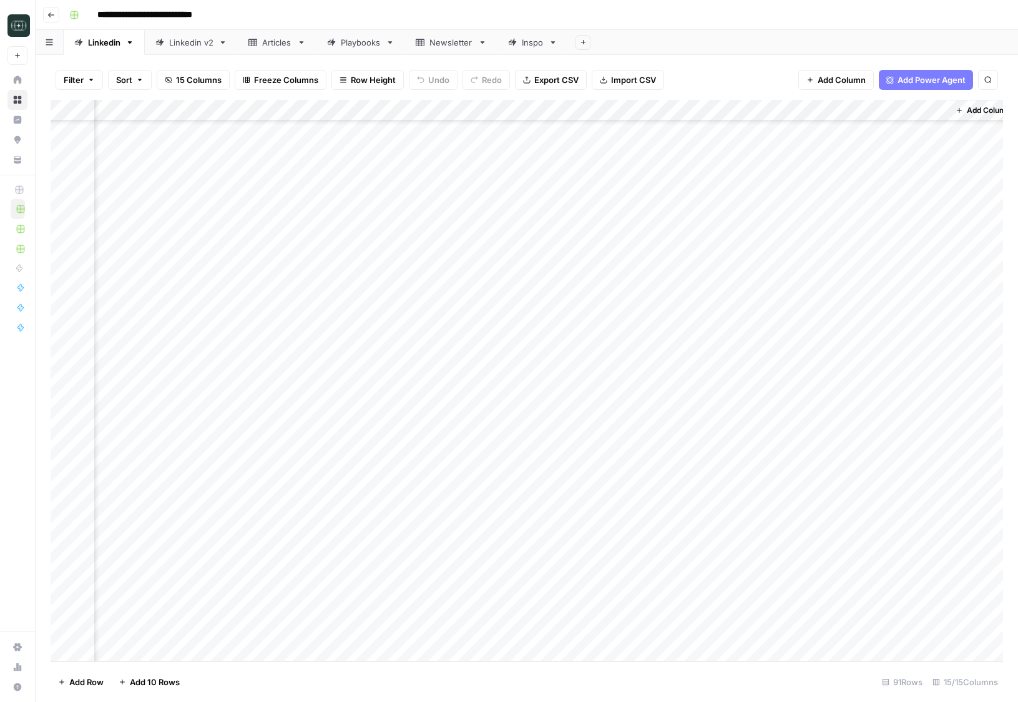
click at [51, 7] on button "Go back" at bounding box center [51, 15] width 16 height 16
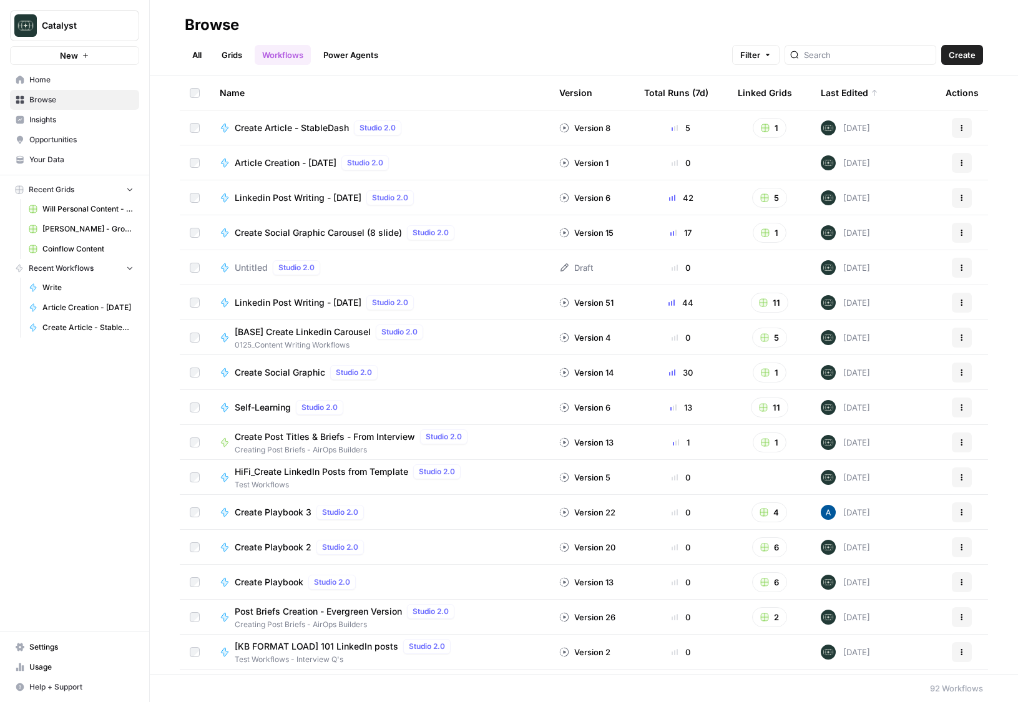
click at [46, 79] on span "Home" at bounding box center [81, 79] width 104 height 11
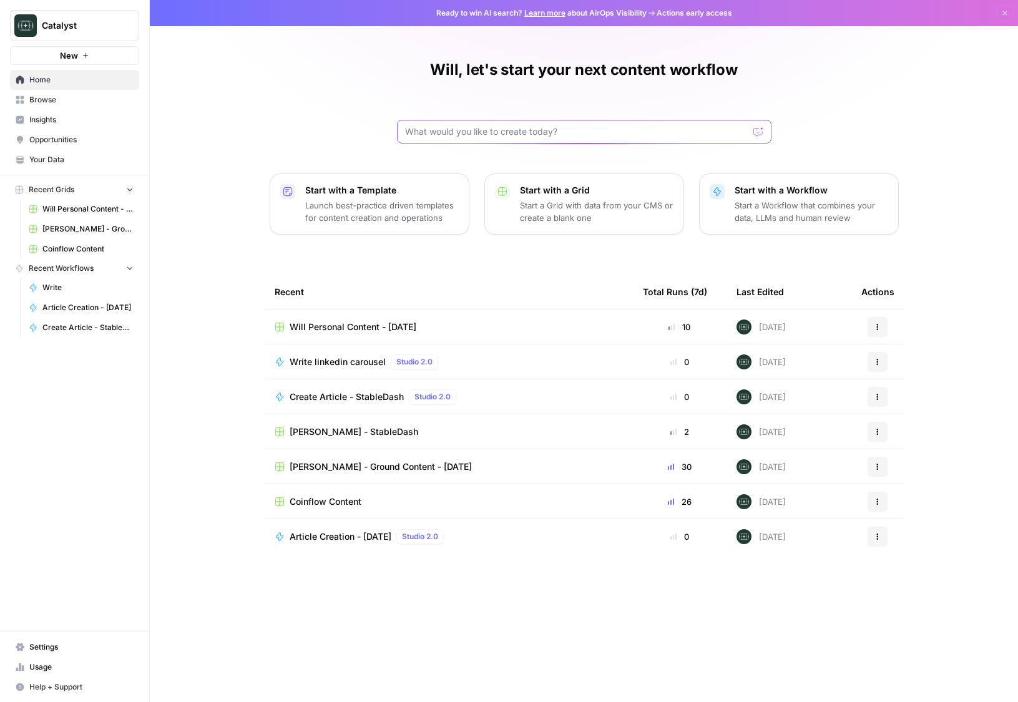
click at [430, 133] on input "text" at bounding box center [576, 131] width 343 height 12
click at [82, 101] on span "Browse" at bounding box center [81, 99] width 104 height 11
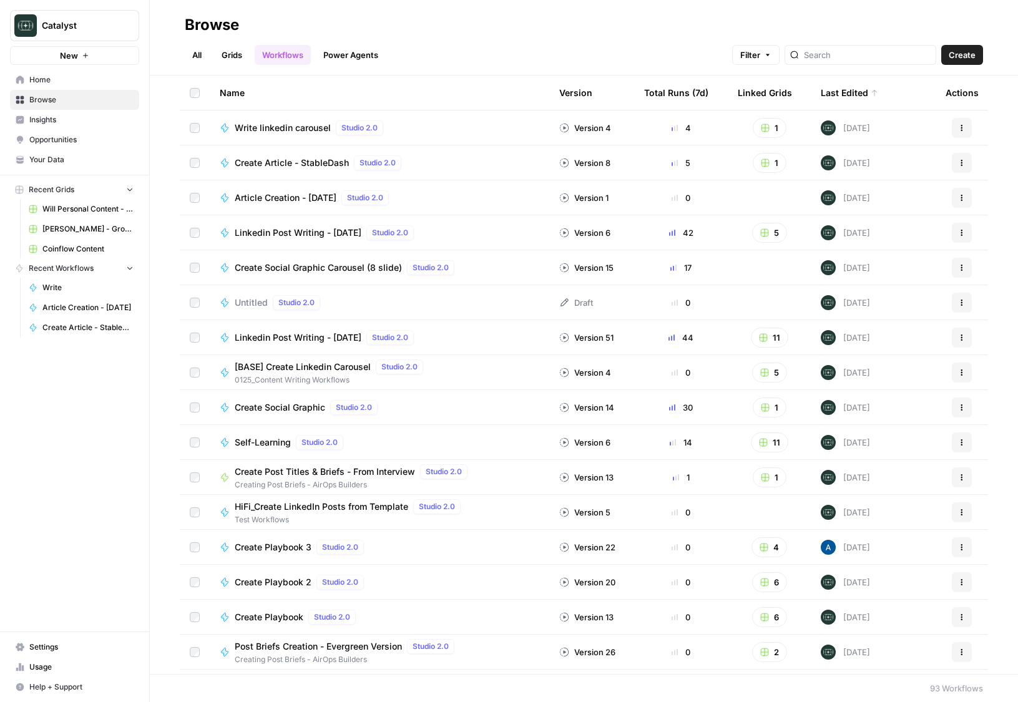
click at [238, 61] on link "Grids" at bounding box center [232, 55] width 36 height 20
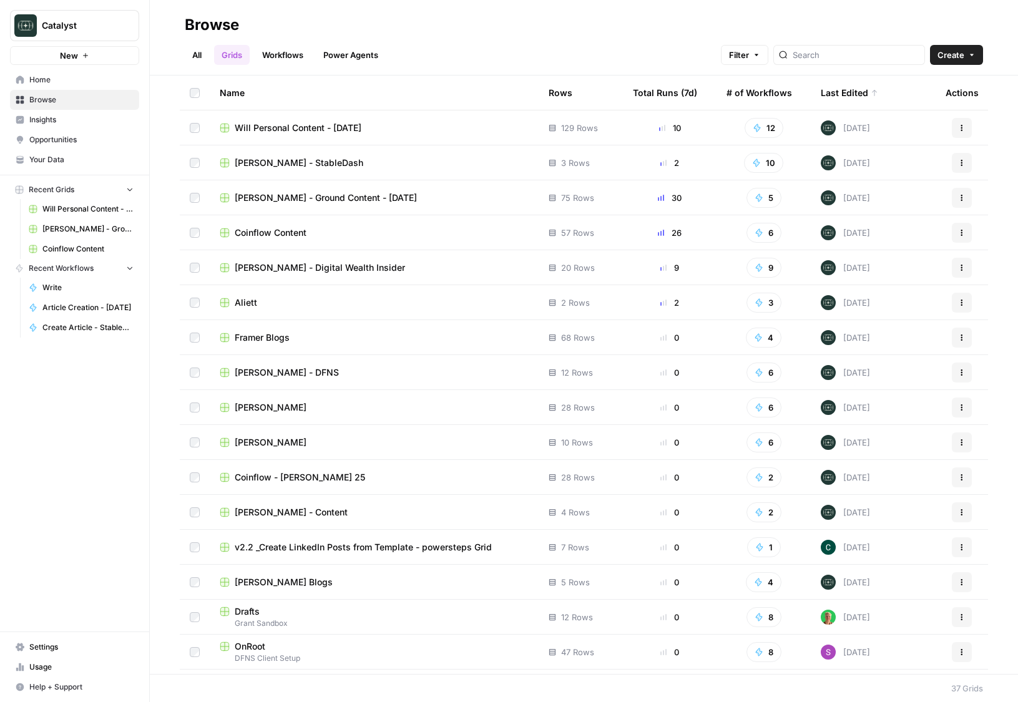
click at [252, 334] on span "Framer Blogs" at bounding box center [262, 337] width 55 height 12
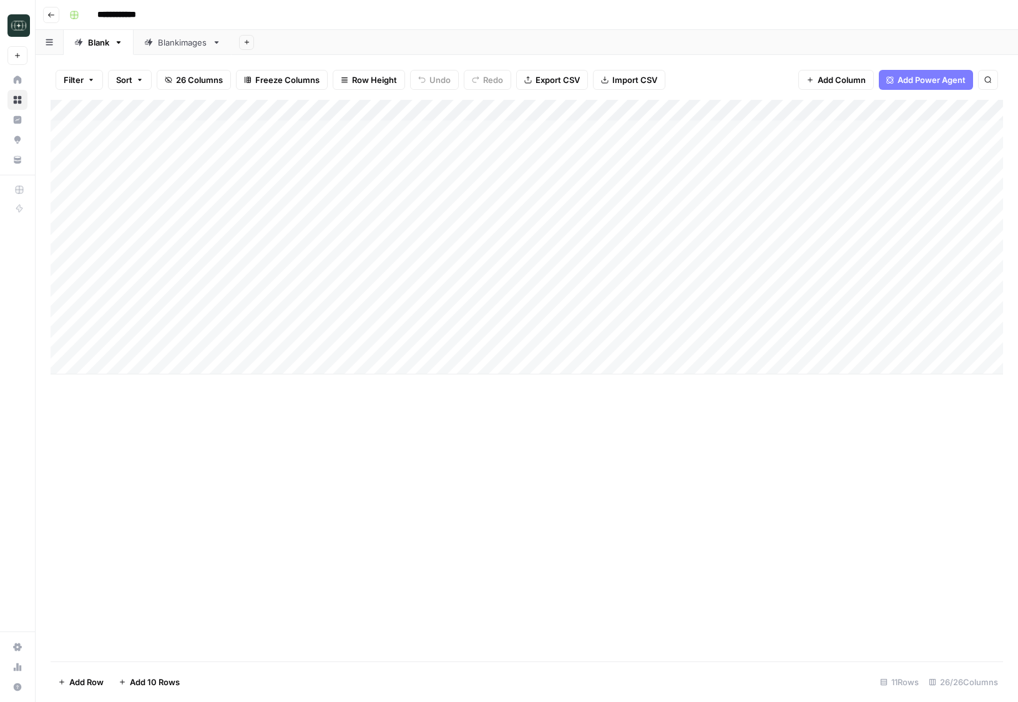
click at [192, 46] on div "Blankimages" at bounding box center [182, 42] width 49 height 12
click at [94, 44] on div "Blank" at bounding box center [98, 42] width 21 height 12
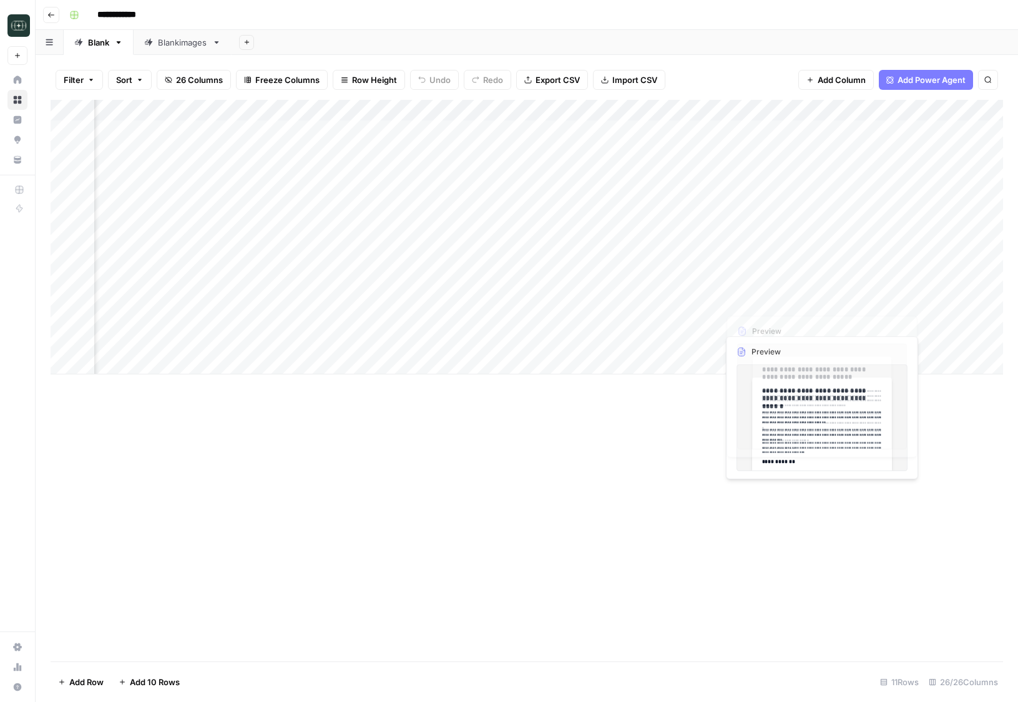
click at [870, 283] on div "Add Column" at bounding box center [527, 237] width 952 height 275
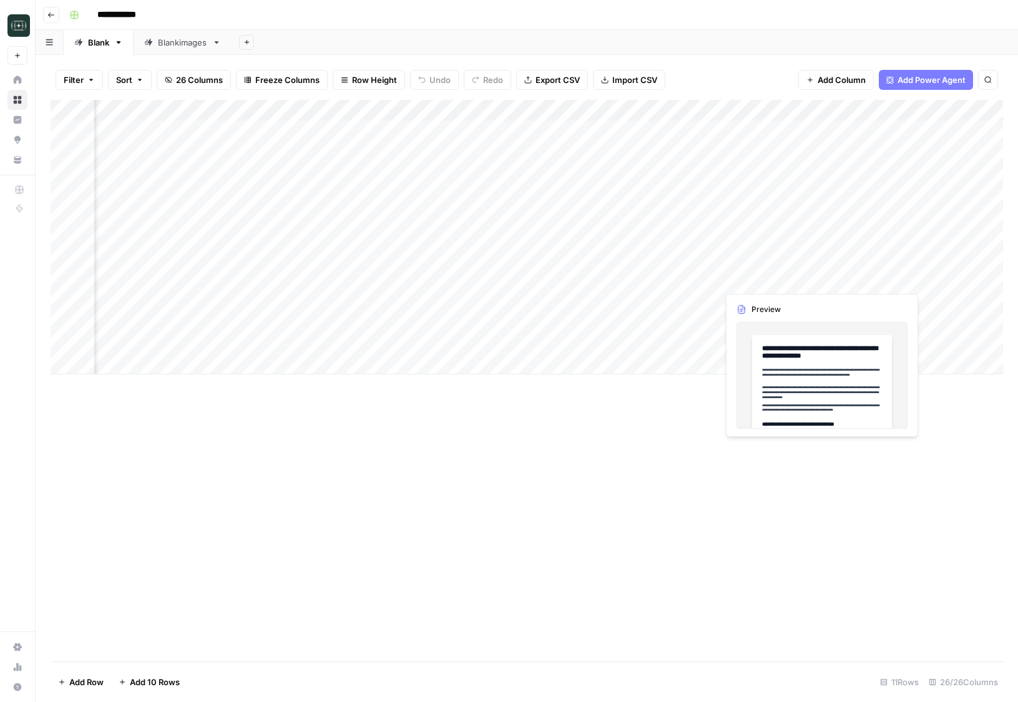
click at [870, 283] on div "Add Column" at bounding box center [527, 237] width 952 height 275
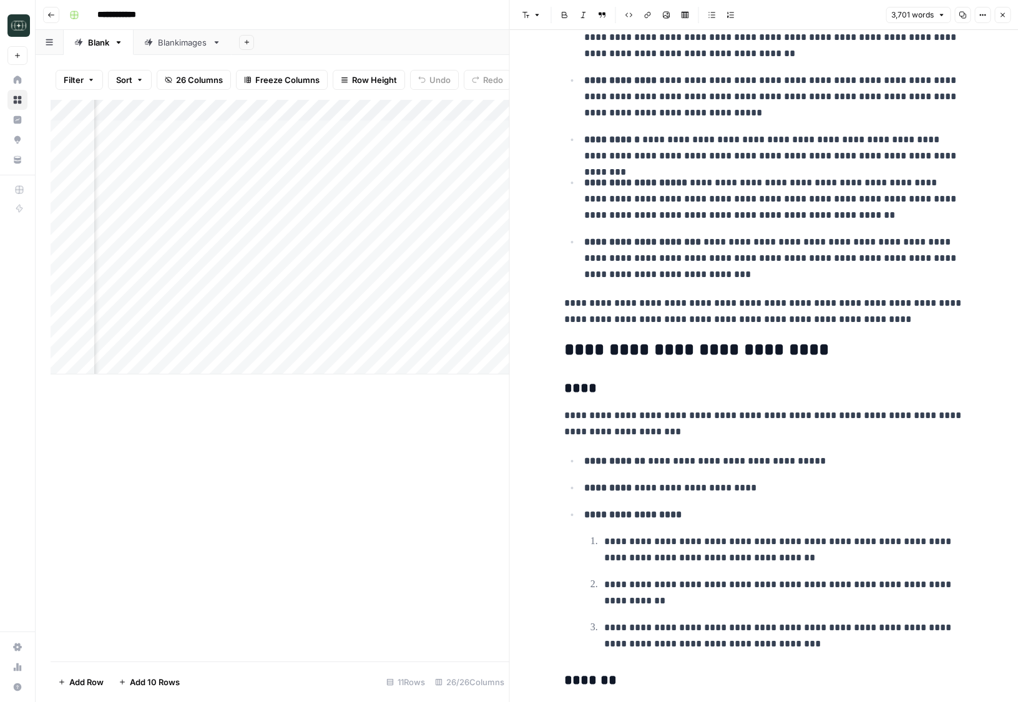
scroll to position [704, 0]
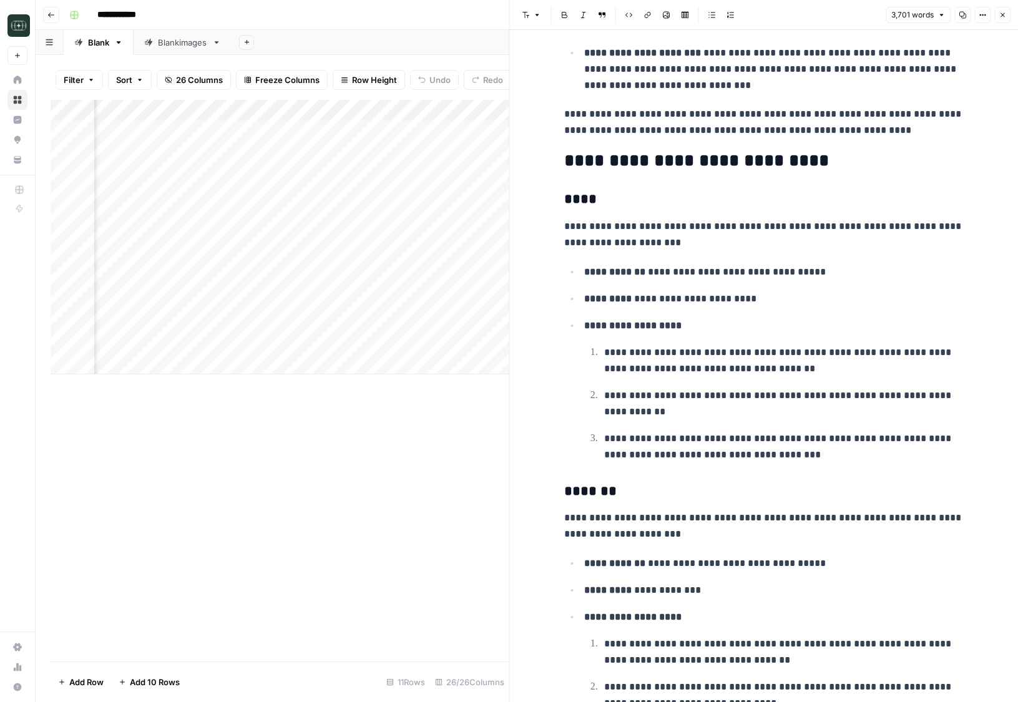
click at [1001, 16] on icon "button" at bounding box center [1001, 14] width 7 height 7
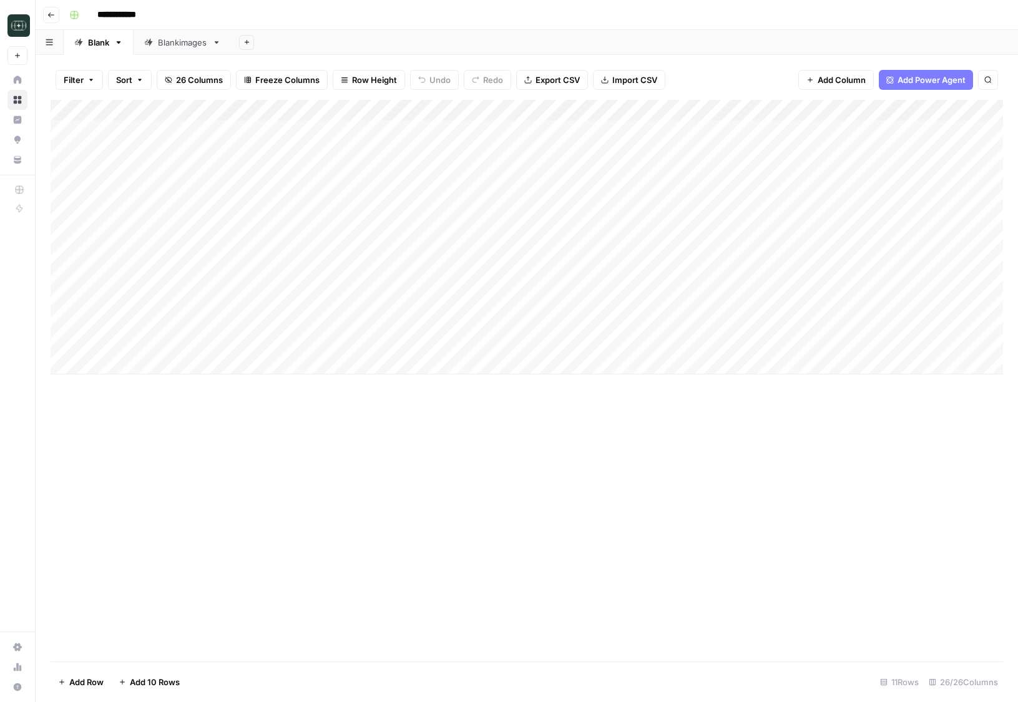
click at [553, 112] on div "Add Column" at bounding box center [527, 237] width 952 height 275
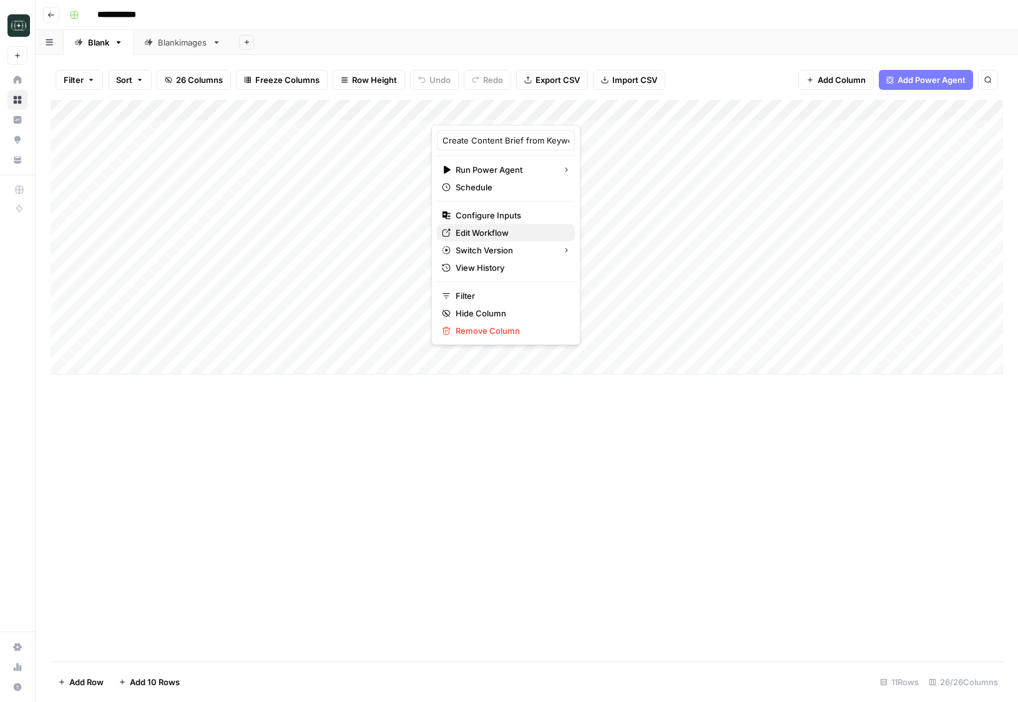
click at [480, 228] on span "Edit Workflow" at bounding box center [510, 233] width 109 height 12
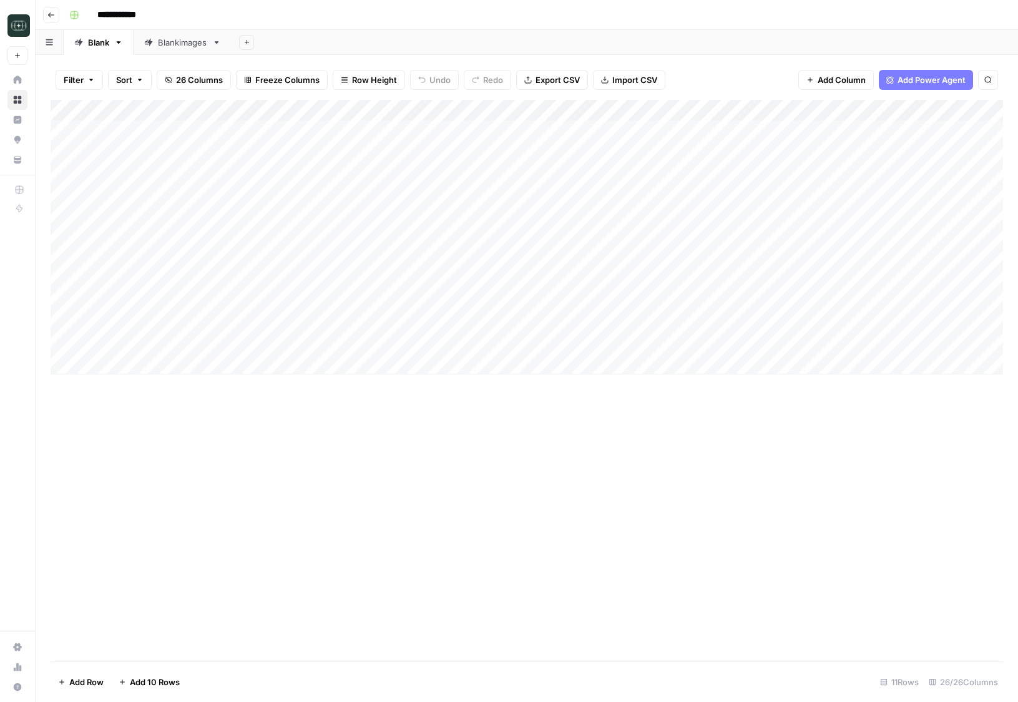
click at [164, 344] on div "Add Column" at bounding box center [527, 237] width 952 height 275
click at [230, 344] on div "Add Column" at bounding box center [527, 237] width 952 height 275
click at [230, 344] on textarea at bounding box center [306, 343] width 200 height 17
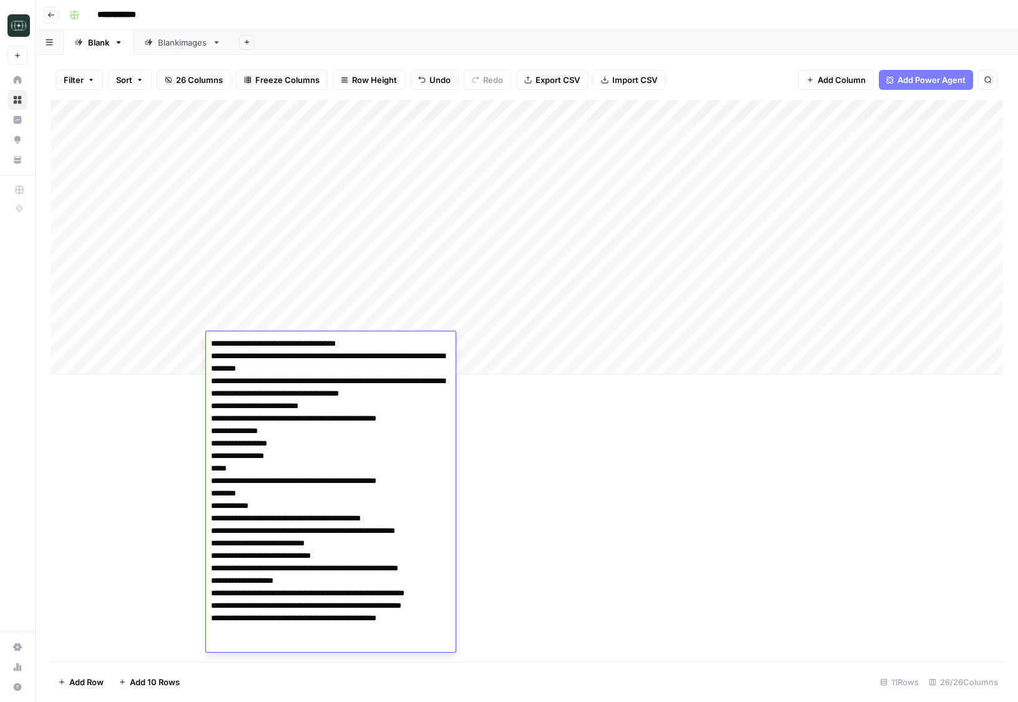
type textarea "**********"
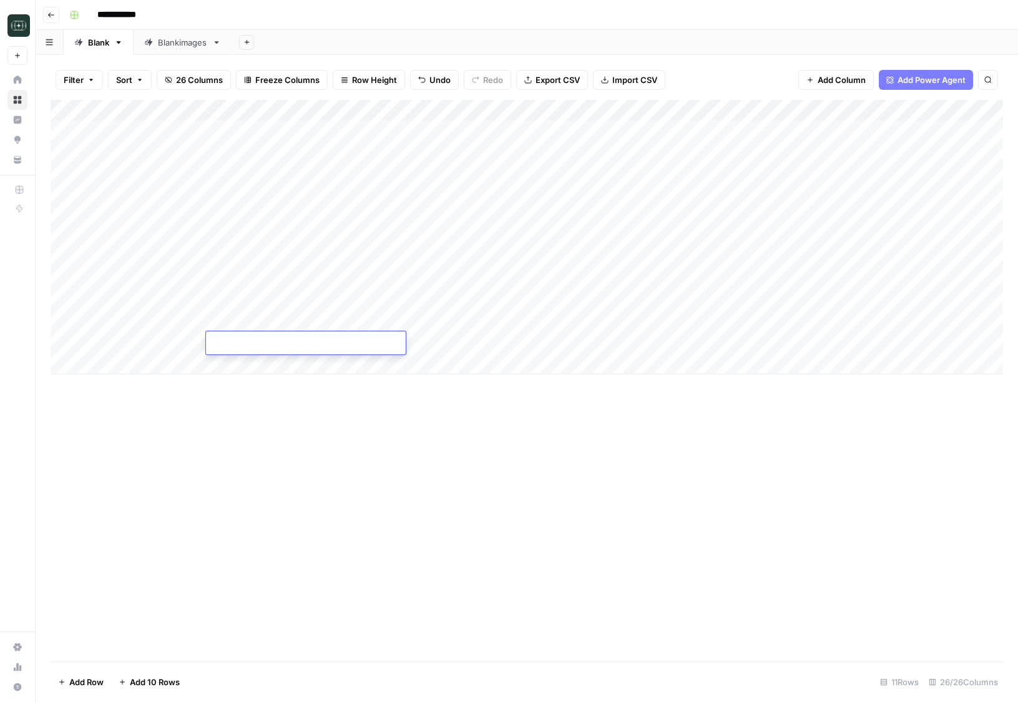
paste textarea "**********"
type textarea "**********"
paste textarea "**********"
type textarea "**********"
paste textarea "**********"
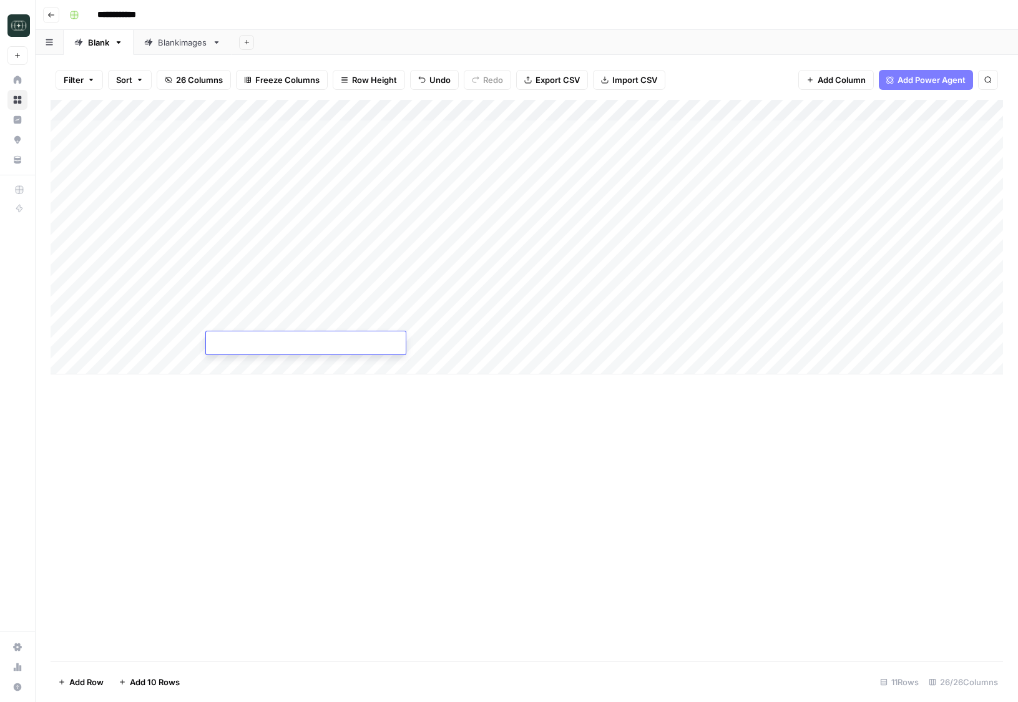
type textarea "**********"
paste textarea "**********"
type textarea "**********"
click at [309, 110] on div "Add Column" at bounding box center [527, 237] width 952 height 275
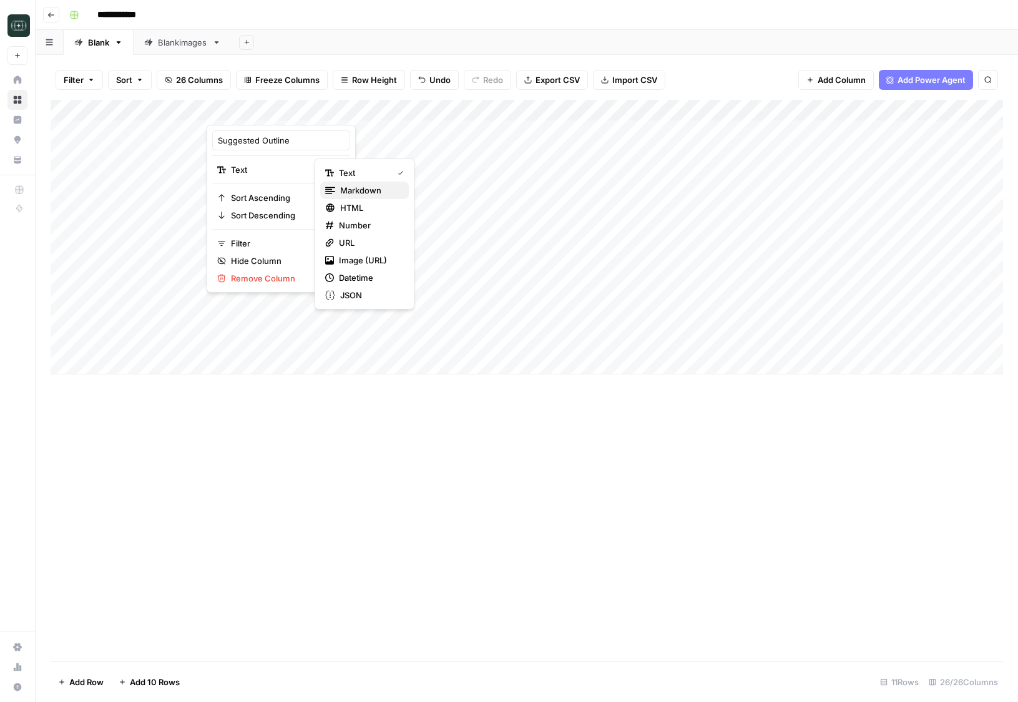
click at [350, 195] on span "Markdown" at bounding box center [369, 190] width 59 height 12
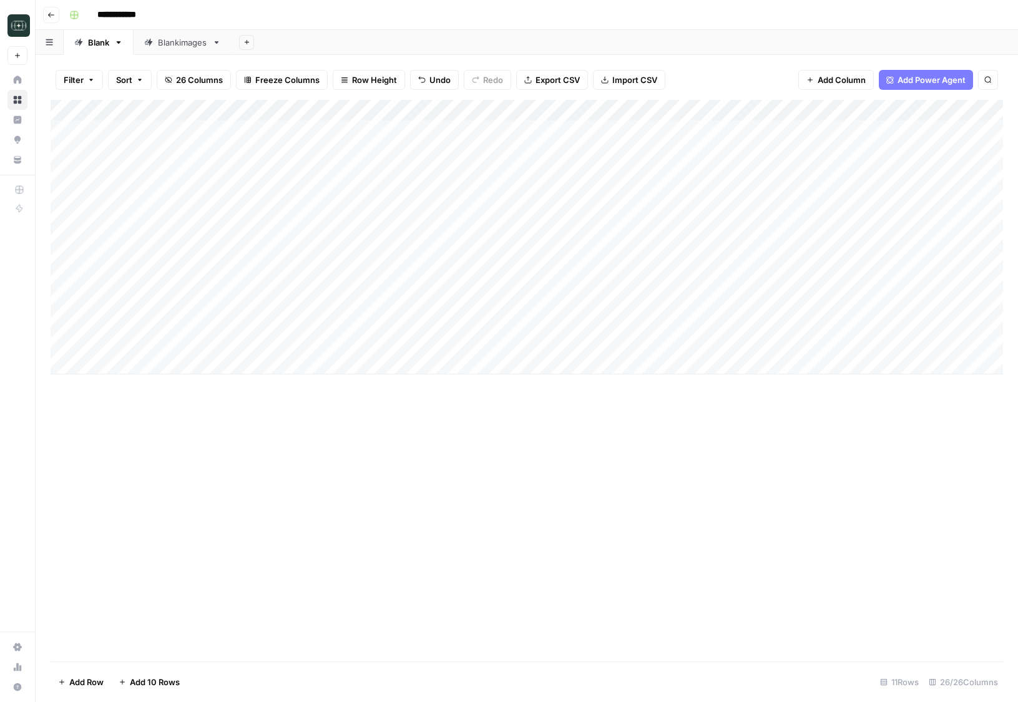
click at [219, 341] on div "Add Column" at bounding box center [527, 237] width 952 height 275
click at [238, 341] on div "Add Column" at bounding box center [527, 237] width 952 height 275
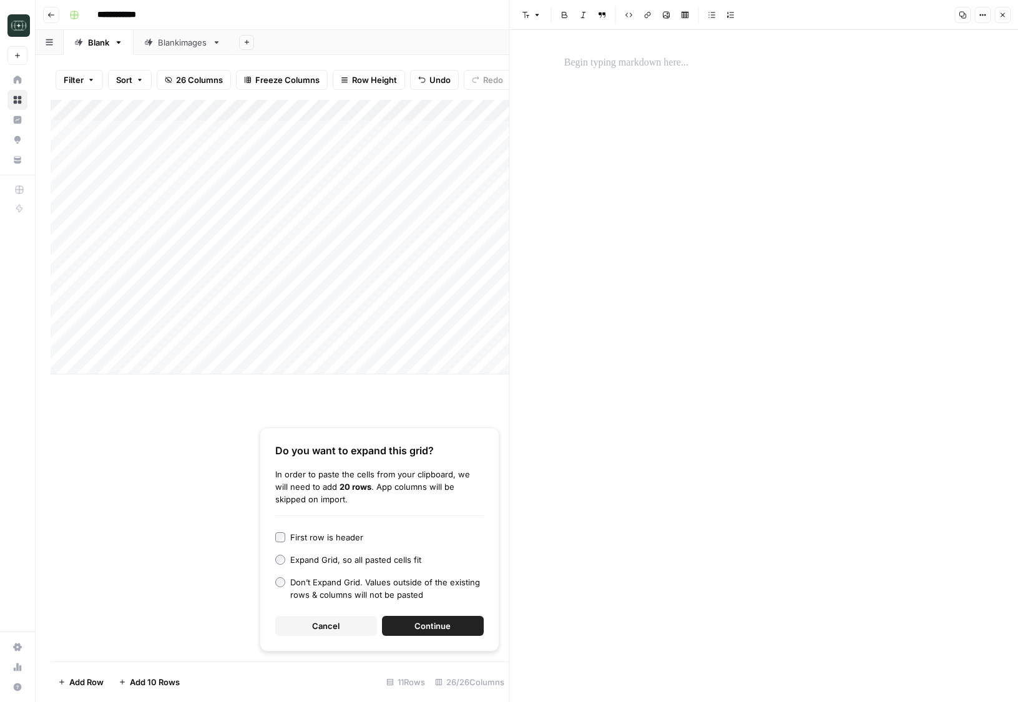
click at [629, 276] on div at bounding box center [764, 366] width 414 height 672
click at [597, 77] on div at bounding box center [764, 366] width 414 height 672
click at [592, 71] on div "To enrich screen reader interactions, please activate Accessibility in Grammarl…" at bounding box center [764, 63] width 414 height 26
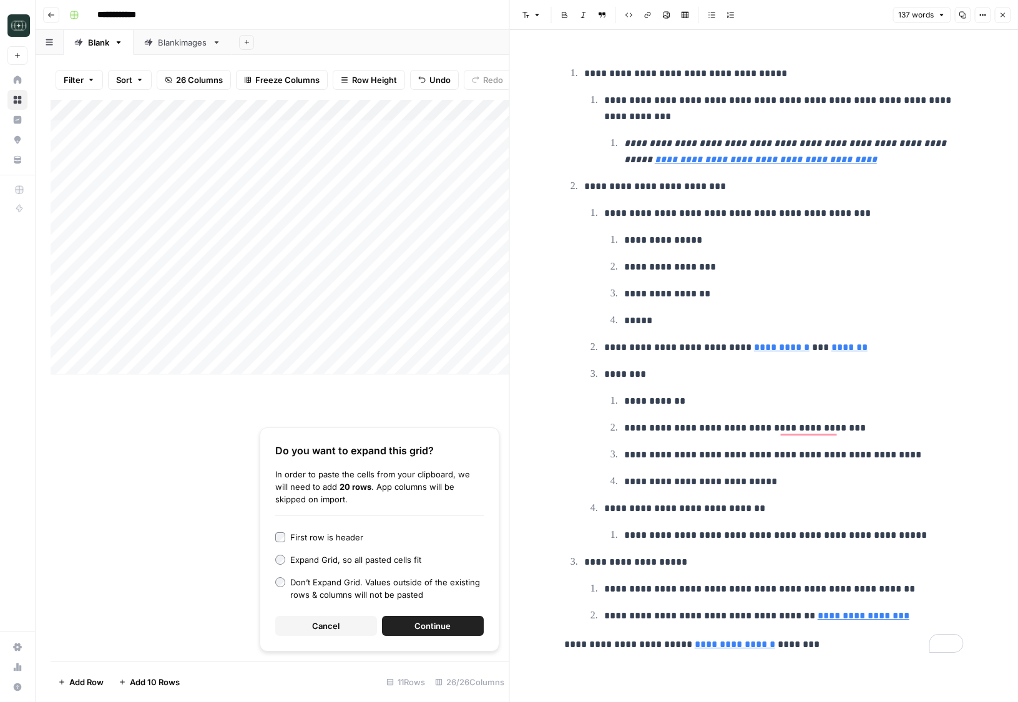
click at [995, 13] on button "Close" at bounding box center [1002, 15] width 16 height 16
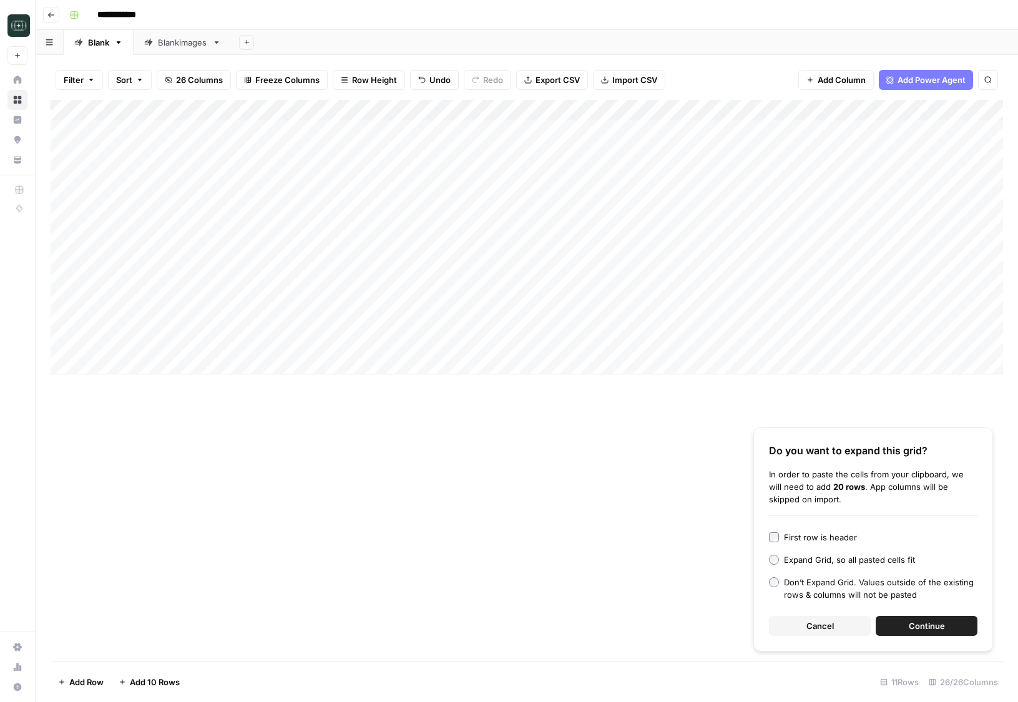
click at [801, 540] on div "First row is header" at bounding box center [820, 537] width 73 height 12
click at [790, 624] on button "Cancel" at bounding box center [820, 626] width 102 height 20
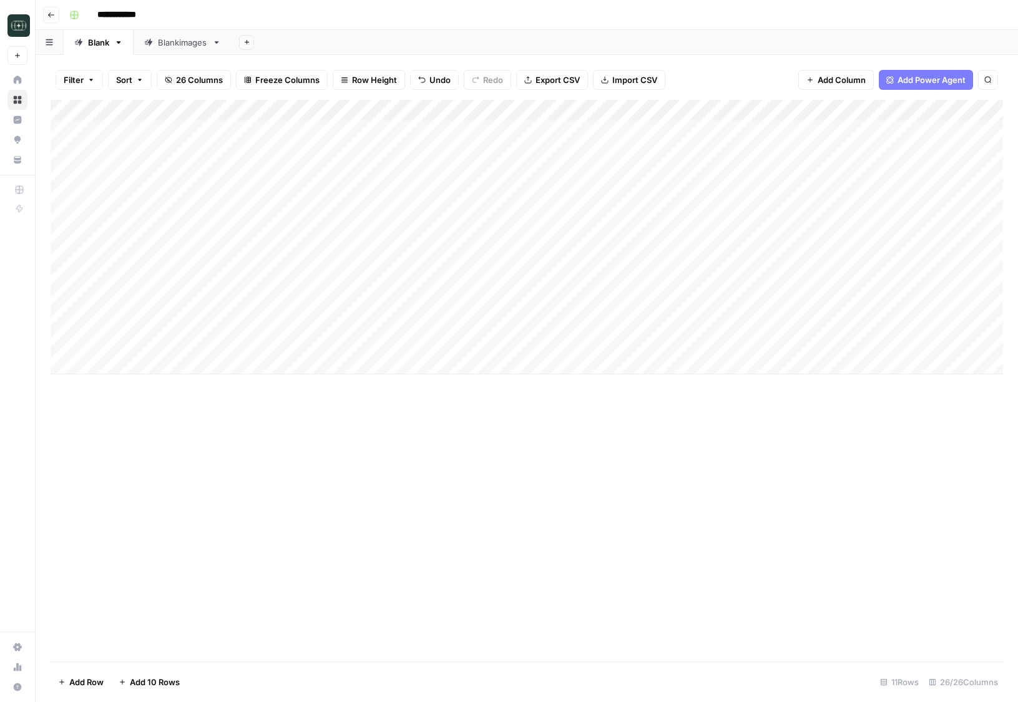
click at [286, 344] on div "Add Column" at bounding box center [527, 237] width 952 height 275
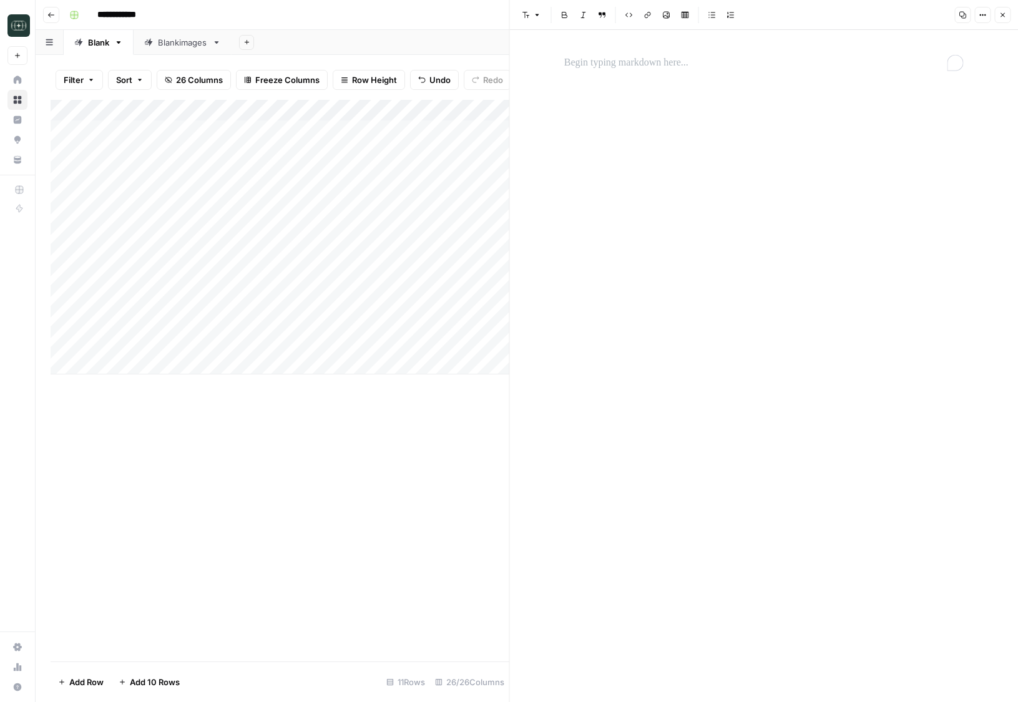
click at [597, 76] on div "To enrich screen reader interactions, please activate Accessibility in Grammarl…" at bounding box center [764, 63] width 414 height 26
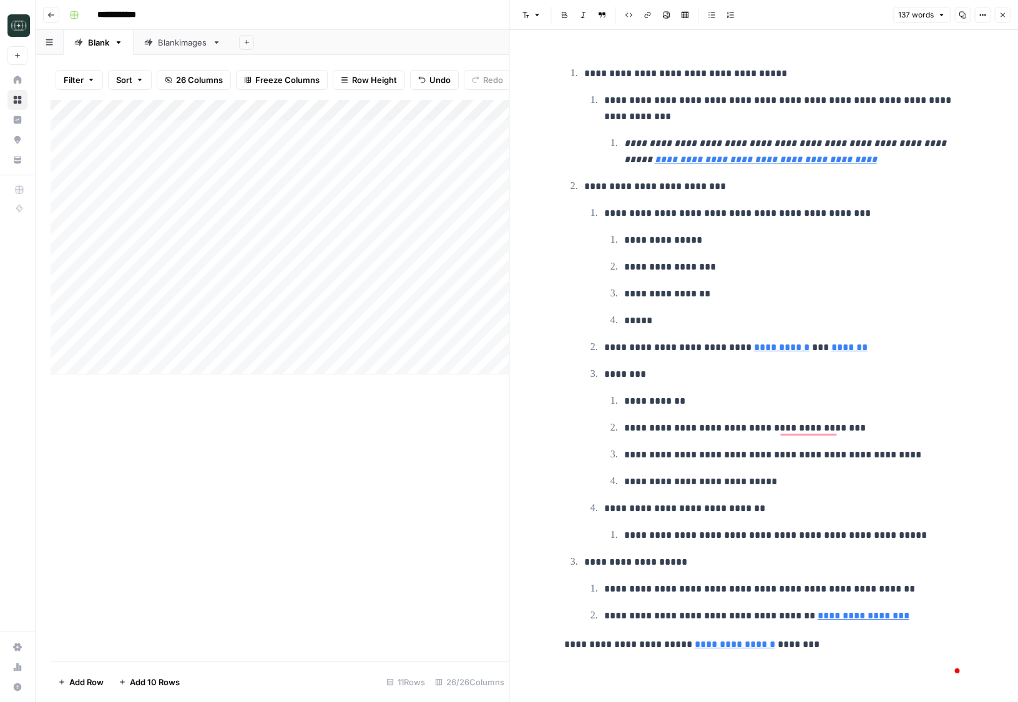
click at [478, 565] on div "Add Column" at bounding box center [280, 381] width 459 height 562
click at [292, 341] on div "Add Column" at bounding box center [280, 237] width 459 height 275
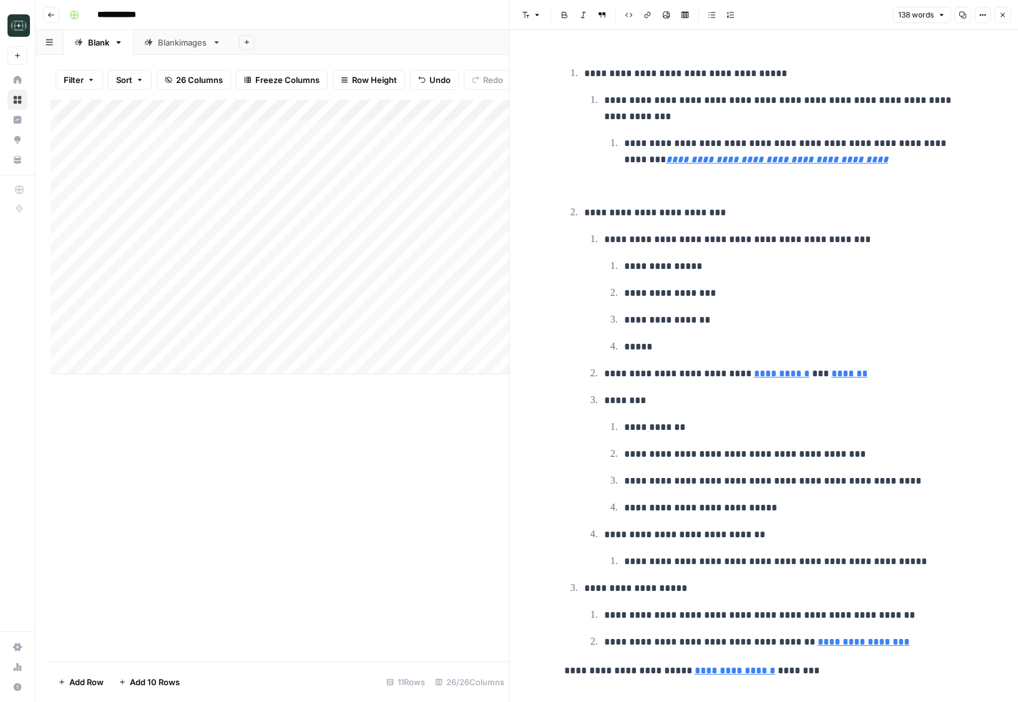
click at [1002, 17] on icon "button" at bounding box center [1001, 14] width 7 height 7
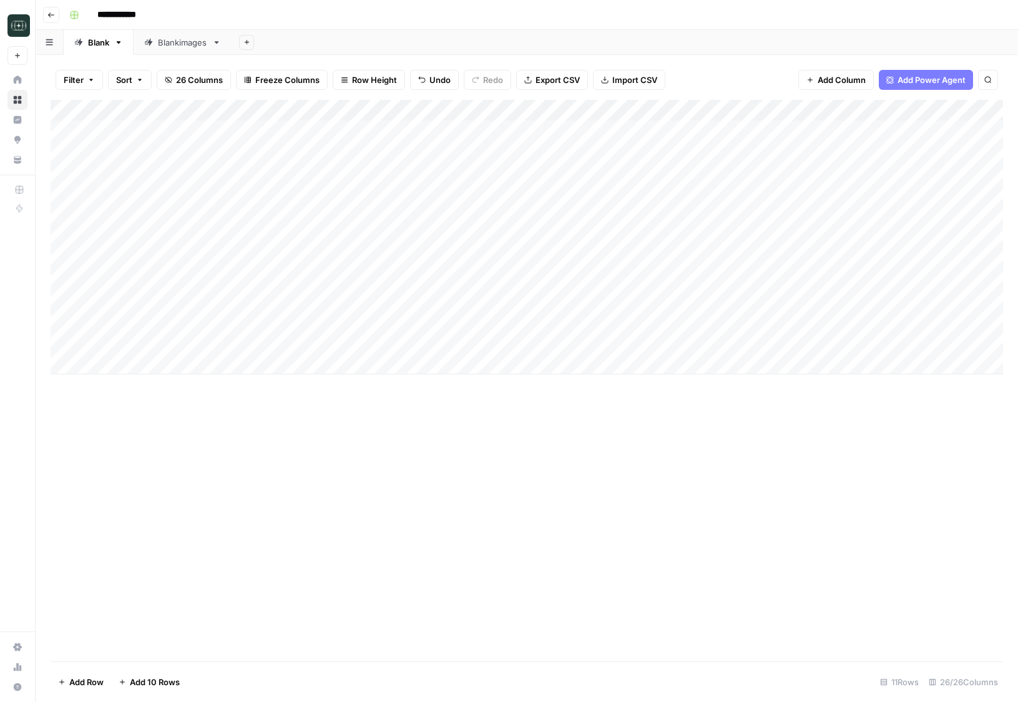
click at [371, 271] on div "Add Column" at bounding box center [527, 237] width 952 height 275
click at [274, 278] on div "Add Column" at bounding box center [527, 237] width 952 height 275
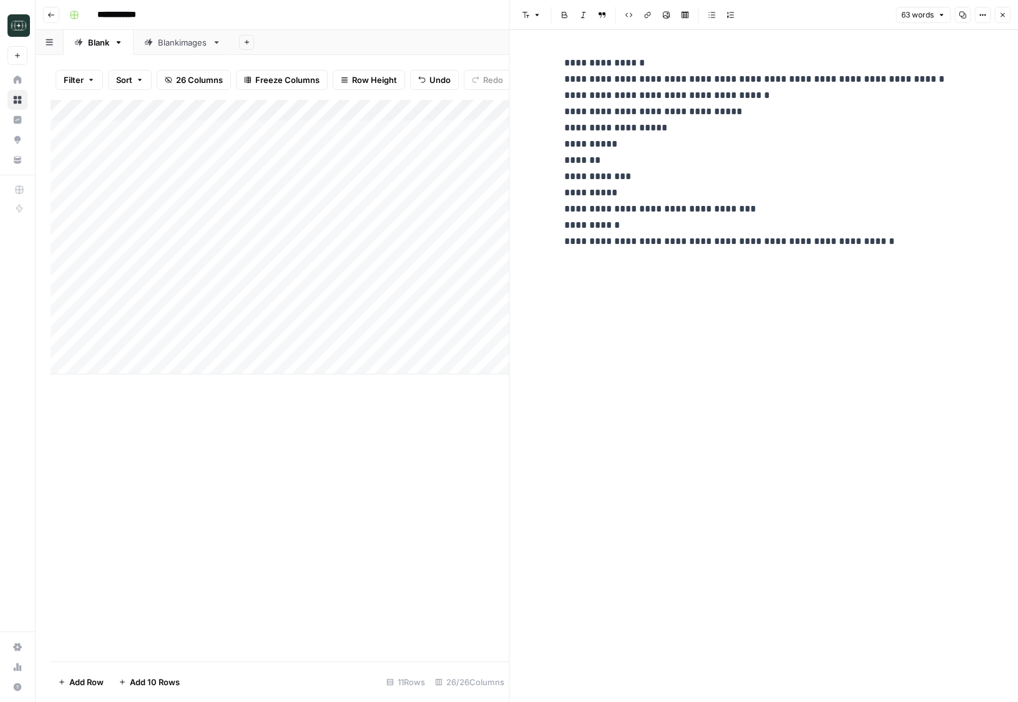
click at [282, 343] on div "Add Column" at bounding box center [280, 237] width 459 height 275
click at [292, 344] on div "Add Column" at bounding box center [280, 237] width 459 height 275
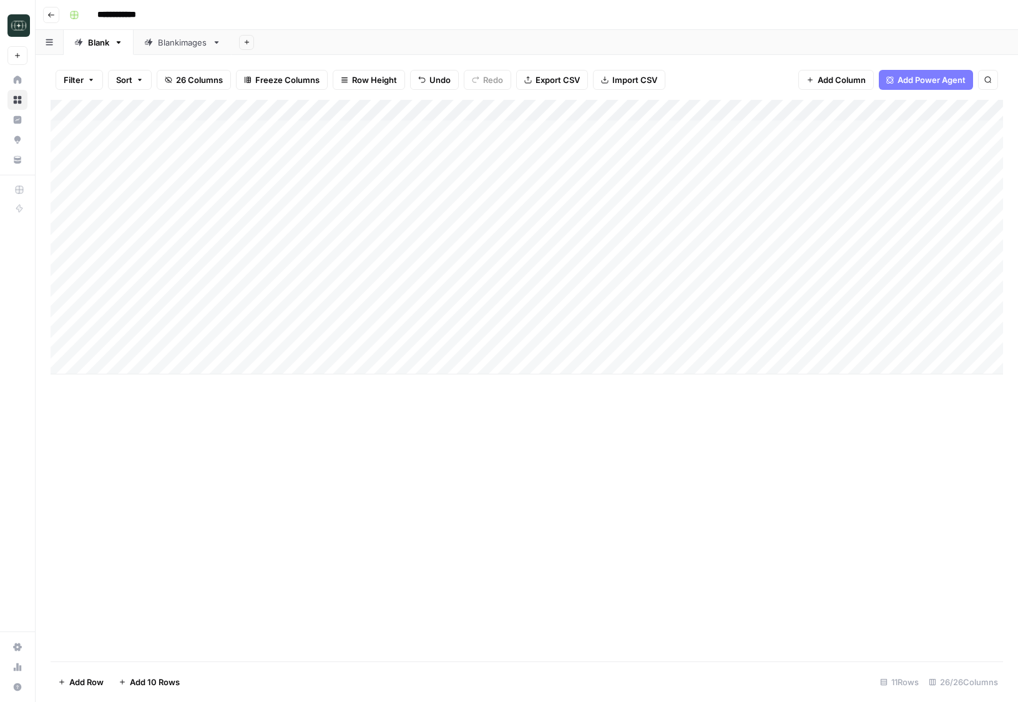
click at [379, 337] on div "Add Column" at bounding box center [527, 237] width 952 height 275
type textarea "**********"
click at [421, 105] on div "Add Column" at bounding box center [527, 237] width 952 height 275
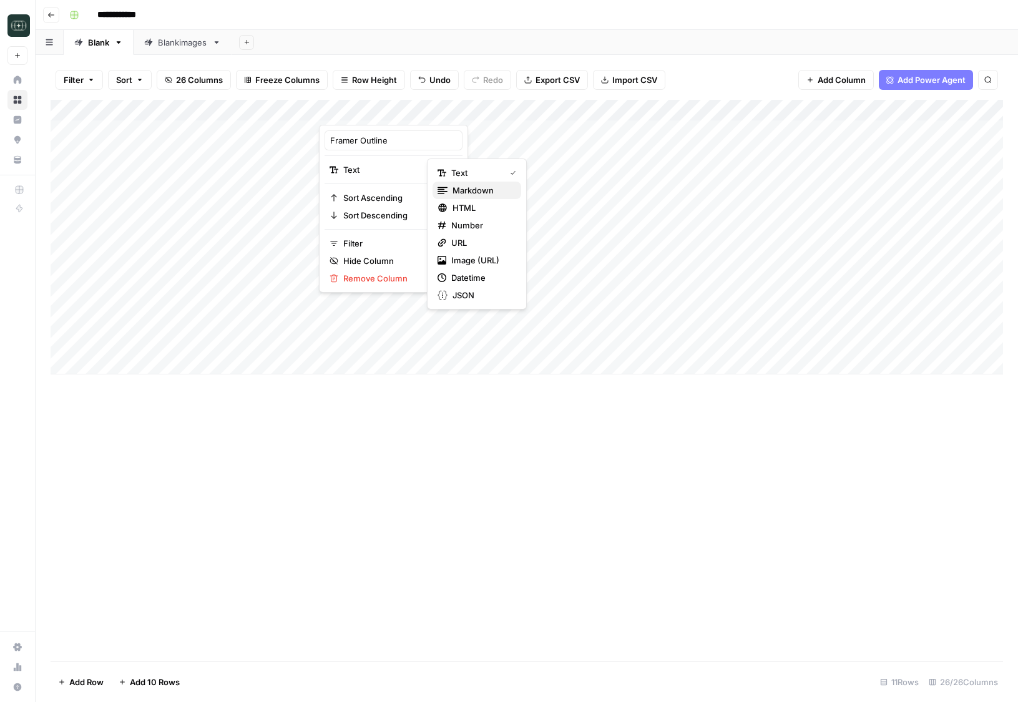
click at [454, 190] on span "Markdown" at bounding box center [481, 190] width 59 height 12
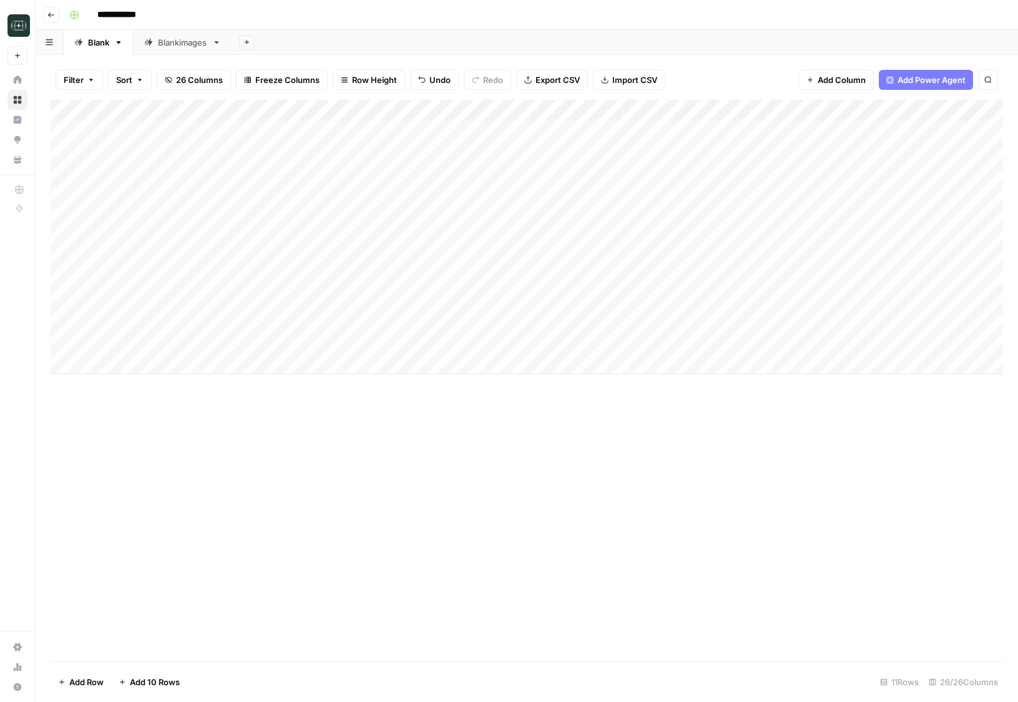
click at [343, 494] on div "Add Column" at bounding box center [527, 381] width 952 height 562
click at [354, 340] on div "Add Column" at bounding box center [527, 237] width 952 height 275
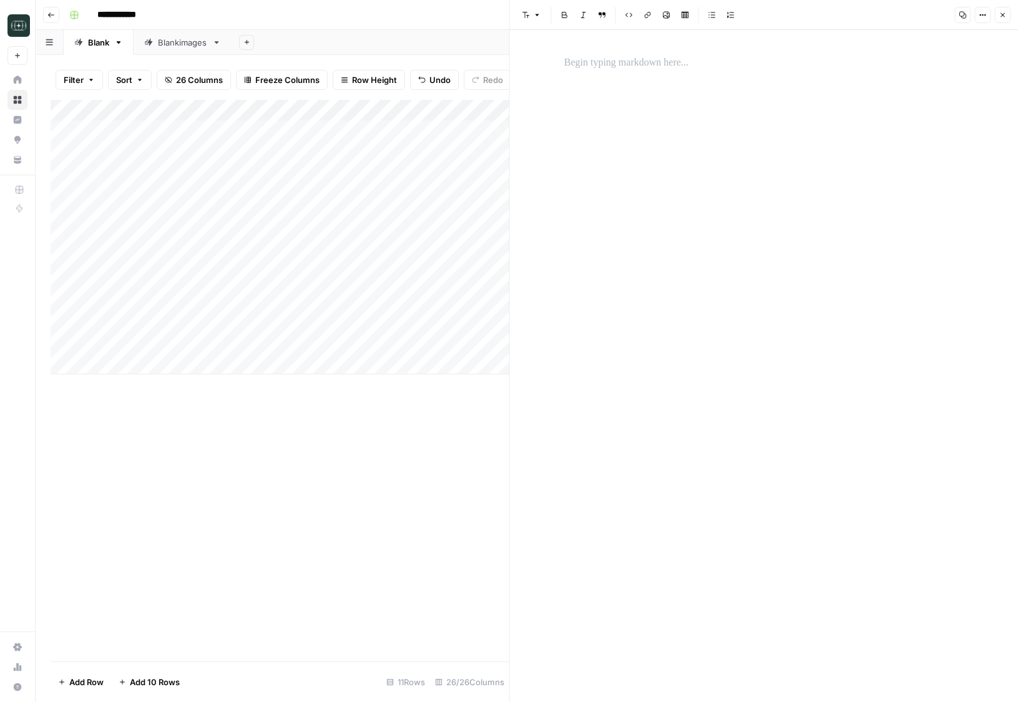
click at [577, 97] on div at bounding box center [764, 366] width 414 height 672
click at [582, 67] on p at bounding box center [763, 63] width 399 height 16
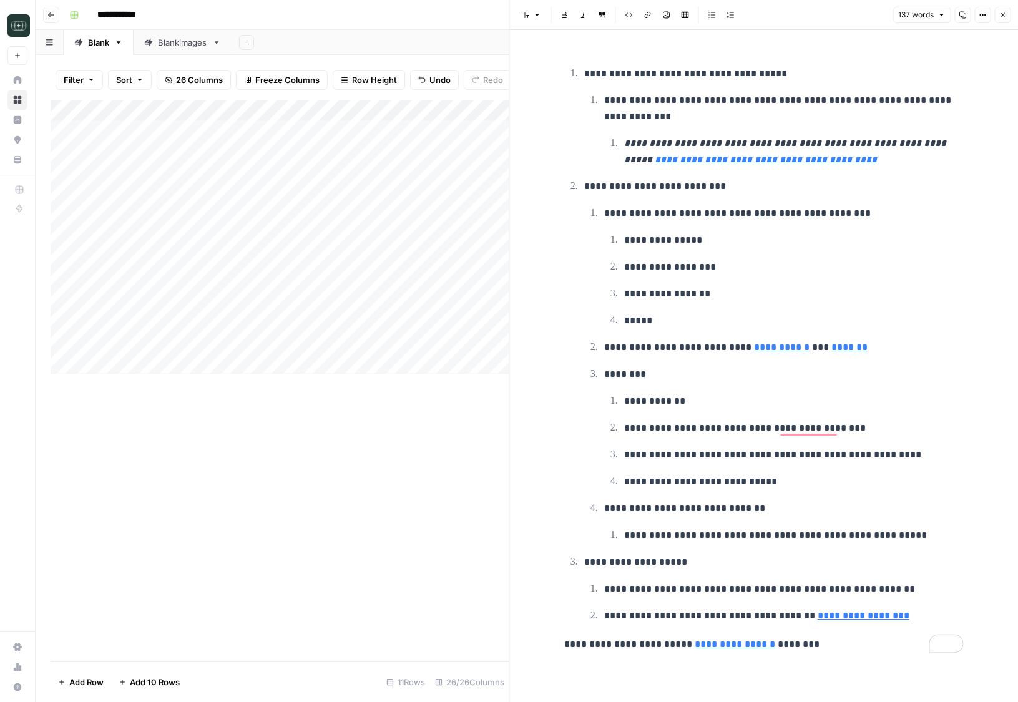
click at [567, 76] on ol "**********" at bounding box center [763, 344] width 399 height 559
click at [1005, 14] on icon "button" at bounding box center [1001, 14] width 7 height 7
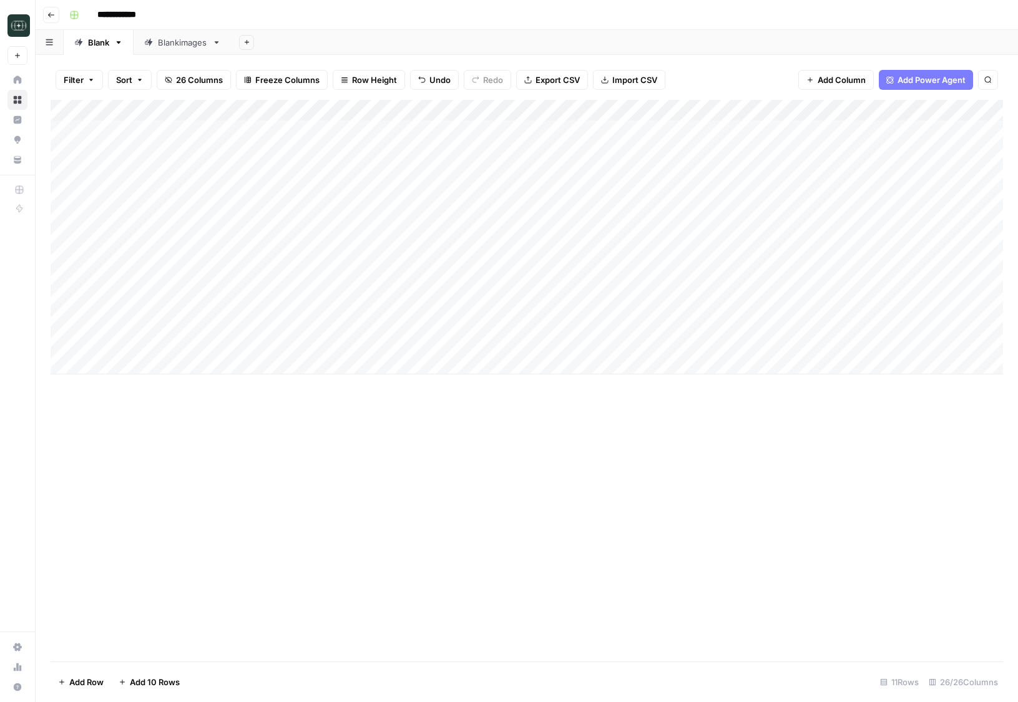
click at [387, 343] on div "Add Column" at bounding box center [527, 237] width 952 height 275
click at [387, 343] on div at bounding box center [375, 342] width 114 height 23
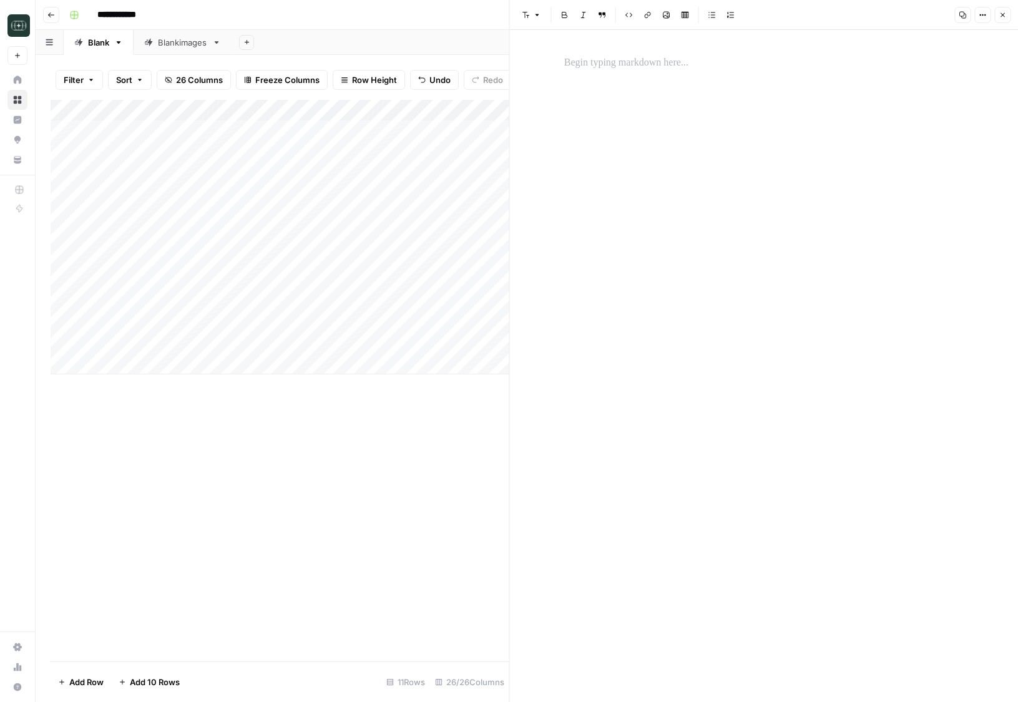
click at [614, 62] on p at bounding box center [763, 63] width 399 height 16
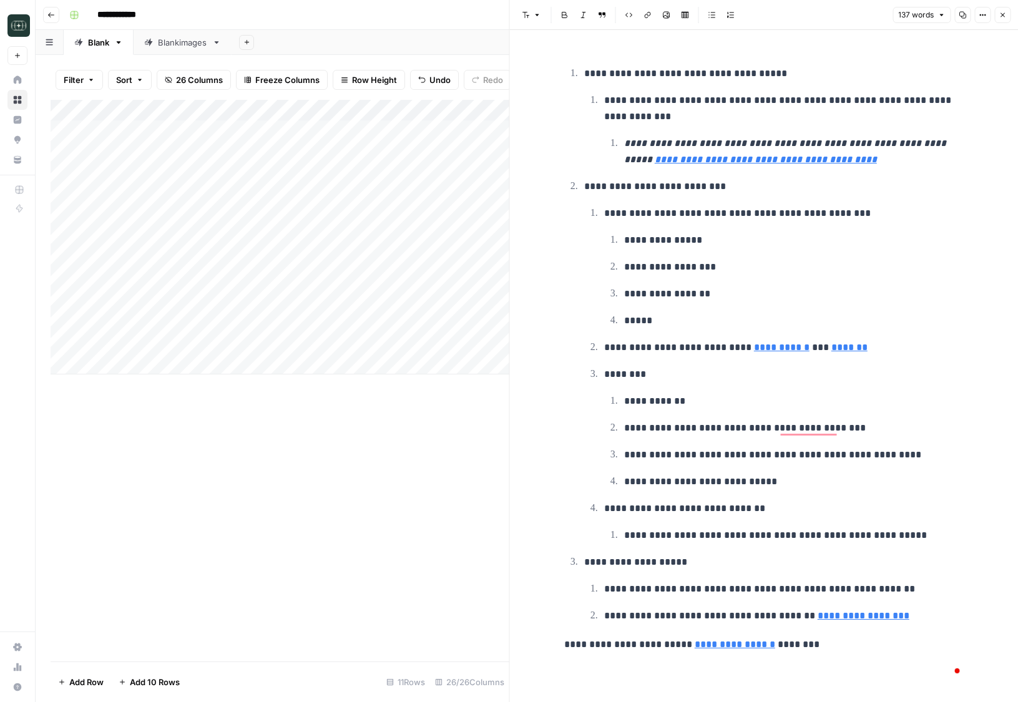
click at [1003, 19] on button "Close" at bounding box center [1002, 15] width 16 height 16
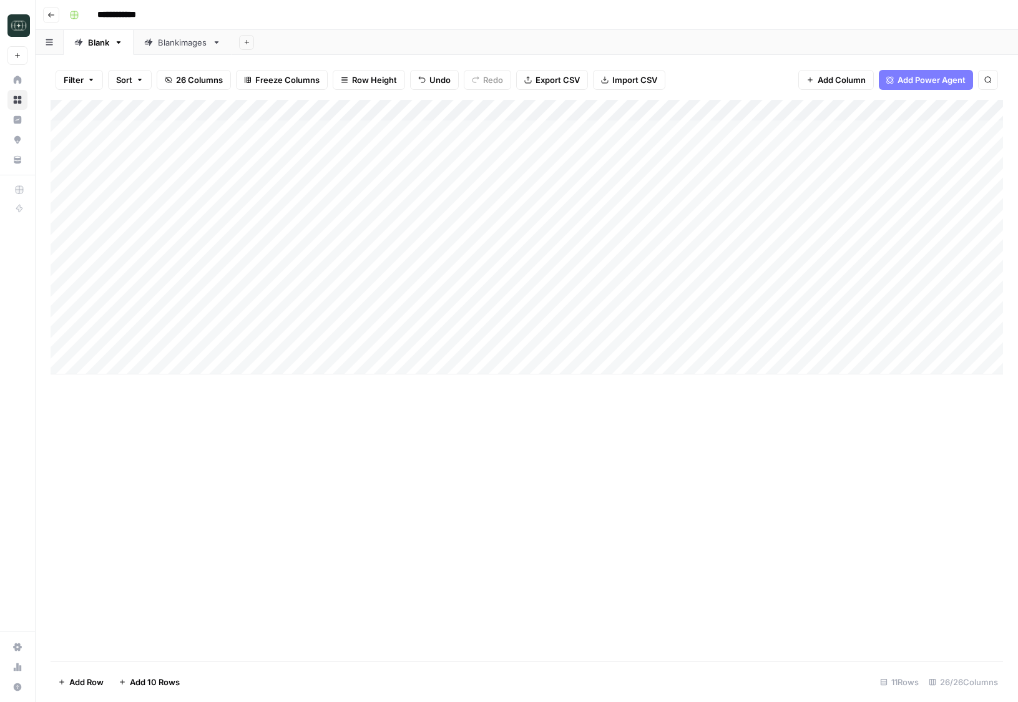
click at [540, 342] on div "Add Column" at bounding box center [527, 237] width 952 height 275
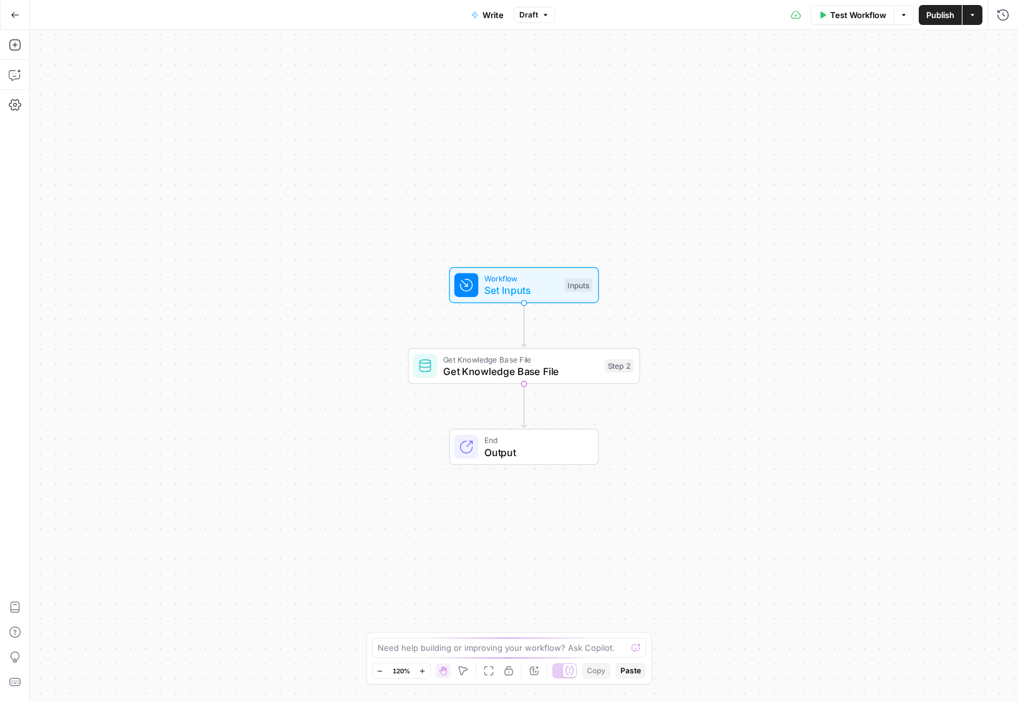
click at [493, 18] on span "Write" at bounding box center [492, 15] width 21 height 12
click at [158, 96] on input "Write" at bounding box center [165, 93] width 245 height 12
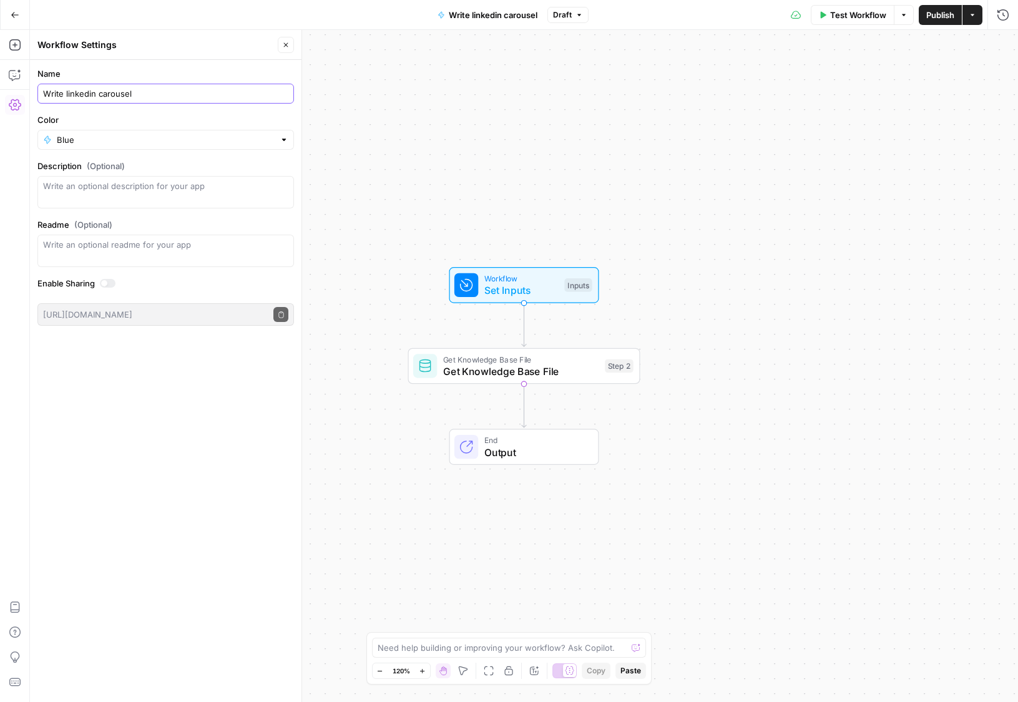
type input "Write linkedin carousel"
click at [177, 482] on div "Name Write linkedin carousel Color Blue Description (Optional) Readme (Optional…" at bounding box center [165, 381] width 271 height 642
click at [13, 11] on icon "button" at bounding box center [15, 15] width 9 height 9
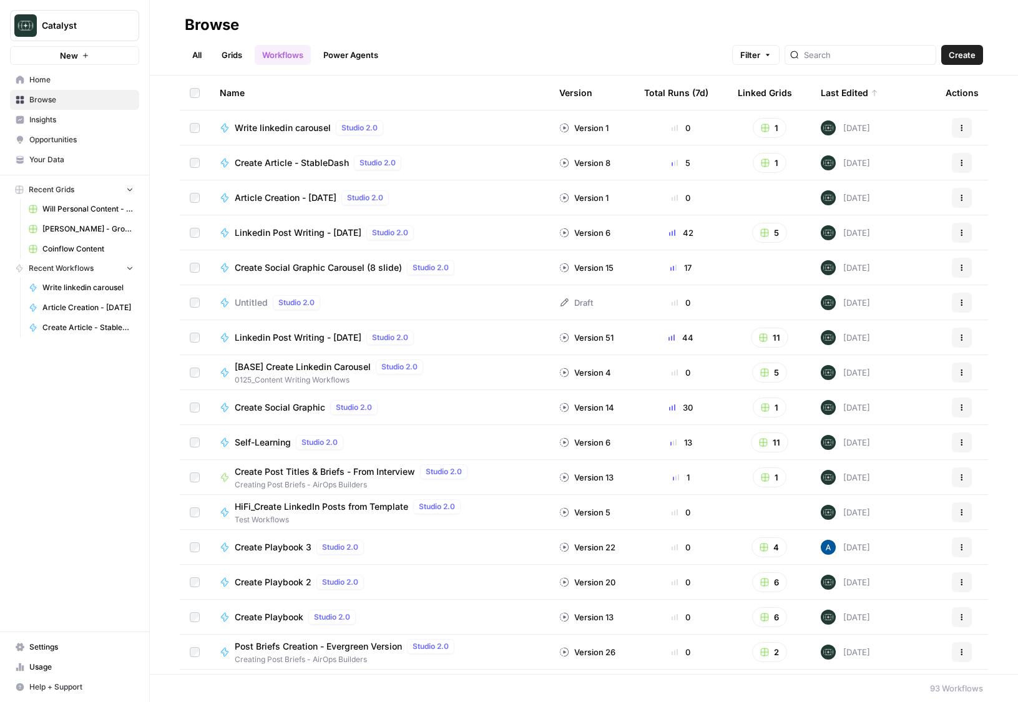
click at [316, 128] on span "Write linkedin carousel" at bounding box center [283, 128] width 96 height 12
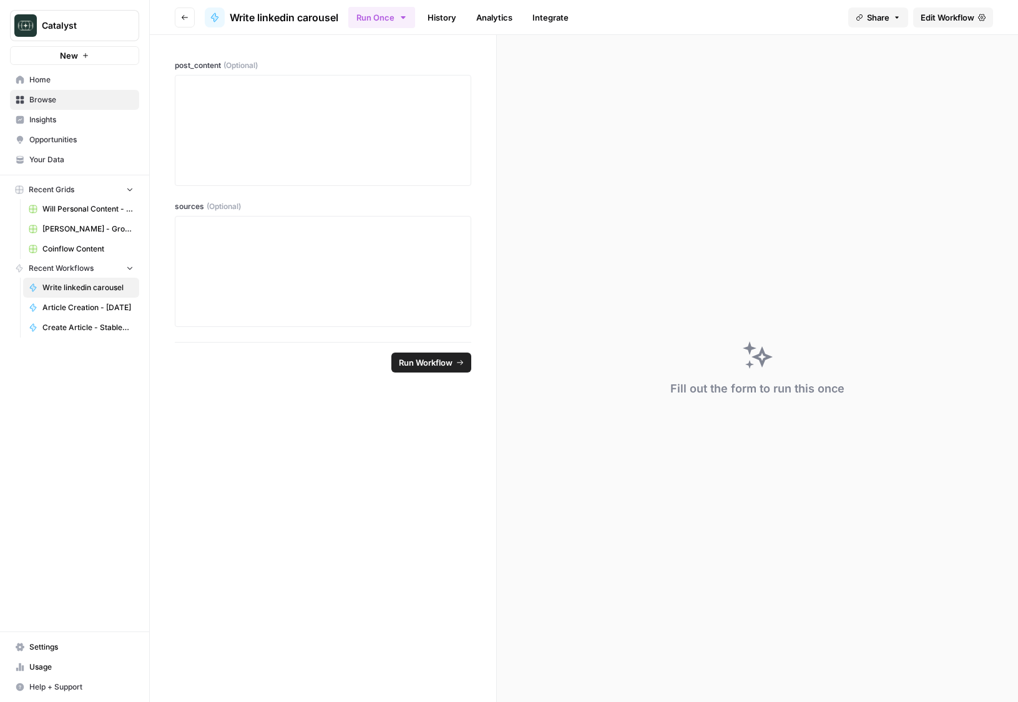
click at [954, 22] on span "Edit Workflow" at bounding box center [947, 17] width 54 height 12
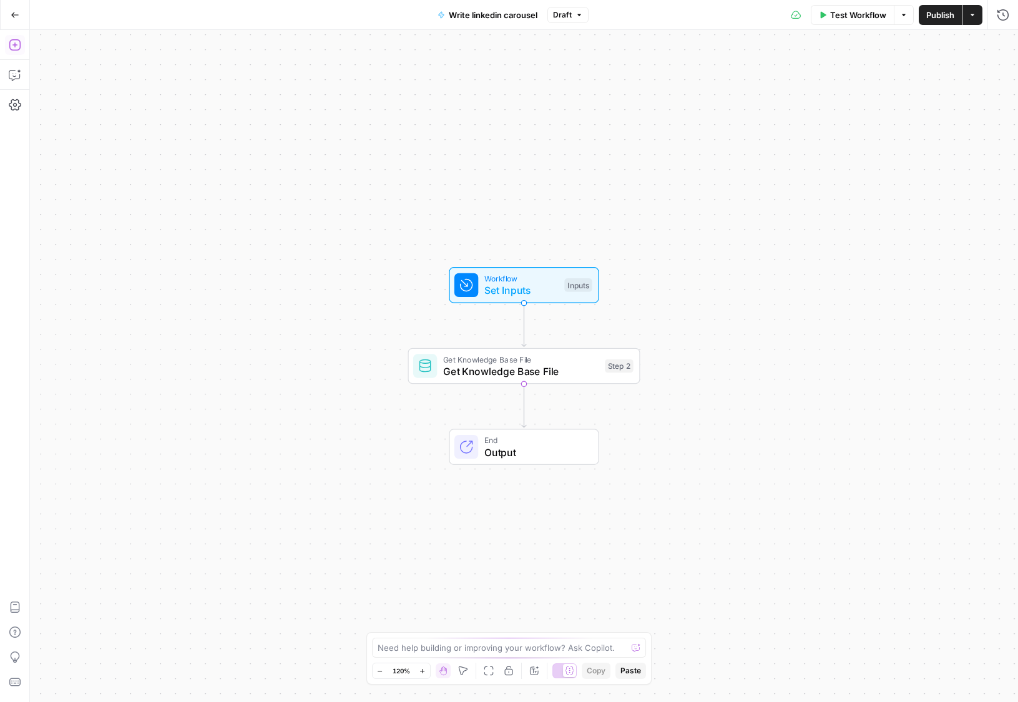
click at [16, 46] on icon "button" at bounding box center [15, 45] width 12 height 12
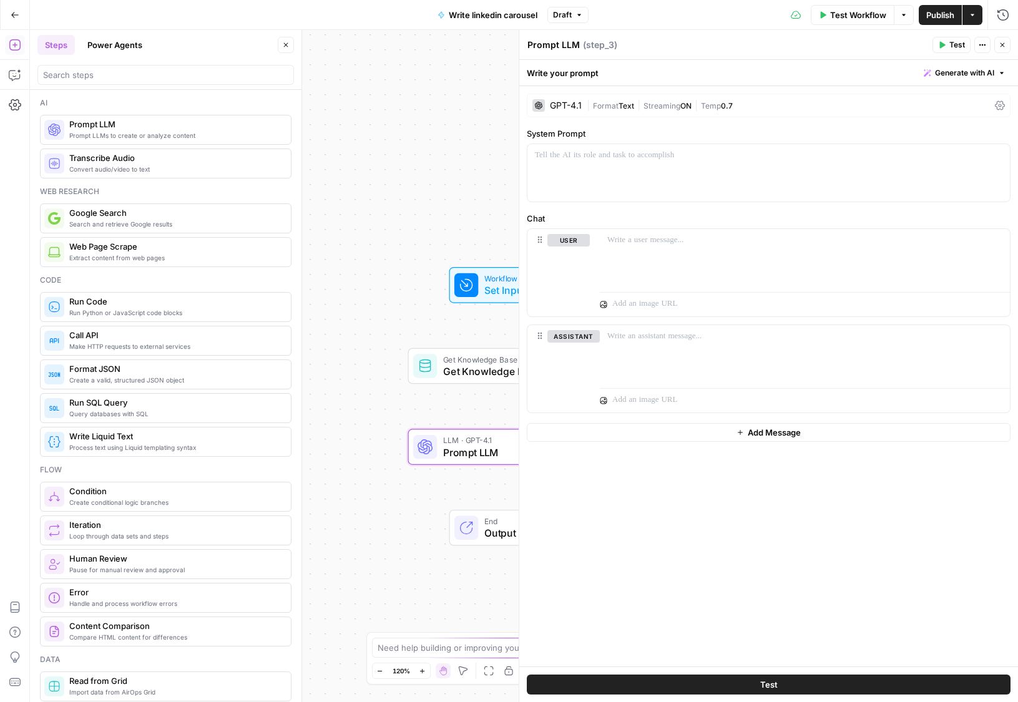
click at [577, 100] on div "GPT-4.1" at bounding box center [556, 105] width 49 height 12
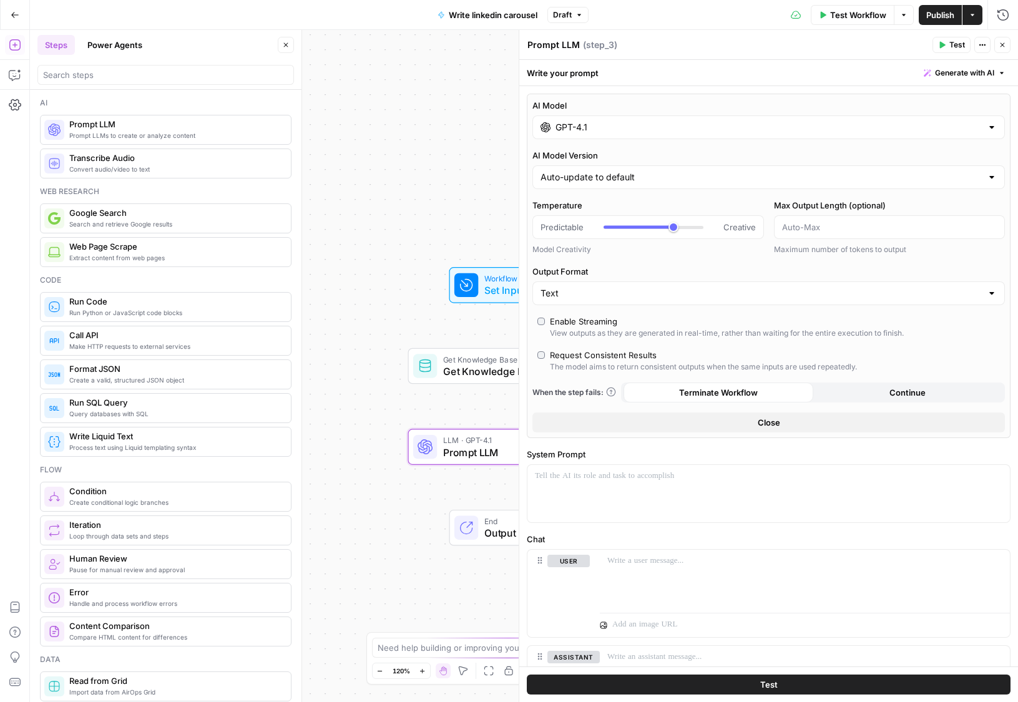
click at [597, 129] on input "GPT-4.1" at bounding box center [768, 127] width 426 height 12
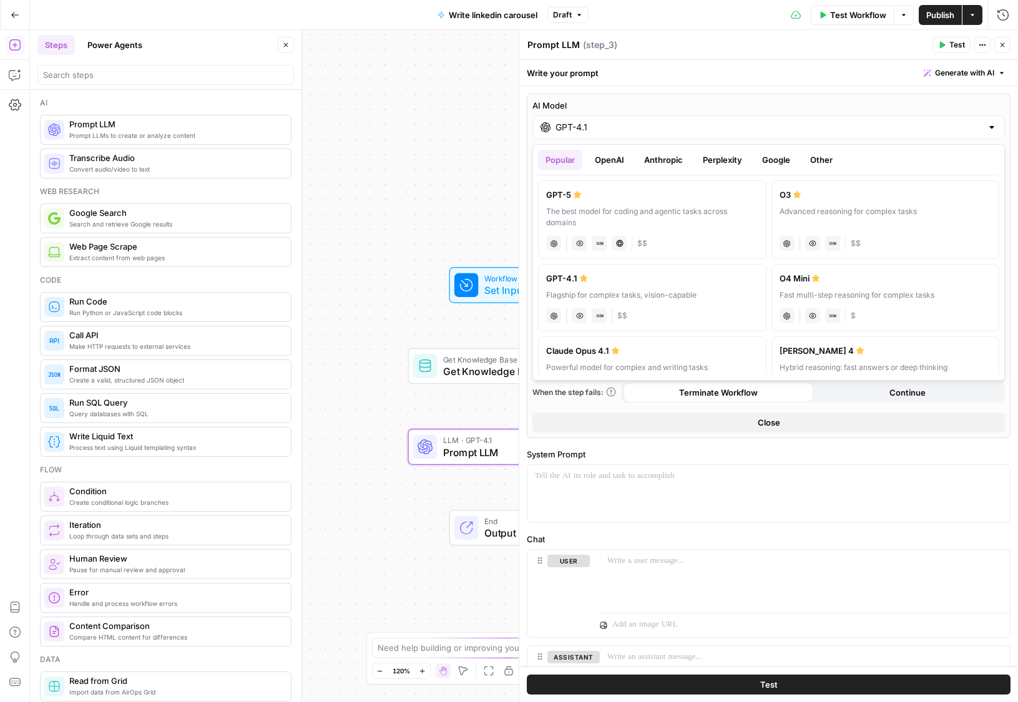
click at [786, 163] on button "Google" at bounding box center [775, 160] width 43 height 20
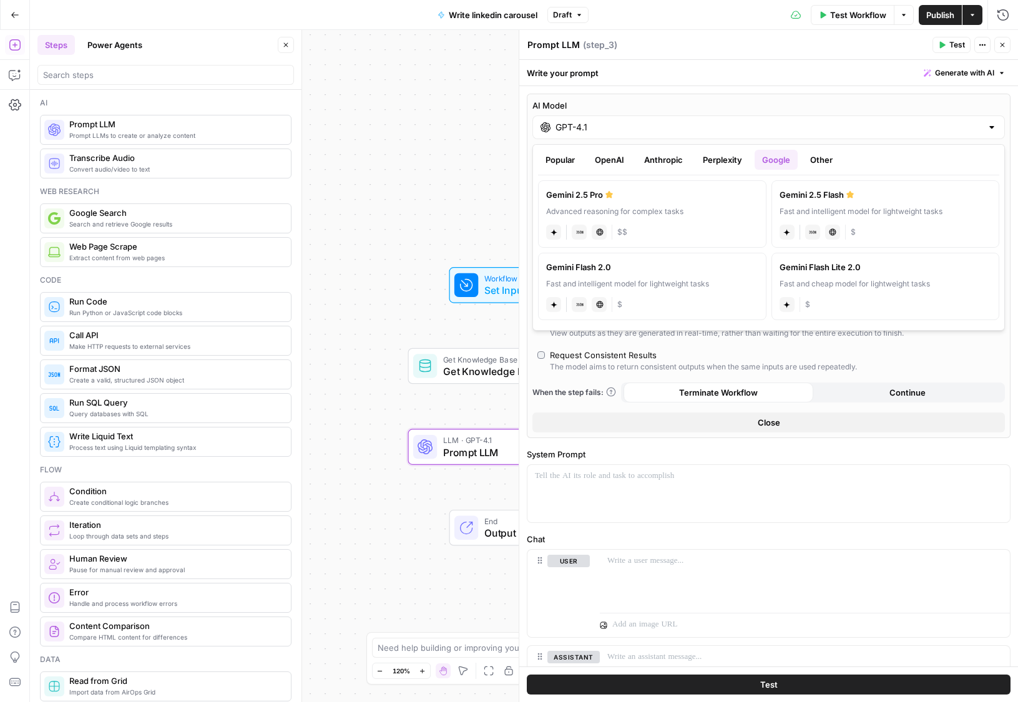
click at [700, 205] on label "Gemini 2.5 Pro Advanced reasoning for complex tasks gemini JSON Mode Live Web R…" at bounding box center [652, 213] width 228 height 67
type input "Gemini 2.5 Pro"
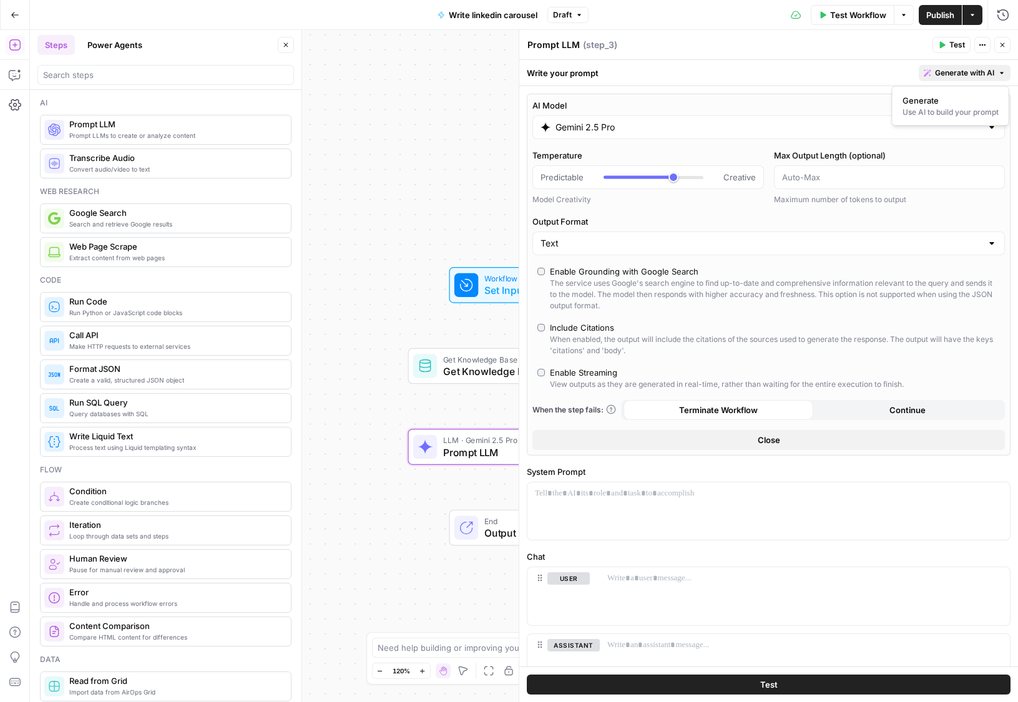
click at [950, 71] on span "Generate with AI" at bounding box center [964, 72] width 59 height 11
click at [913, 108] on div "Use AI to build your prompt" at bounding box center [950, 112] width 96 height 11
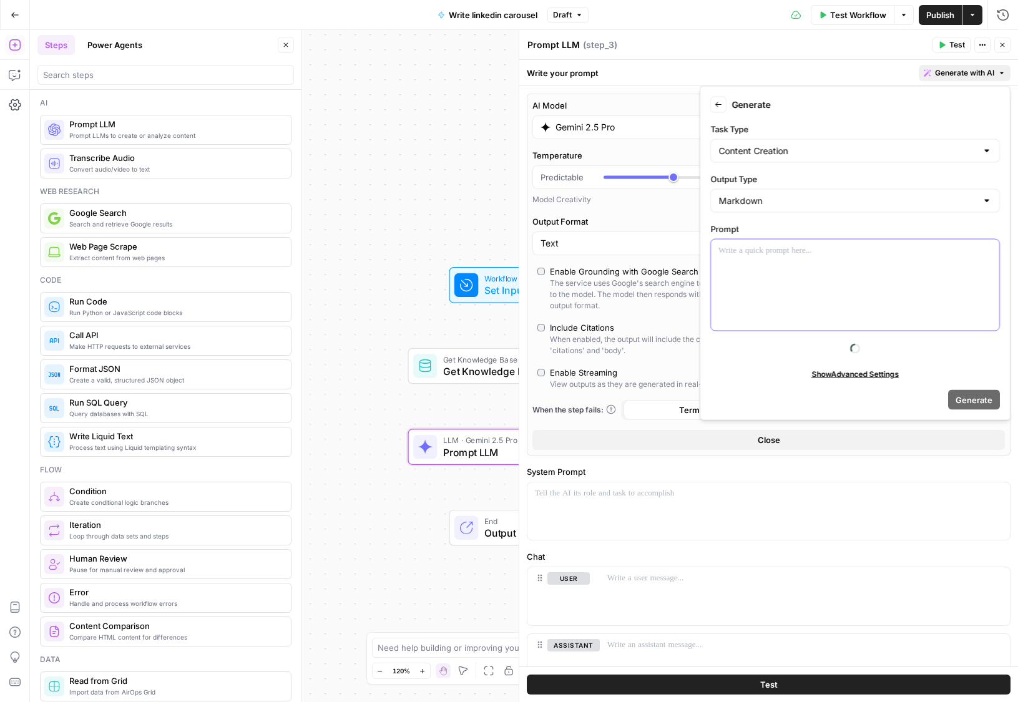
click at [819, 273] on div at bounding box center [855, 285] width 288 height 91
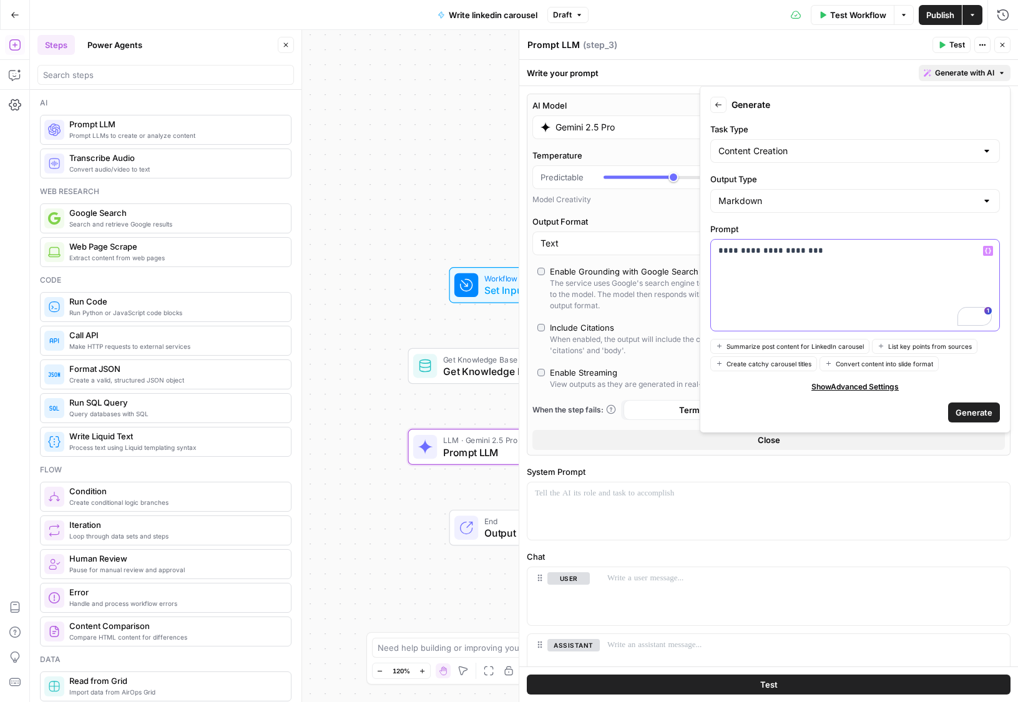
click at [985, 249] on icon "button" at bounding box center [988, 251] width 6 height 6
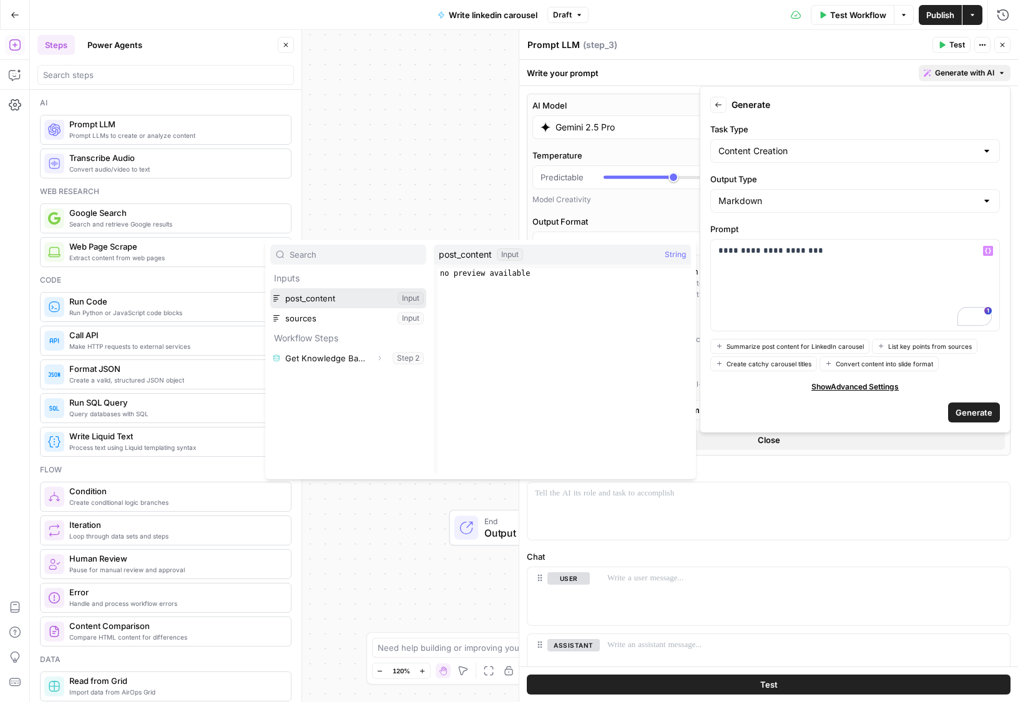
click at [351, 290] on button "Select variable post_content" at bounding box center [348, 298] width 156 height 20
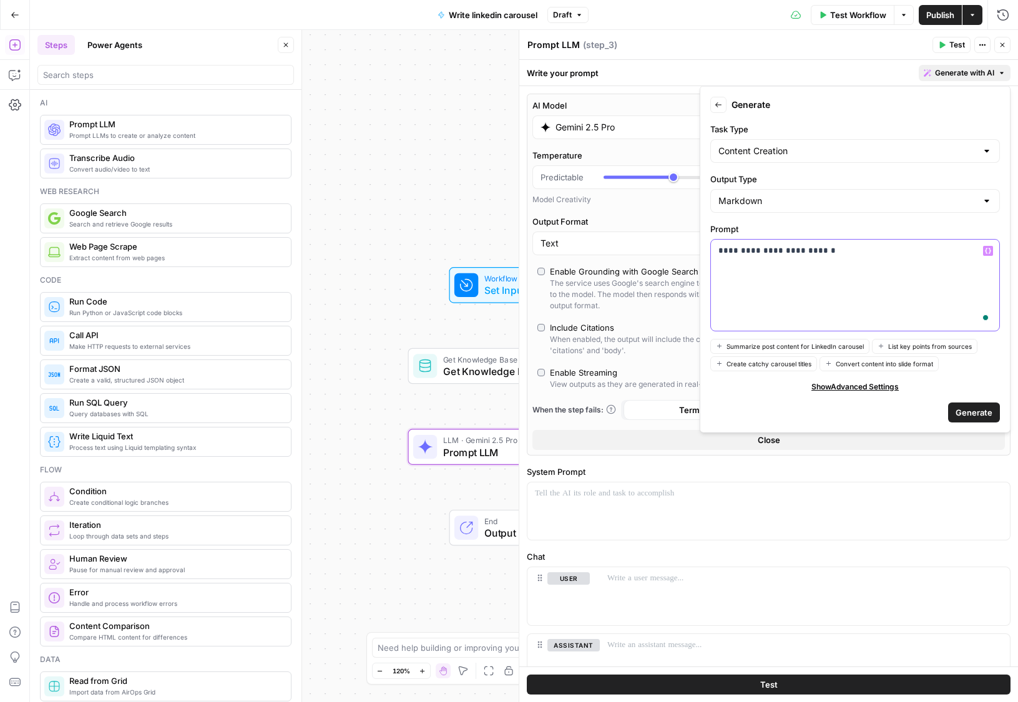
click at [987, 250] on icon "button" at bounding box center [988, 251] width 6 height 6
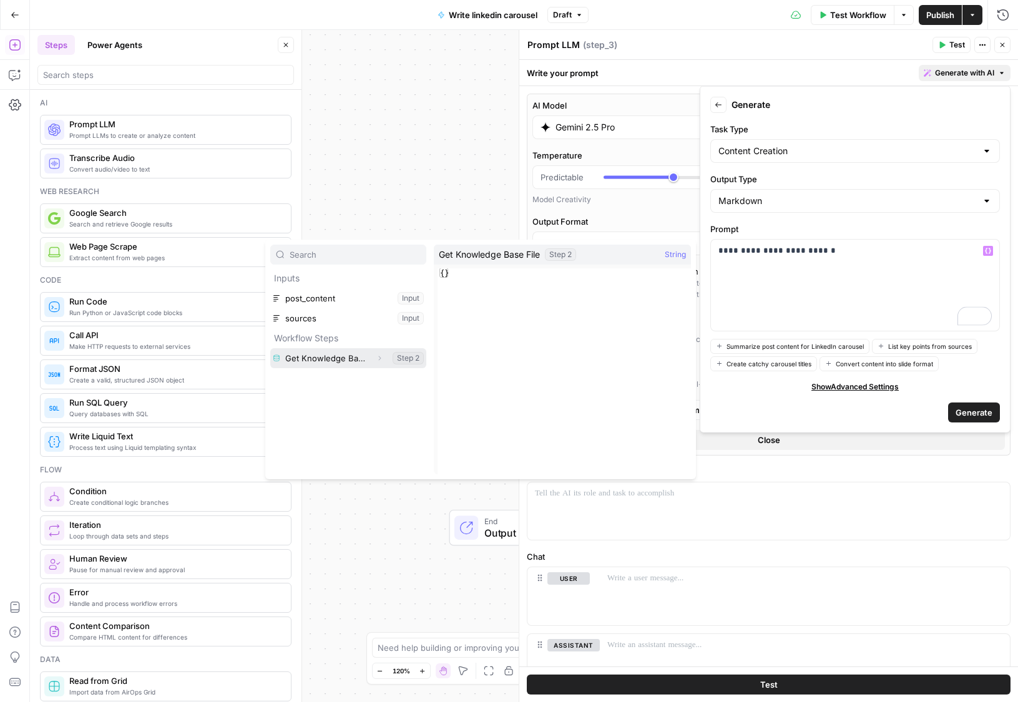
click at [324, 357] on button "Select variable Get Knowledge Base File" at bounding box center [348, 358] width 156 height 20
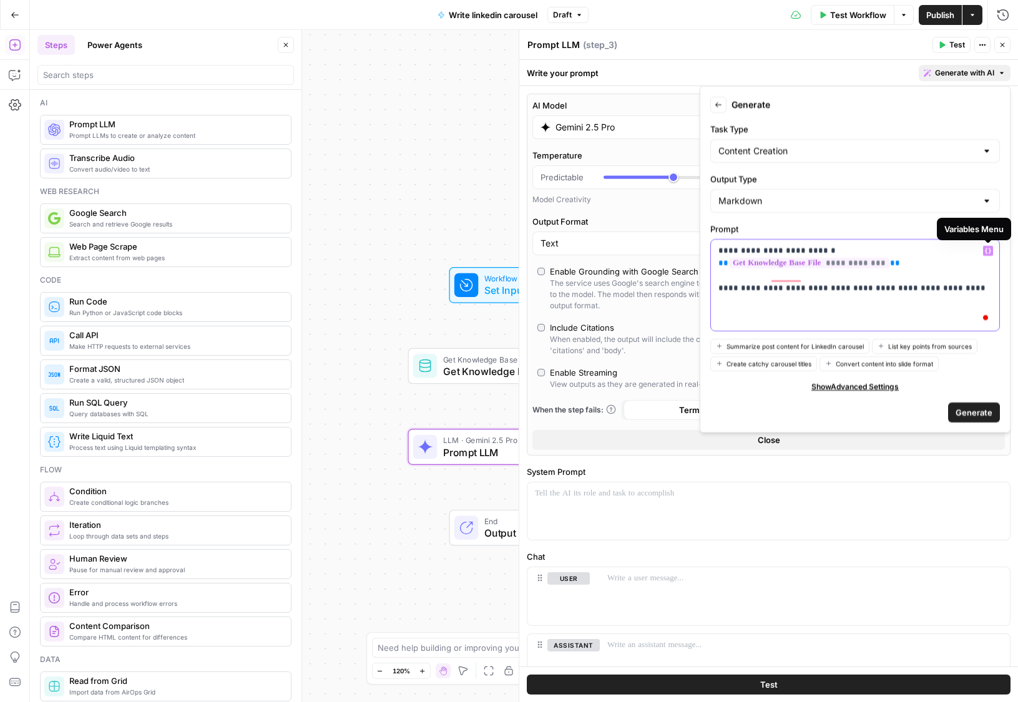
click at [985, 248] on icon "button" at bounding box center [988, 251] width 6 height 6
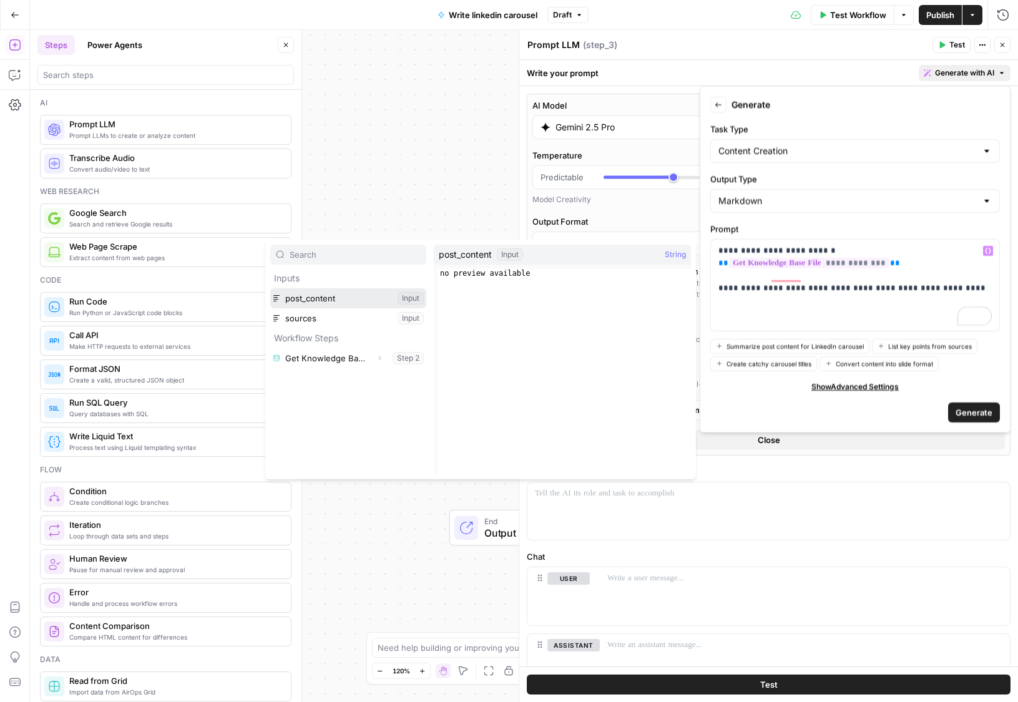
click at [355, 301] on button "Select variable post_content" at bounding box center [348, 298] width 156 height 20
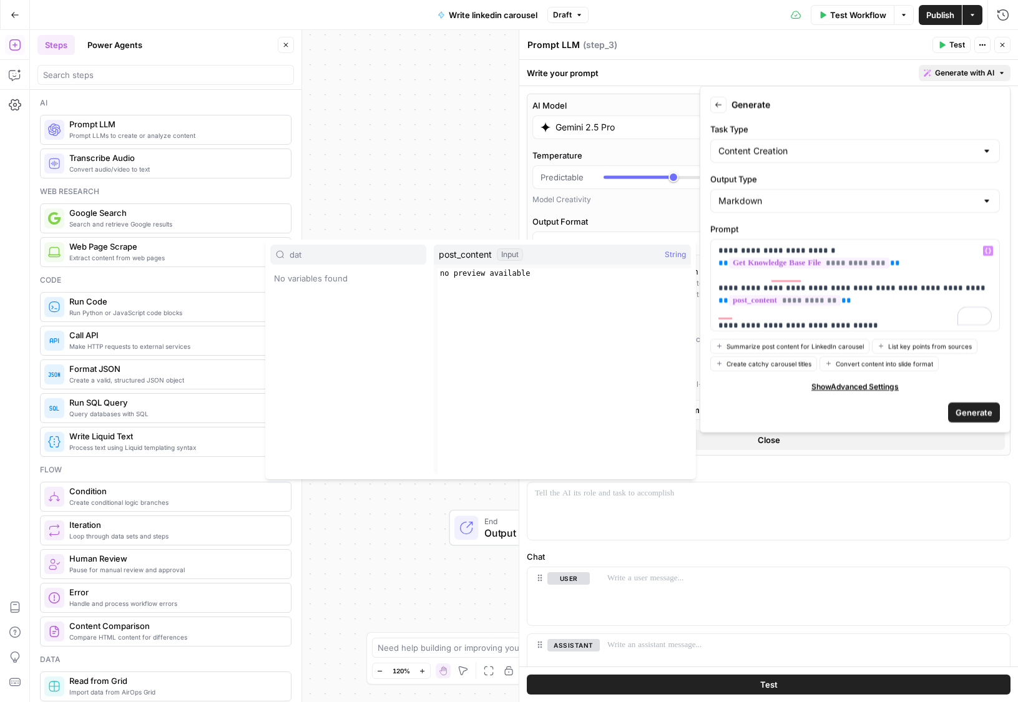
type input "dat"
click at [887, 318] on p "**********" at bounding box center [854, 282] width 273 height 75
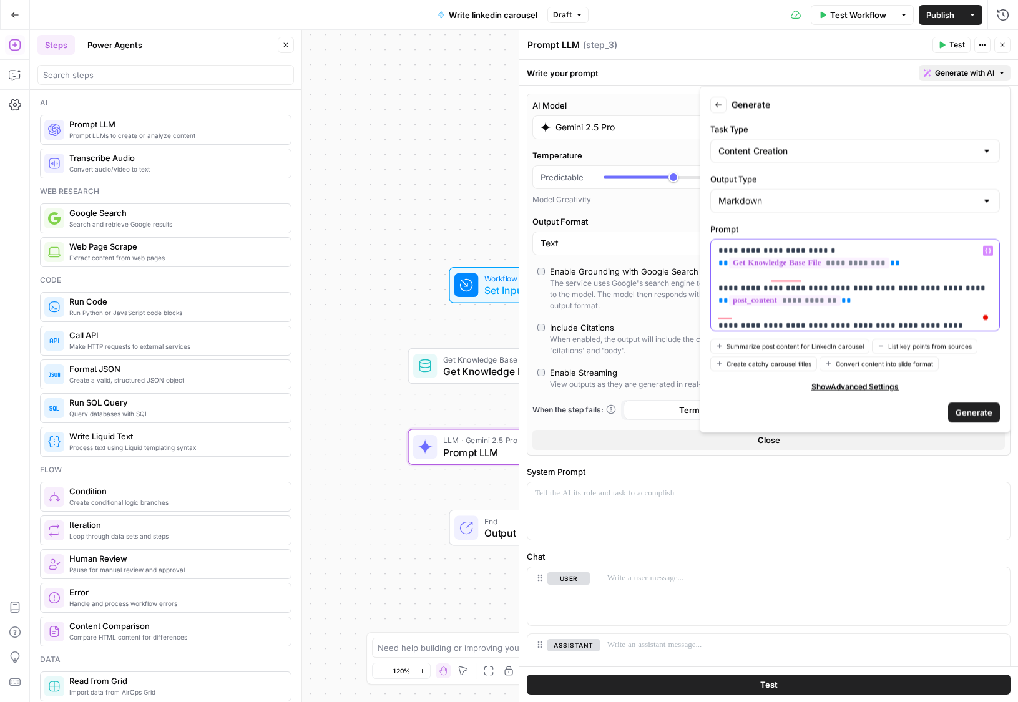
click at [985, 250] on icon "button" at bounding box center [988, 251] width 6 height 6
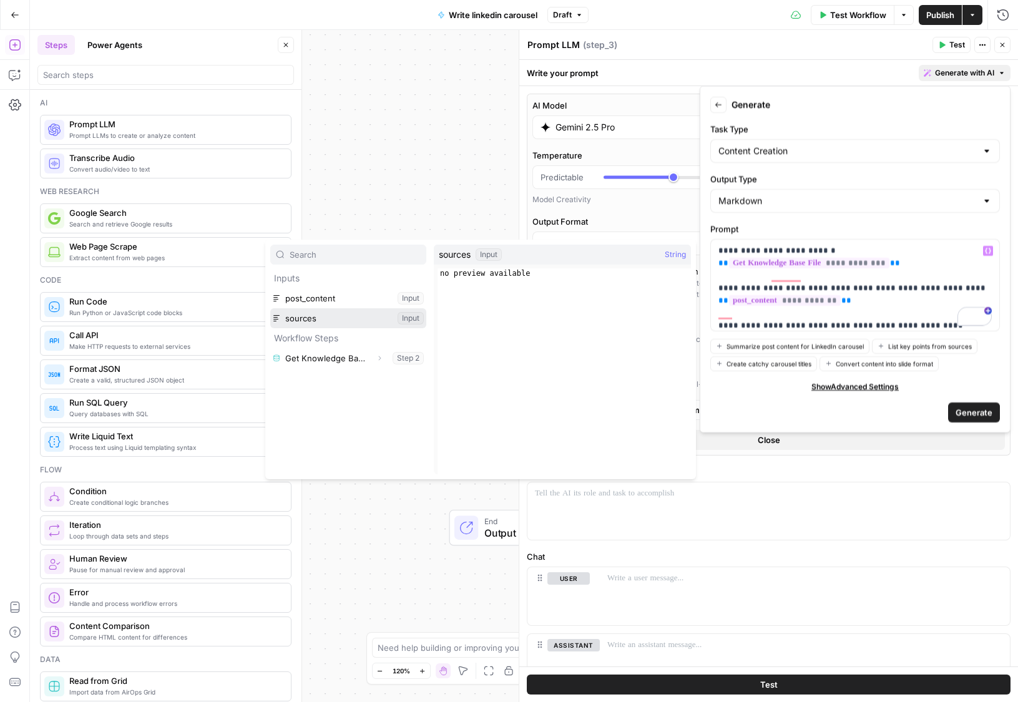
click at [339, 315] on button "Select variable sources" at bounding box center [348, 318] width 156 height 20
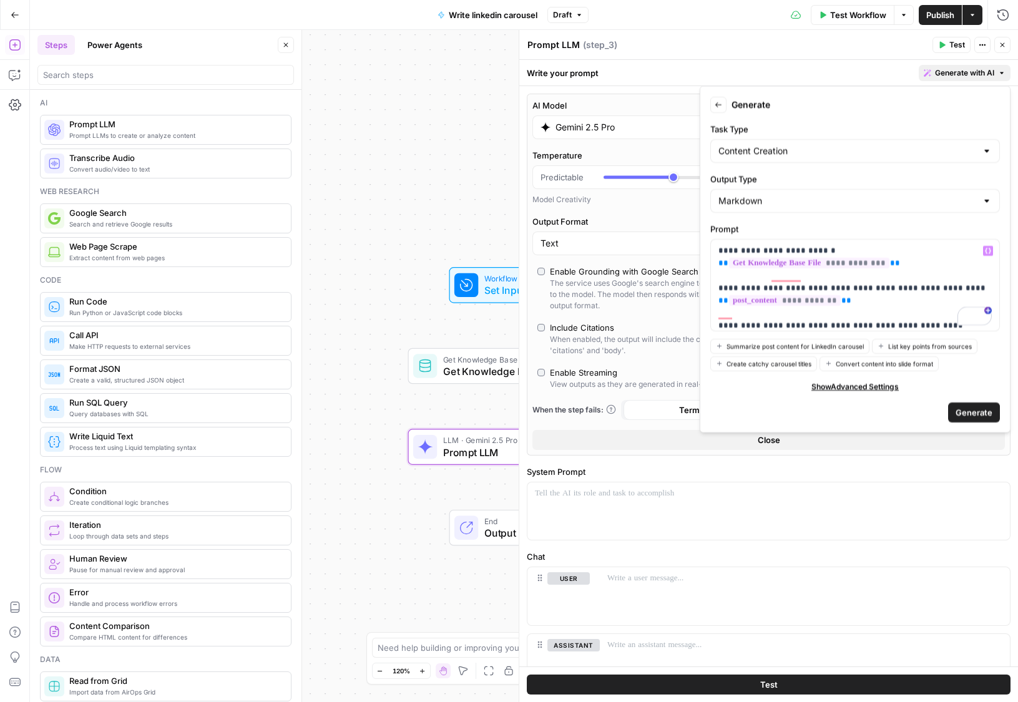
click at [967, 412] on span "Generate" at bounding box center [973, 412] width 37 height 12
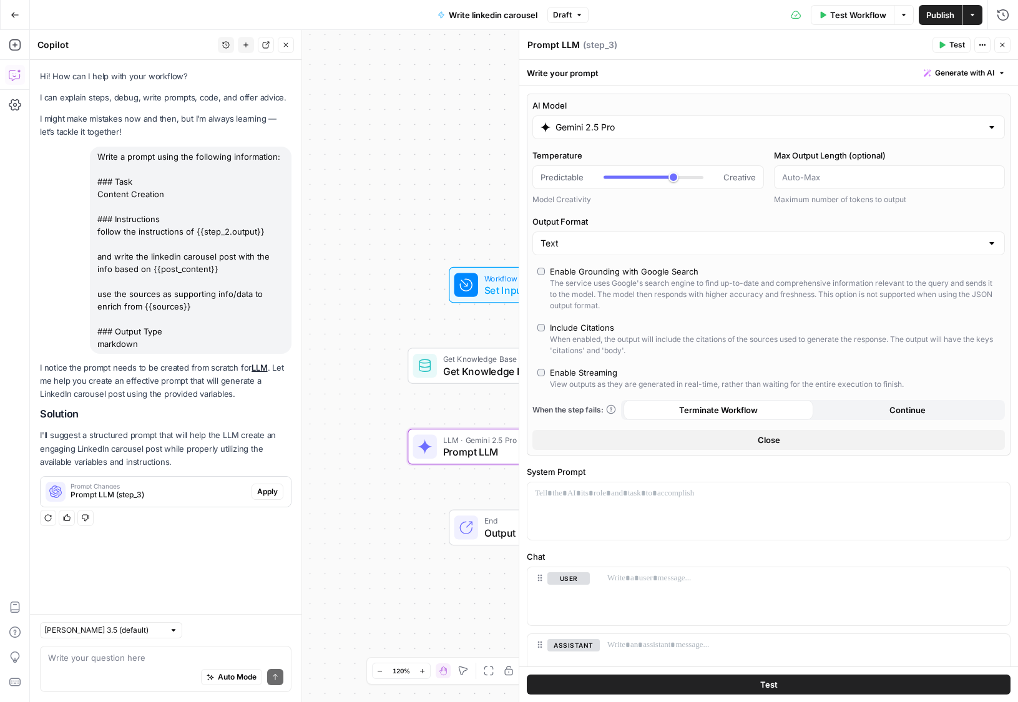
click at [268, 495] on span "Apply" at bounding box center [267, 491] width 21 height 11
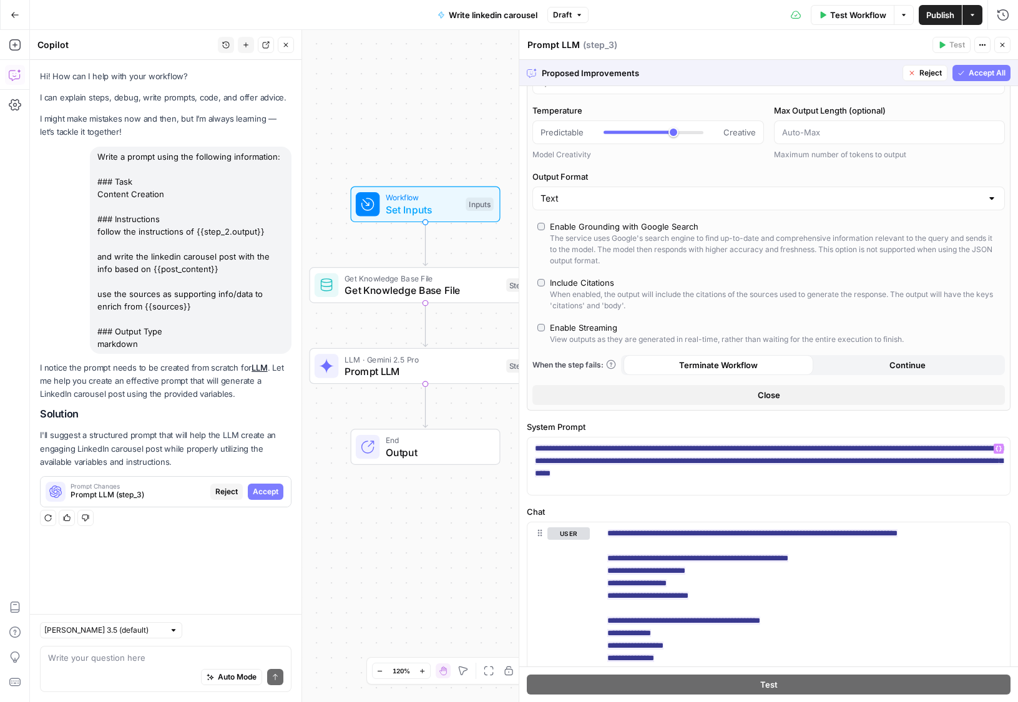
scroll to position [47, 0]
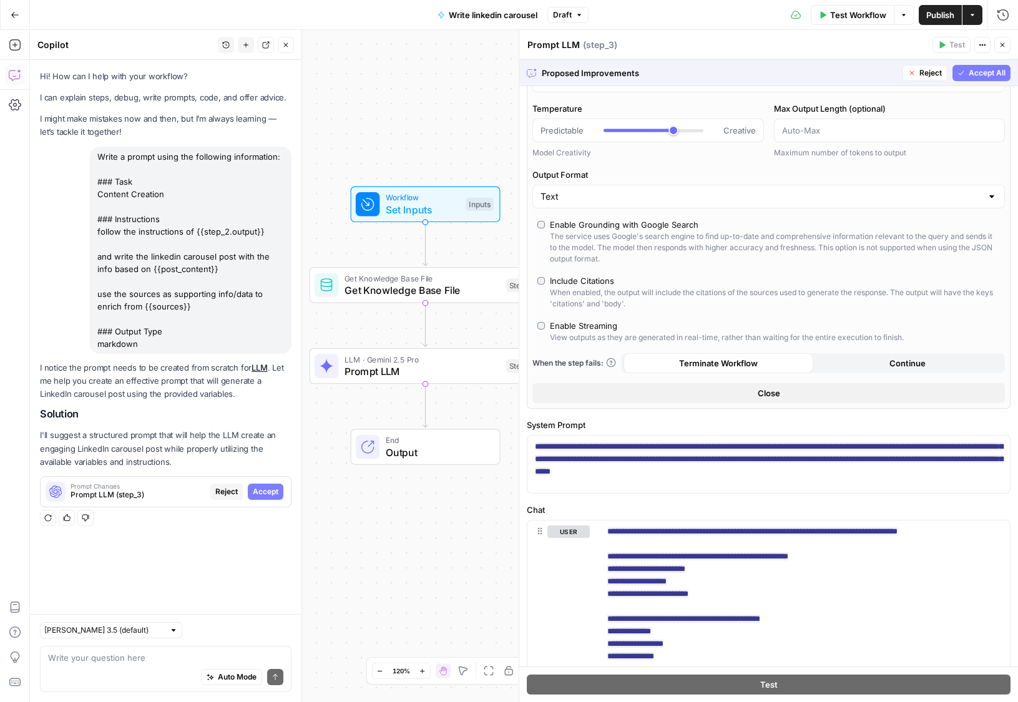
click at [983, 56] on header "Prompt LLM Prompt LLM ( step_3 ) Test Actions Close" at bounding box center [768, 45] width 499 height 30
click at [980, 72] on span "Accept All" at bounding box center [986, 72] width 37 height 11
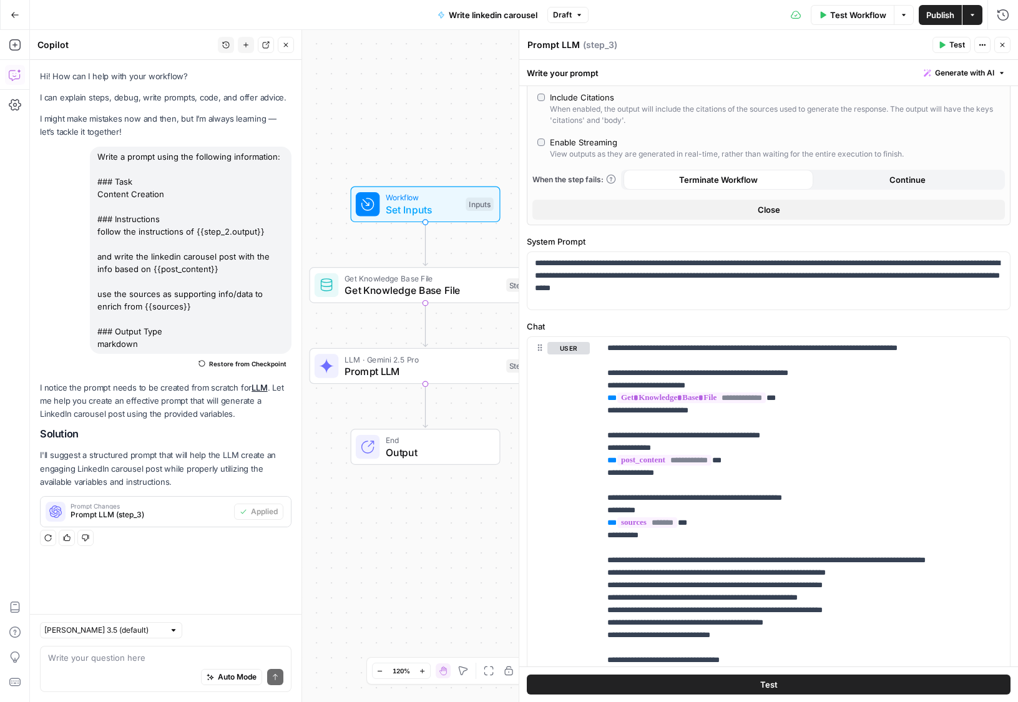
scroll to position [359, 0]
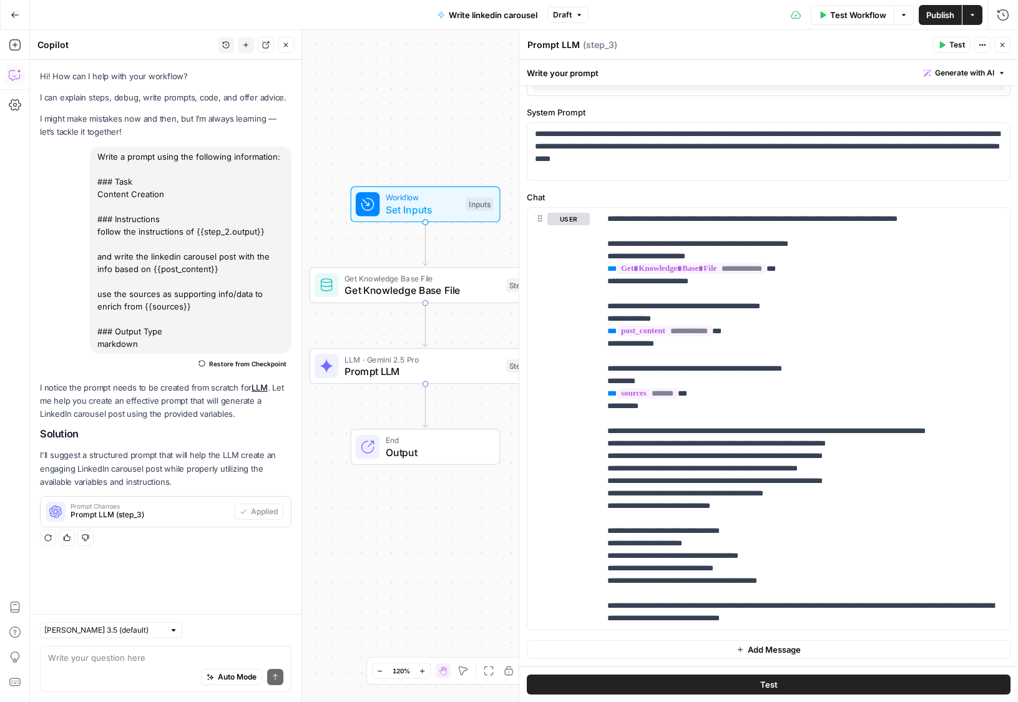
click at [945, 17] on span "Publish" at bounding box center [940, 15] width 28 height 12
click at [1004, 45] on icon "button" at bounding box center [1001, 44] width 7 height 7
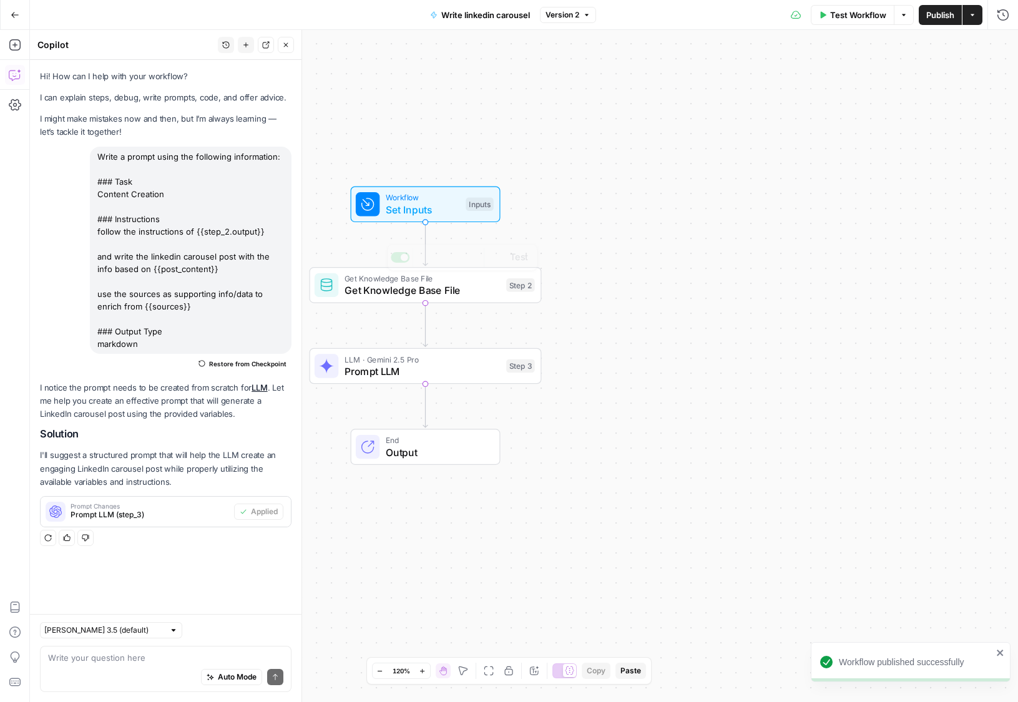
click at [368, 378] on div "LLM · Gemini 2.5 Pro Prompt LLM Step 3" at bounding box center [426, 366] width 232 height 36
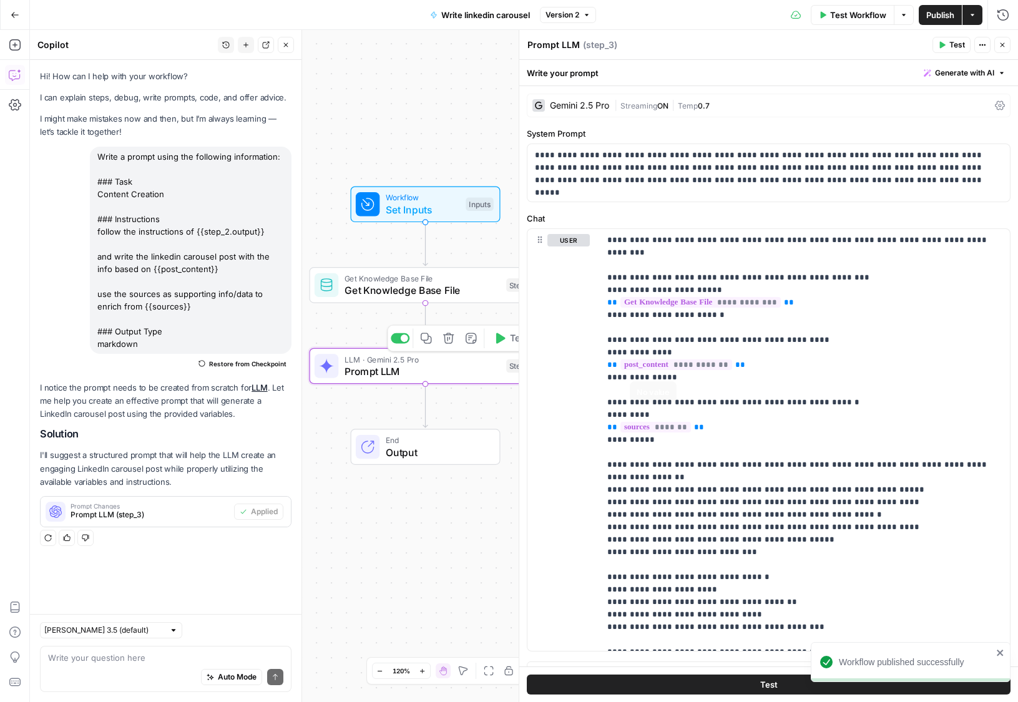
scroll to position [21, 0]
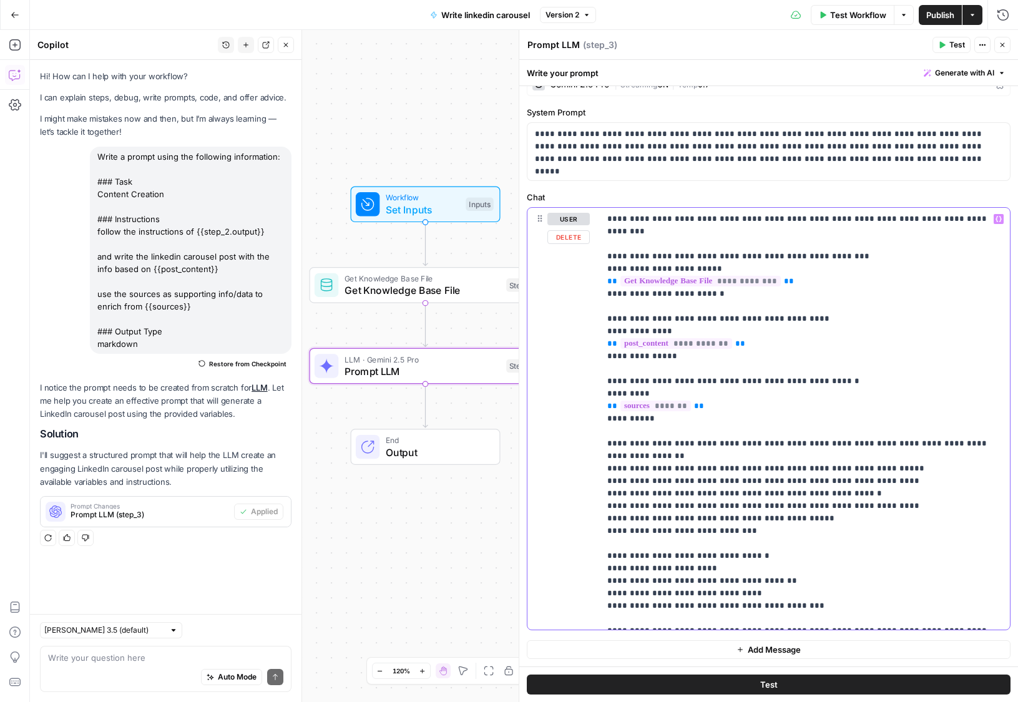
click at [804, 585] on p "**********" at bounding box center [804, 419] width 395 height 412
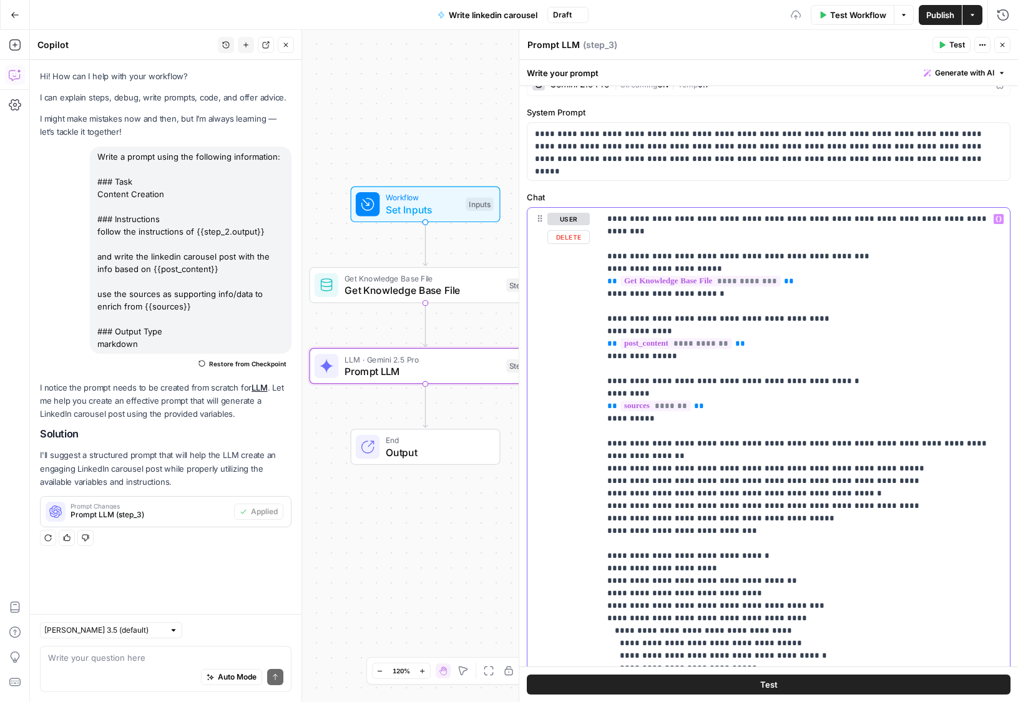
click at [806, 580] on p "**********" at bounding box center [804, 531] width 395 height 636
drag, startPoint x: 616, startPoint y: 608, endPoint x: 600, endPoint y: 608, distance: 16.2
click at [600, 608] on div "**********" at bounding box center [805, 462] width 410 height 509
click at [946, 21] on button "Publish" at bounding box center [940, 15] width 43 height 20
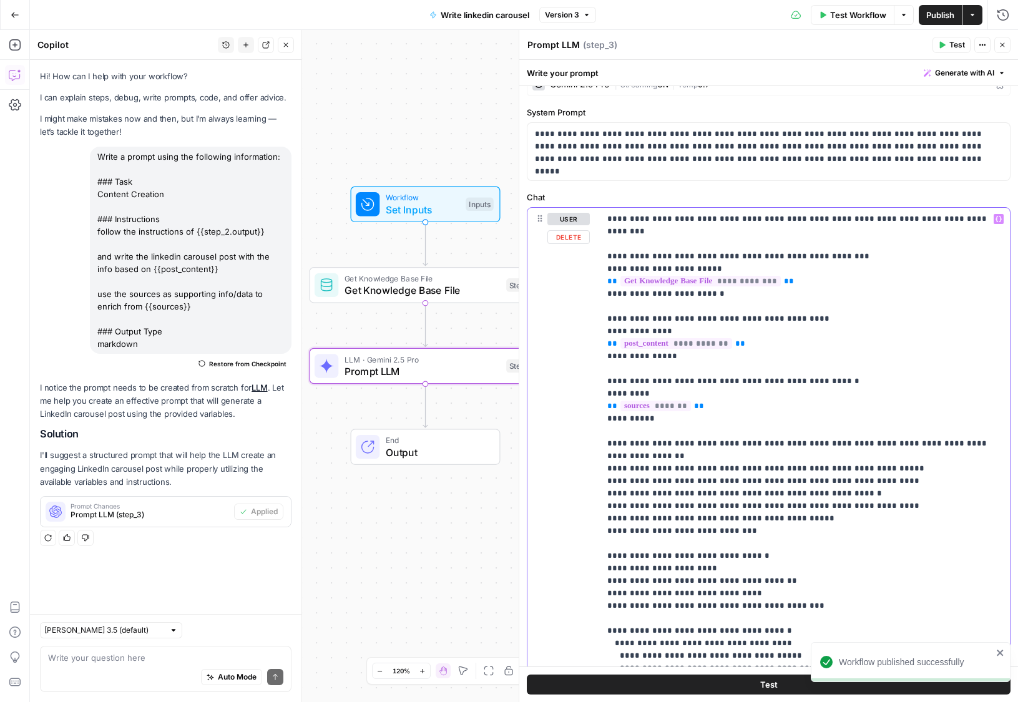
click at [766, 485] on p "**********" at bounding box center [804, 537] width 395 height 649
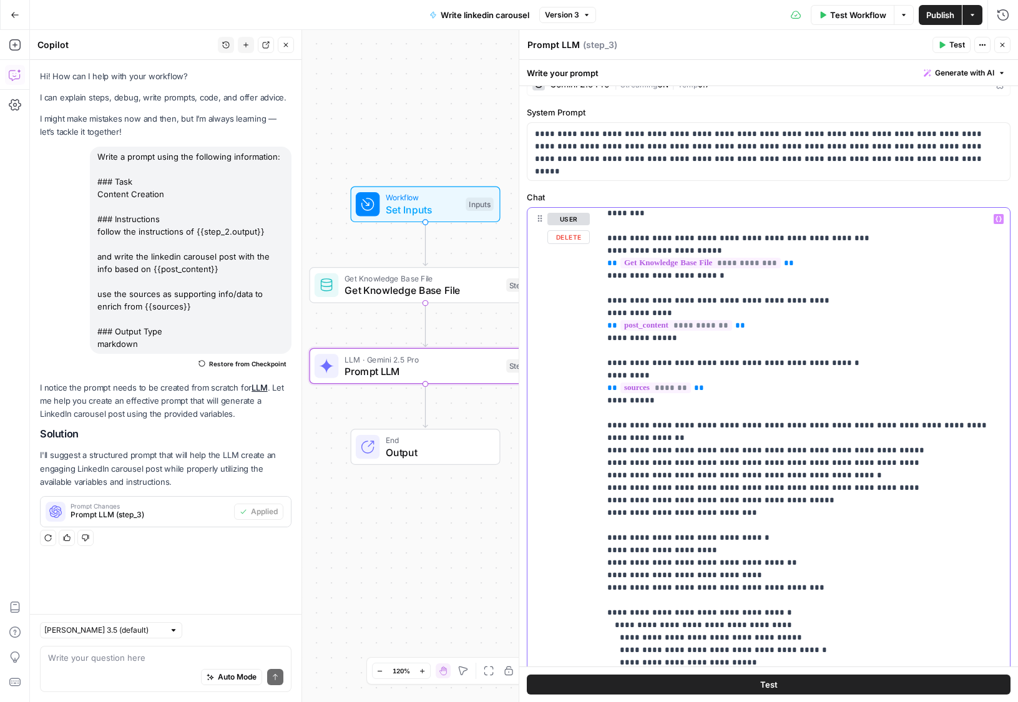
scroll to position [5, 0]
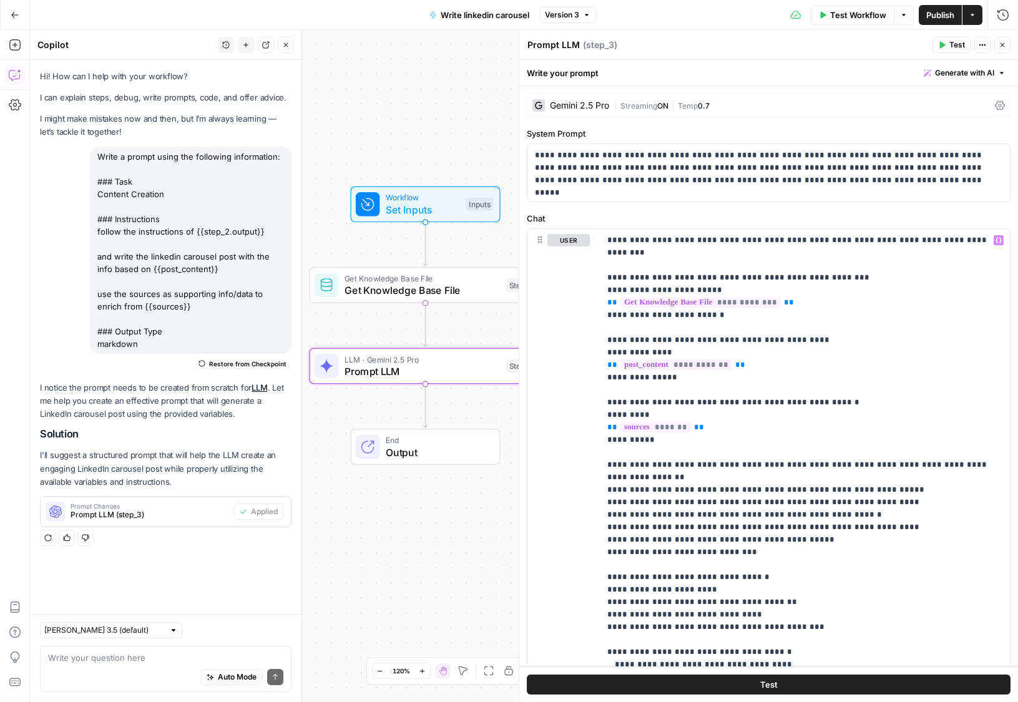
click at [934, 21] on button "Publish" at bounding box center [940, 15] width 43 height 20
click at [999, 47] on icon "button" at bounding box center [1001, 44] width 7 height 7
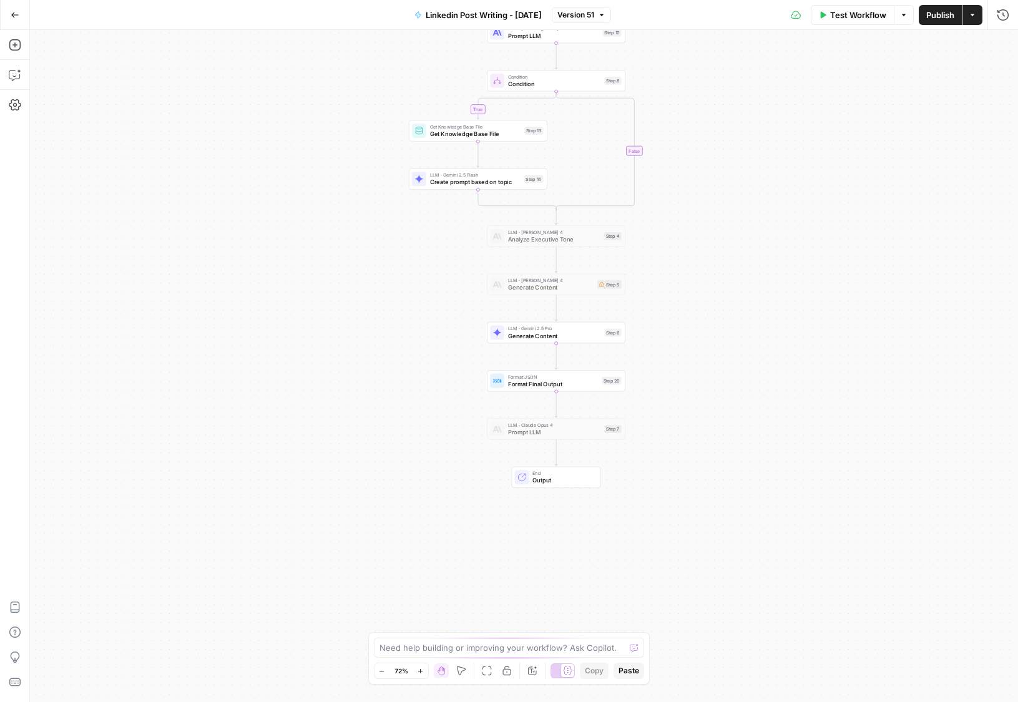
drag, startPoint x: 748, startPoint y: 304, endPoint x: 743, endPoint y: 171, distance: 133.0
click at [743, 171] on div "true false Workflow Set Inputs Inputs Search Knowledge Base Search Interview Tr…" at bounding box center [524, 366] width 988 height 672
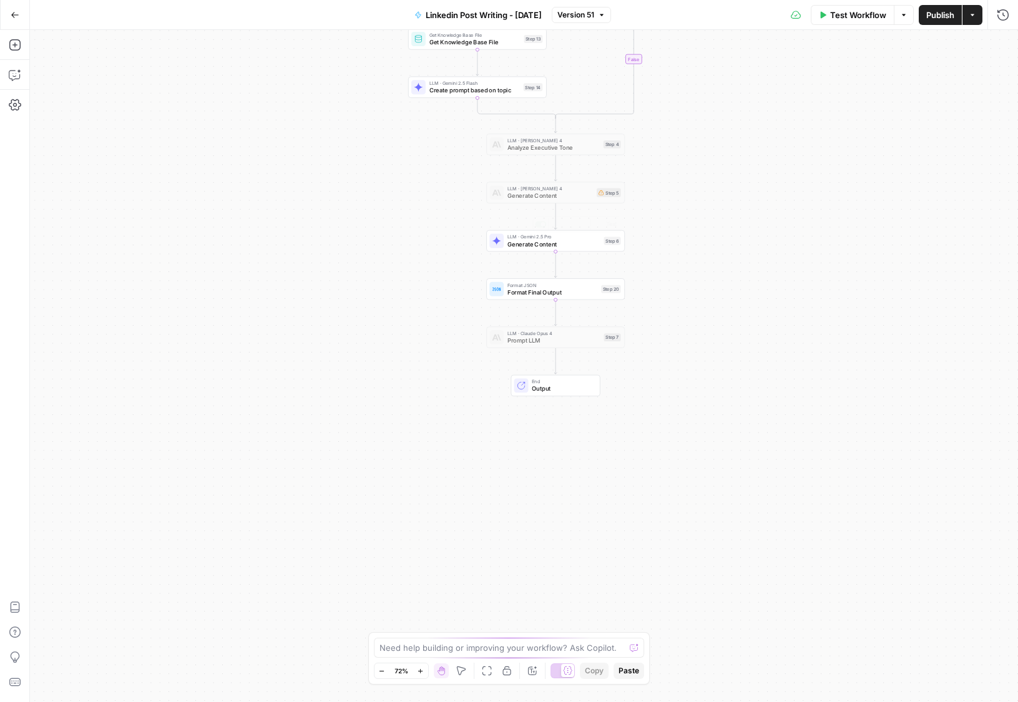
click at [557, 240] on span "Generate Content" at bounding box center [553, 244] width 93 height 9
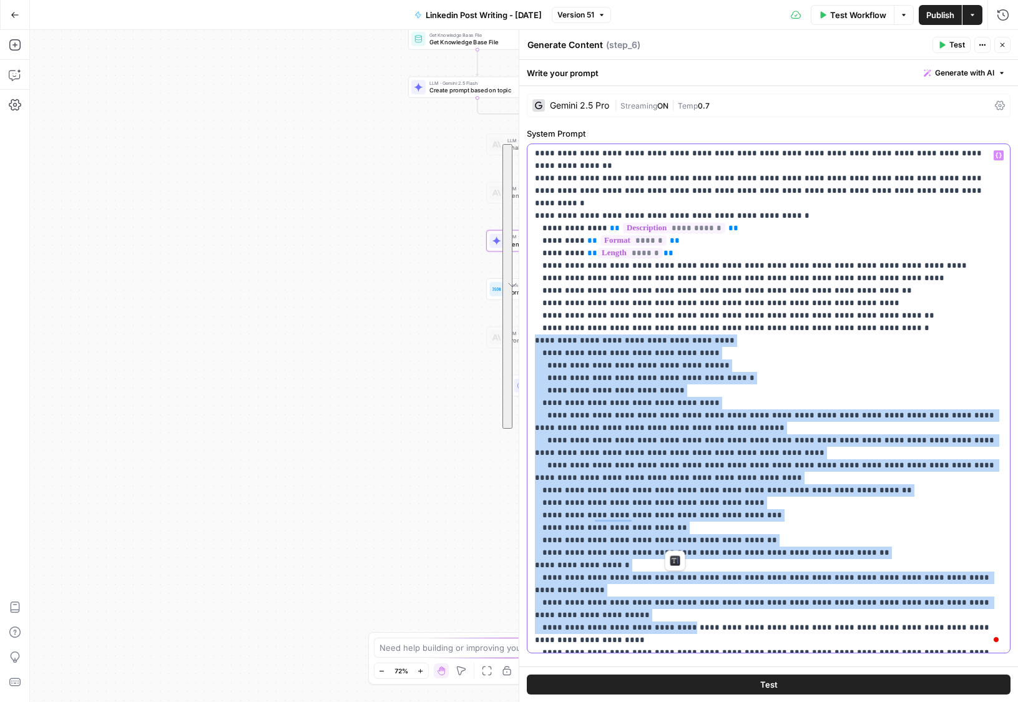
scroll to position [526, 0]
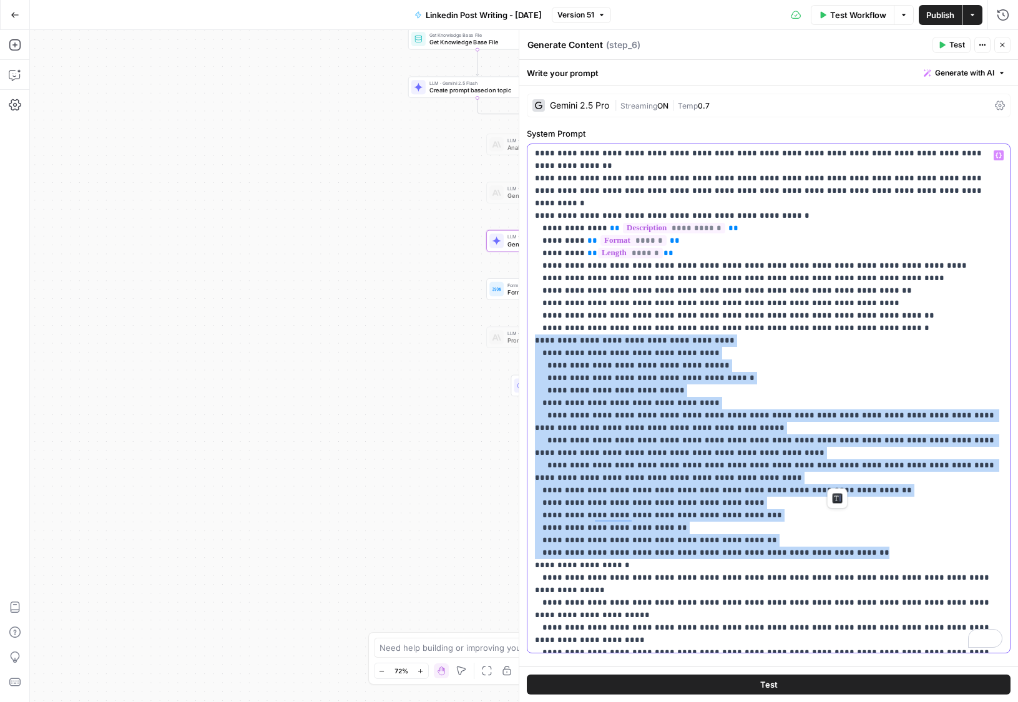
drag, startPoint x: 535, startPoint y: 522, endPoint x: 843, endPoint y: 478, distance: 310.8
click at [843, 478] on p "**********" at bounding box center [768, 303] width 467 height 1360
copy p "**********"
click at [843, 478] on p "**********" at bounding box center [768, 303] width 467 height 1360
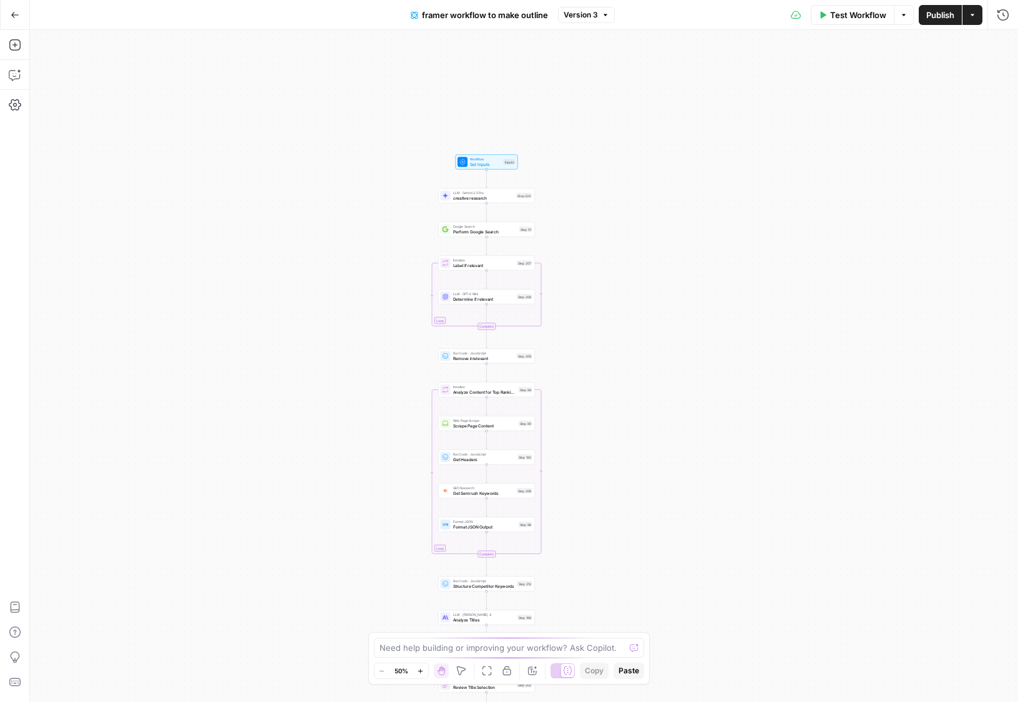
drag, startPoint x: 323, startPoint y: 253, endPoint x: 291, endPoint y: 404, distance: 154.5
click at [291, 404] on div "Workflow Set Inputs Inputs LLM · Gemini 2.5 Pro creative research Step 224 Goog…" at bounding box center [524, 366] width 988 height 672
